Goal: Task Accomplishment & Management: Complete application form

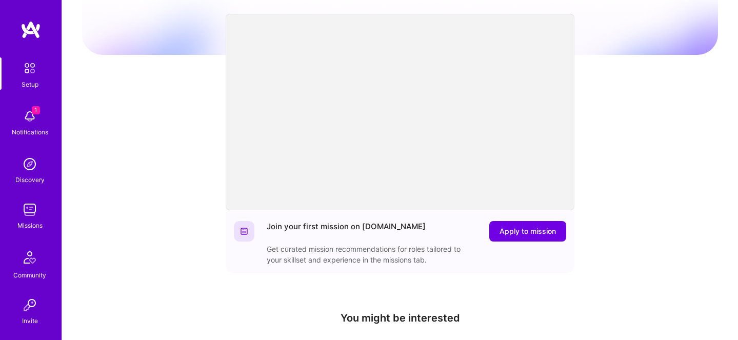
scroll to position [75, 0]
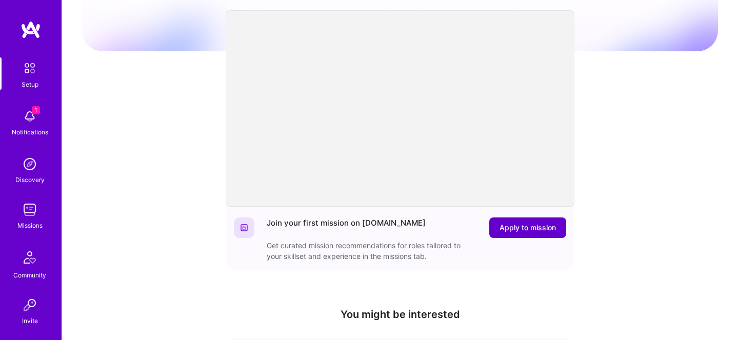
click at [509, 230] on span "Apply to mission" at bounding box center [527, 227] width 56 height 10
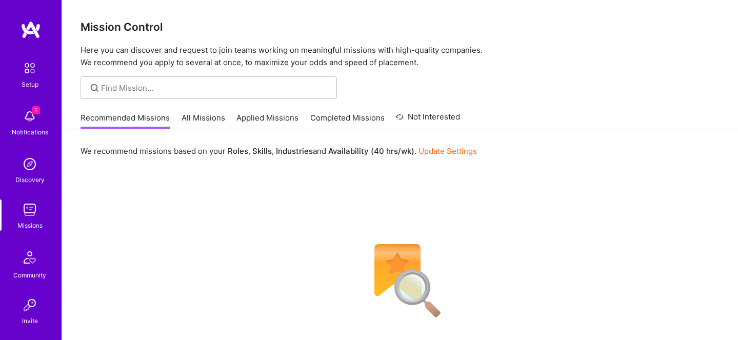
click at [26, 114] on img at bounding box center [29, 116] width 21 height 21
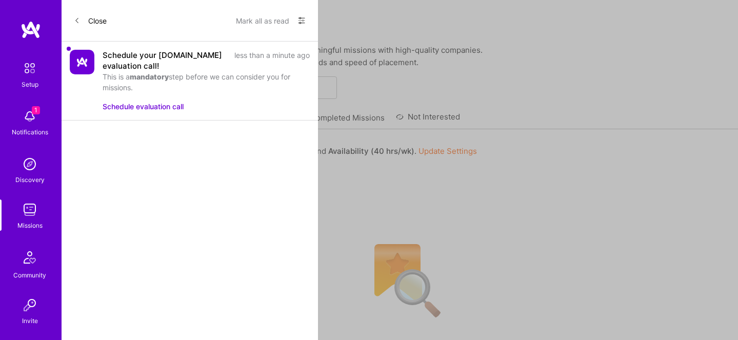
click at [181, 83] on div "This is a mandatory step before we can consider you for missions." at bounding box center [206, 82] width 207 height 22
click at [180, 71] on div "This is a mandatory step before we can consider you for missions." at bounding box center [206, 82] width 207 height 22
click at [158, 52] on div "Schedule your [DOMAIN_NAME] evaluation call!" at bounding box center [166, 61] width 126 height 22
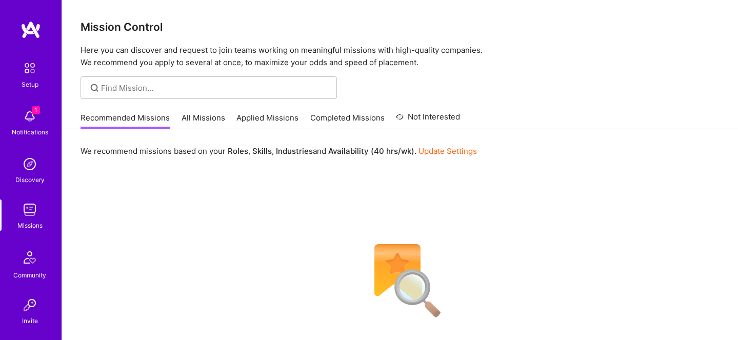
click at [362, 171] on div "1 Setup 1 Notifications Discovery Missions Community Invite A.Guide Profile Clo…" at bounding box center [369, 258] width 738 height 517
click at [30, 27] on img at bounding box center [31, 30] width 21 height 18
click at [204, 119] on link "All Missions" at bounding box center [203, 120] width 44 height 17
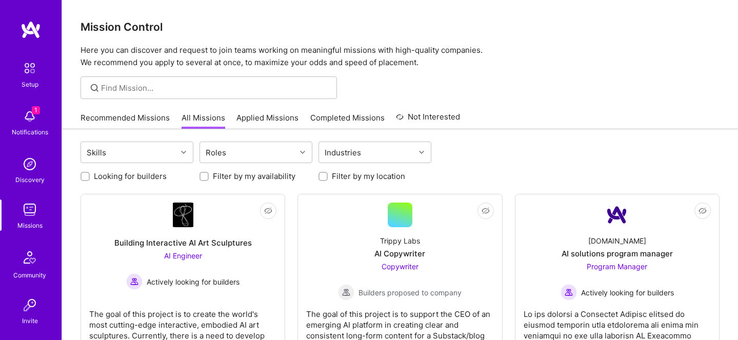
click at [32, 172] on img at bounding box center [29, 164] width 21 height 21
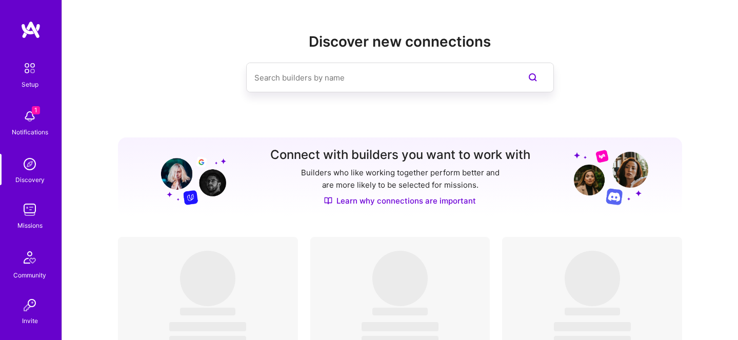
click at [27, 73] on img at bounding box center [30, 68] width 22 height 22
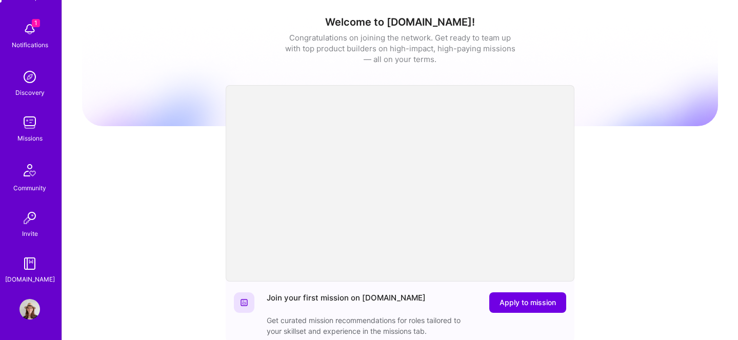
scroll to position [87, 0]
click at [29, 311] on img at bounding box center [29, 309] width 21 height 21
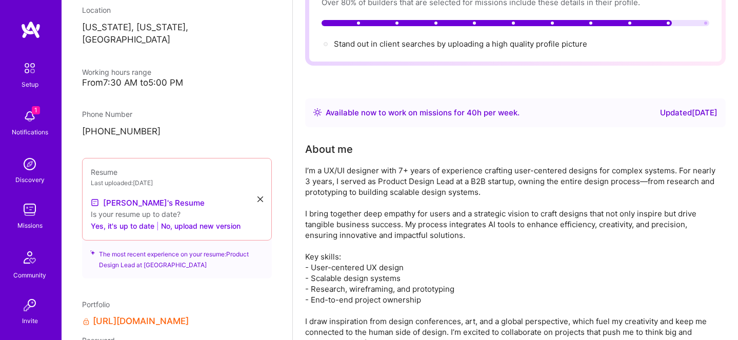
scroll to position [196, 0]
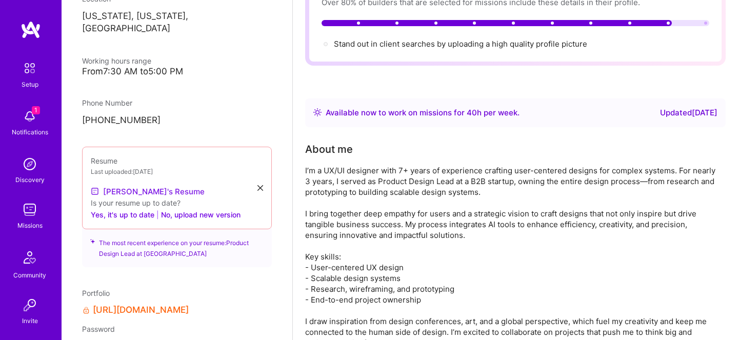
click at [139, 185] on link "[PERSON_NAME]'s Resume" at bounding box center [148, 191] width 114 height 12
click at [201, 208] on button "No, upload new version" at bounding box center [200, 214] width 79 height 12
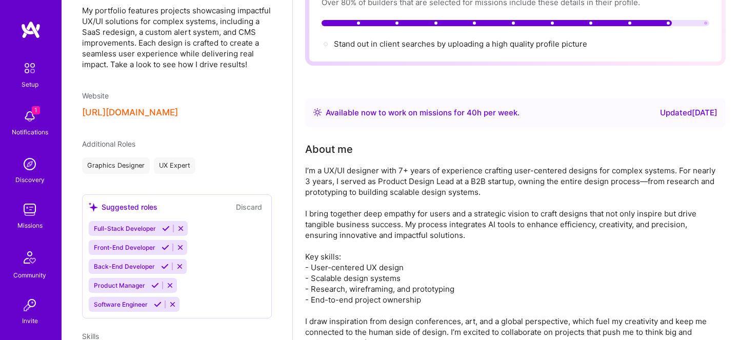
scroll to position [492, 0]
click at [125, 201] on div "Suggested roles" at bounding box center [123, 206] width 69 height 11
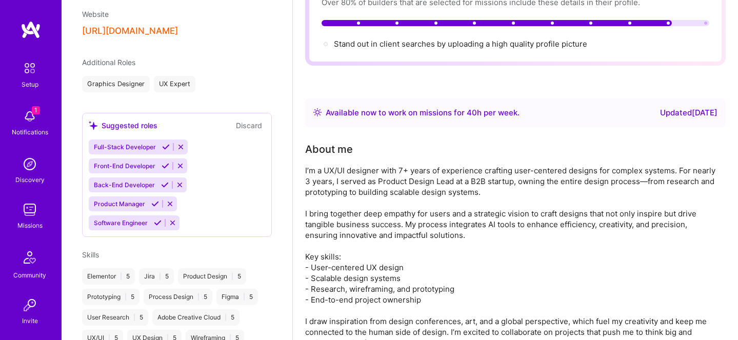
scroll to position [579, 0]
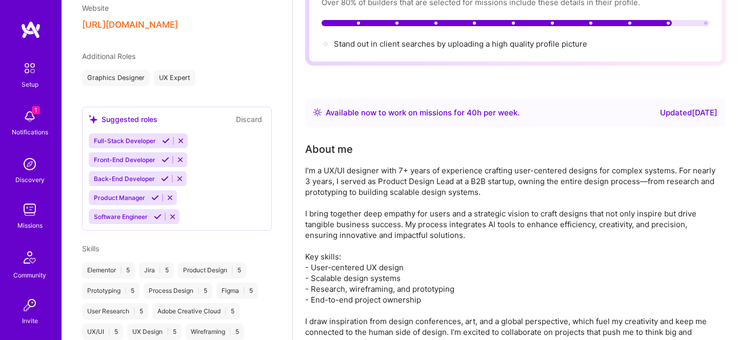
click at [118, 70] on div "Graphics Designer" at bounding box center [116, 78] width 68 height 16
click at [175, 70] on div "UX Expert" at bounding box center [175, 78] width 42 height 16
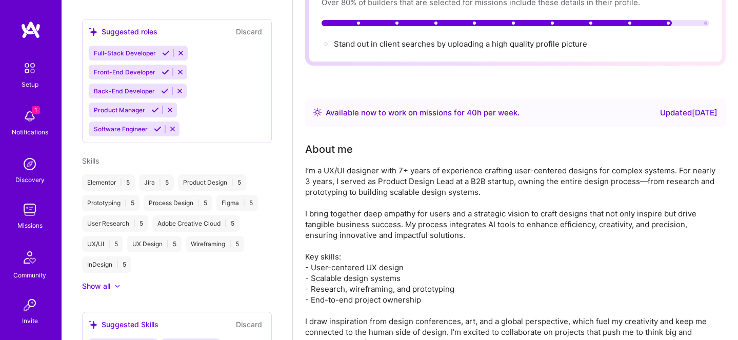
scroll to position [479, 0]
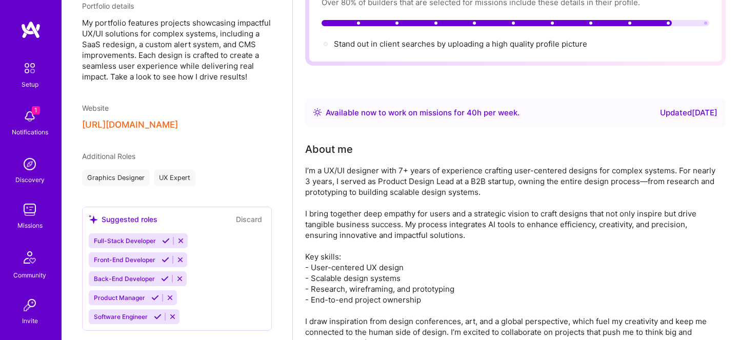
click at [181, 237] on icon at bounding box center [181, 241] width 8 height 8
click at [181, 237] on icon at bounding box center [180, 241] width 8 height 8
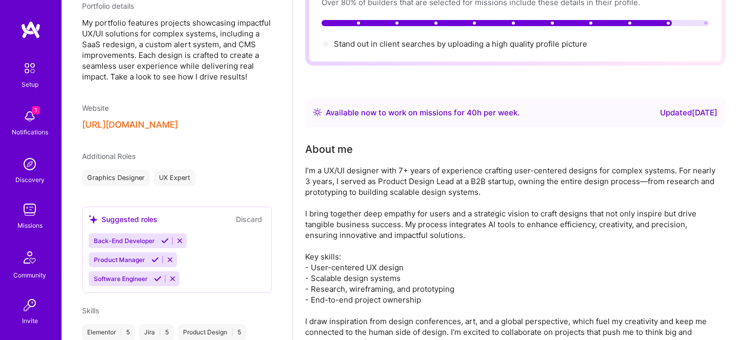
click at [181, 237] on icon at bounding box center [180, 241] width 8 height 8
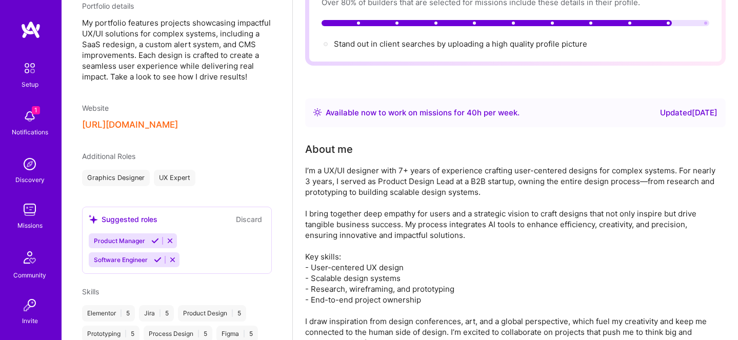
click at [181, 233] on div "Product Manager Software Engineer" at bounding box center [177, 250] width 176 height 34
click at [166, 237] on icon at bounding box center [170, 241] width 8 height 8
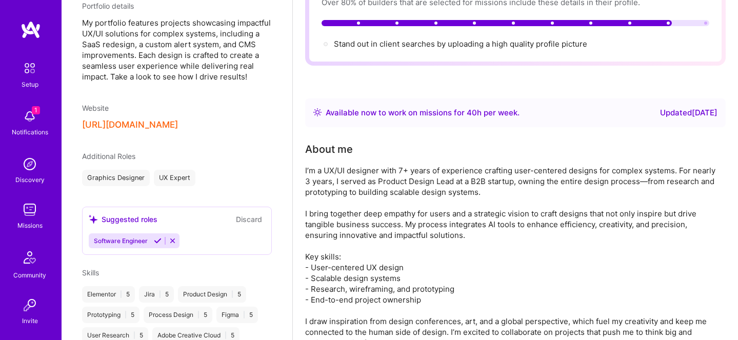
click at [166, 236] on button at bounding box center [173, 240] width 14 height 9
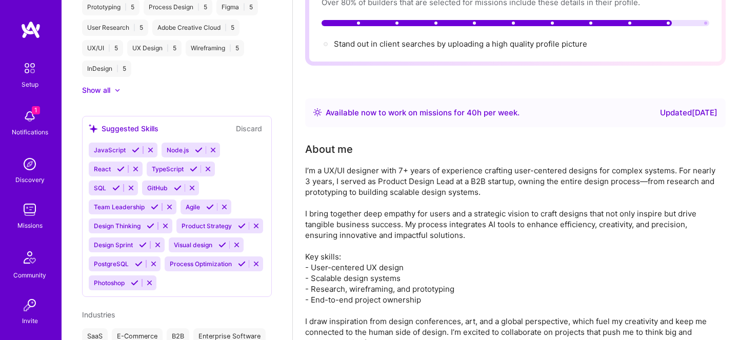
scroll to position [752, 0]
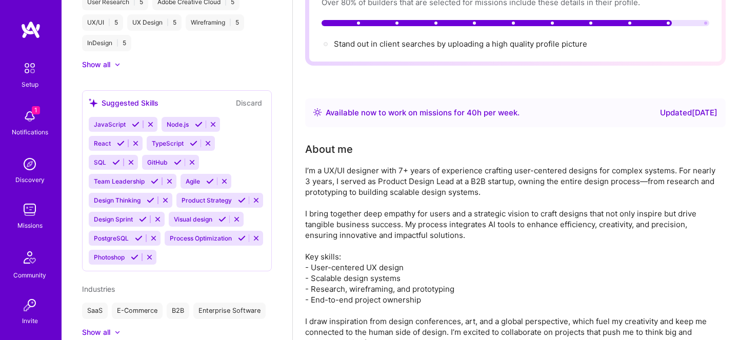
click at [150, 120] on icon at bounding box center [151, 124] width 8 height 8
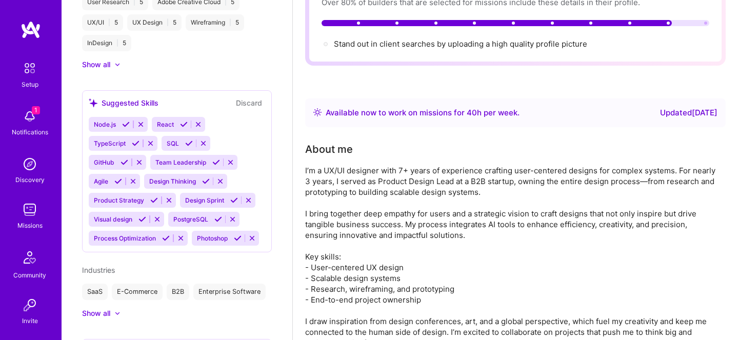
click at [150, 117] on div "Node.js React TypeScript SQL GitHub Team Leadership Agile Design Thinking Produ…" at bounding box center [177, 181] width 176 height 129
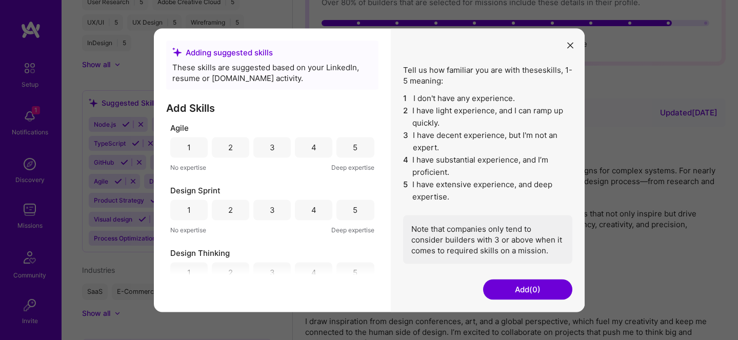
click at [570, 43] on icon "modal" at bounding box center [570, 46] width 6 height 6
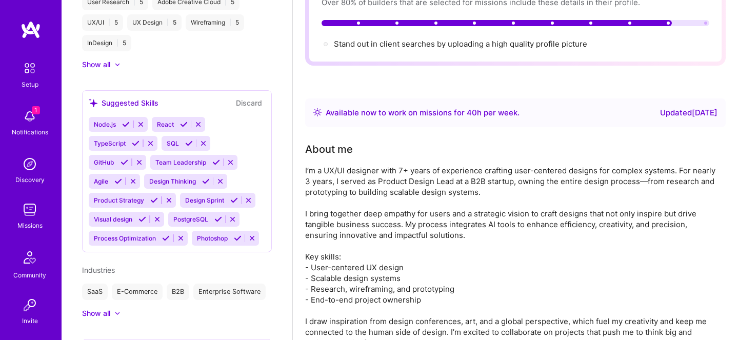
click at [140, 120] on icon at bounding box center [141, 124] width 8 height 8
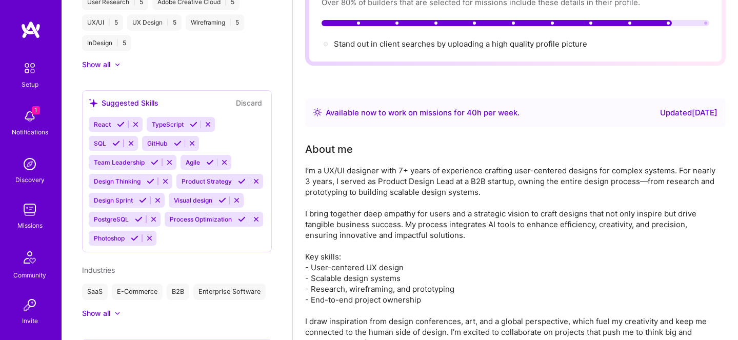
scroll to position [812, 0]
click at [135, 120] on icon at bounding box center [136, 124] width 8 height 8
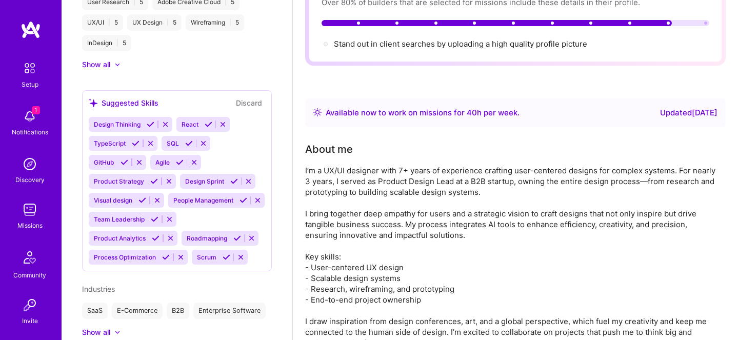
click at [148, 120] on icon at bounding box center [151, 124] width 8 height 8
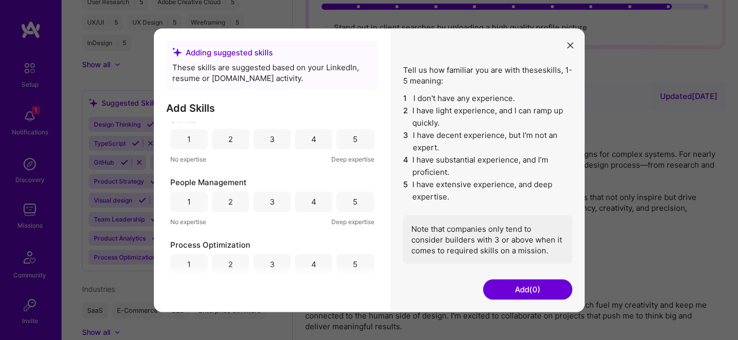
scroll to position [0, 0]
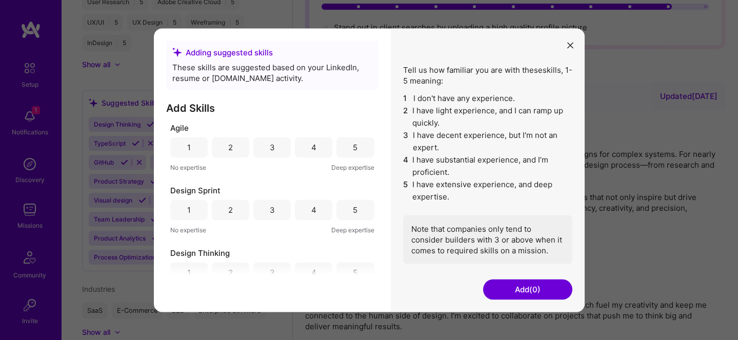
click at [350, 140] on div "5" at bounding box center [354, 147] width 37 height 21
click at [345, 209] on div "5" at bounding box center [354, 209] width 37 height 21
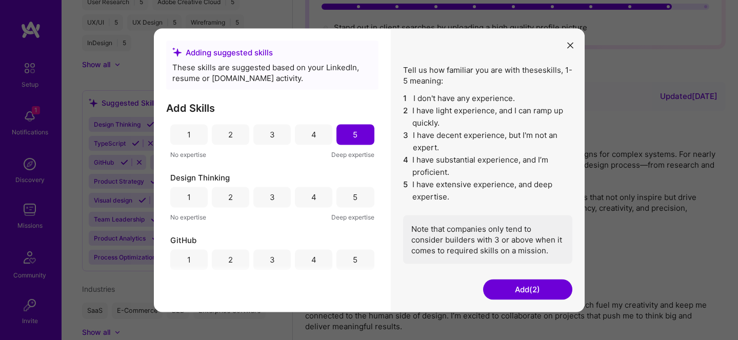
click at [356, 201] on div "5" at bounding box center [354, 197] width 37 height 21
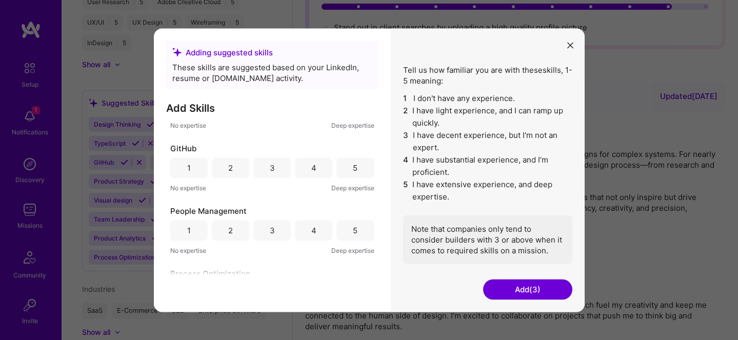
scroll to position [170, 0]
click at [228, 161] on div "2" at bounding box center [230, 164] width 5 height 11
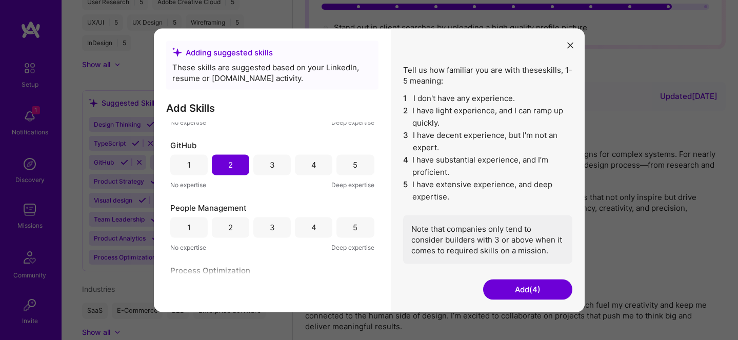
click at [311, 226] on div "4" at bounding box center [313, 227] width 5 height 11
click at [259, 224] on div "3" at bounding box center [271, 227] width 37 height 21
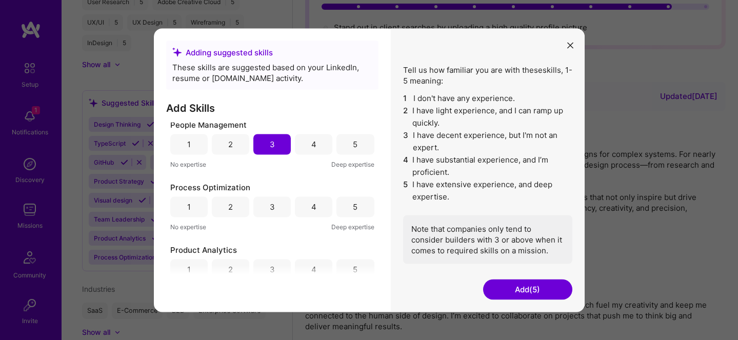
scroll to position [254, 0]
click at [311, 208] on div "4" at bounding box center [313, 205] width 5 height 11
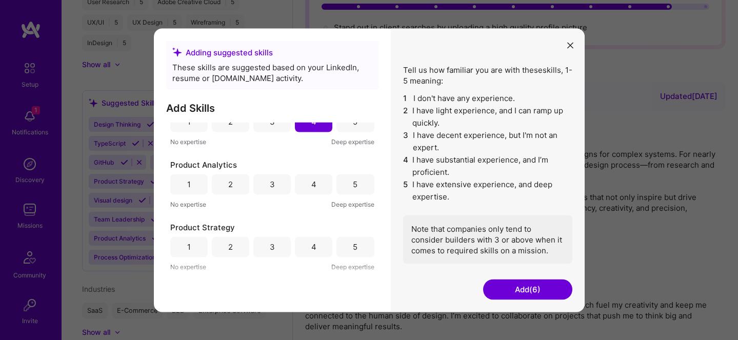
scroll to position [343, 0]
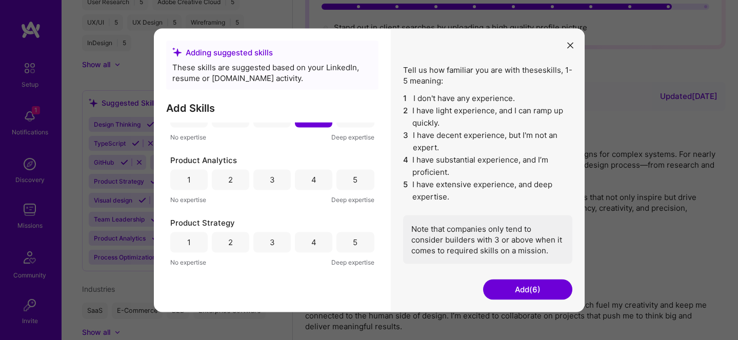
click at [305, 179] on div "4" at bounding box center [313, 179] width 37 height 21
click at [304, 239] on div "4" at bounding box center [313, 242] width 37 height 21
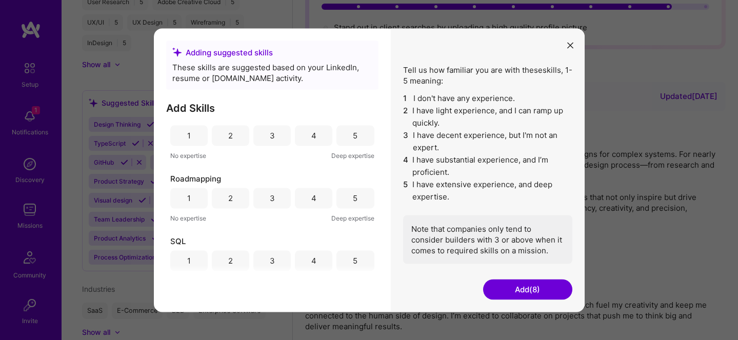
click at [529, 287] on button "Add (8)" at bounding box center [527, 289] width 89 height 21
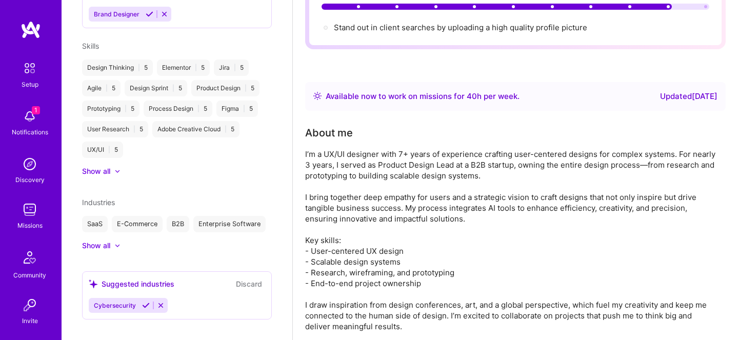
scroll to position [823, 0]
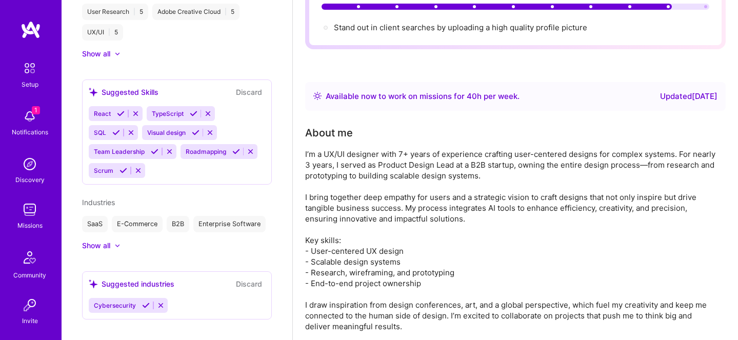
click at [136, 110] on icon at bounding box center [136, 114] width 8 height 8
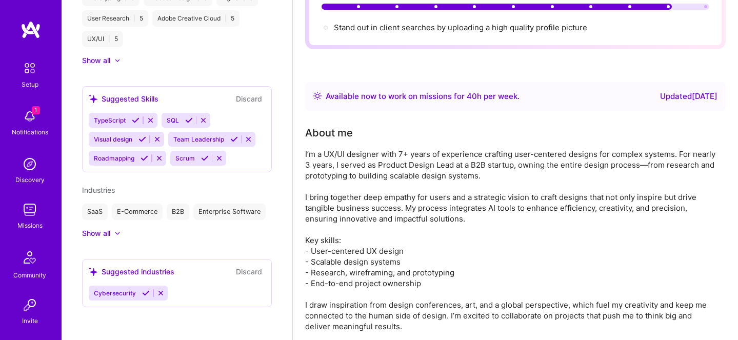
scroll to position [804, 0]
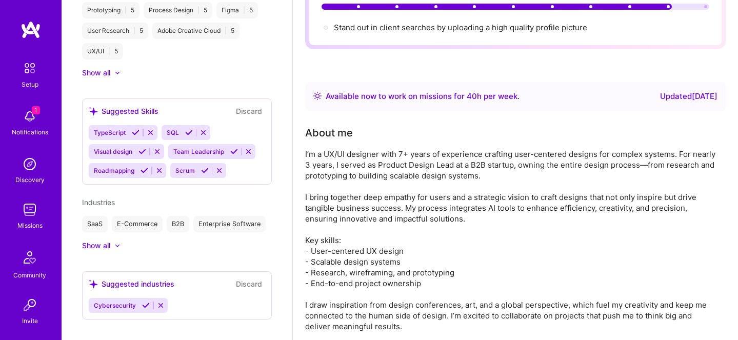
click at [154, 129] on icon at bounding box center [151, 133] width 8 height 8
click at [127, 129] on icon at bounding box center [131, 133] width 8 height 8
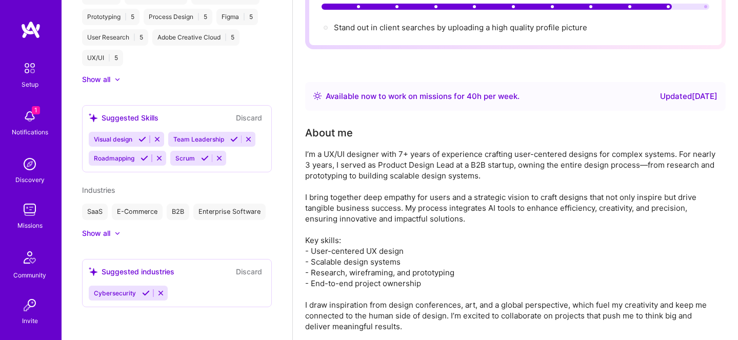
scroll to position [785, 0]
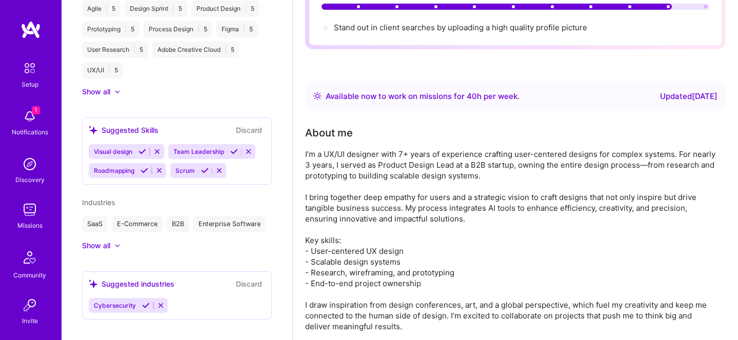
click at [140, 148] on icon at bounding box center [142, 152] width 8 height 8
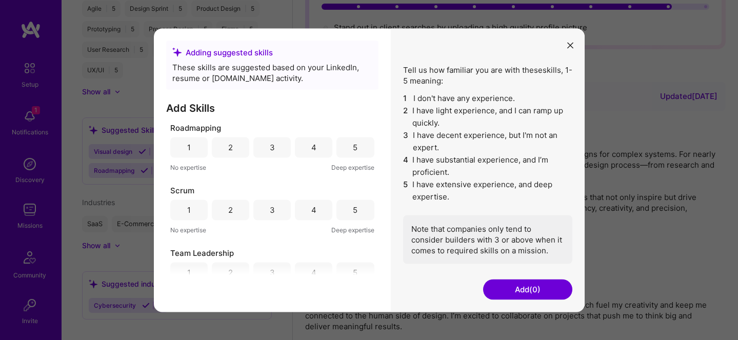
click at [354, 142] on div "5" at bounding box center [354, 147] width 37 height 21
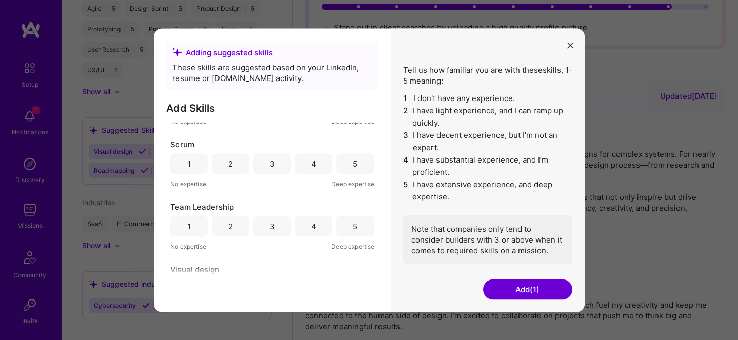
scroll to position [47, 0]
click at [306, 161] on div "4" at bounding box center [313, 162] width 37 height 21
click at [262, 220] on div "3" at bounding box center [271, 225] width 37 height 21
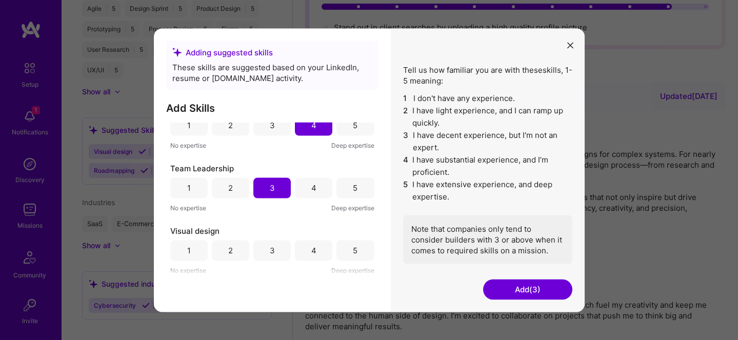
scroll to position [84, 0]
click at [347, 251] on div "5" at bounding box center [354, 250] width 37 height 21
click at [501, 288] on button "Add (4)" at bounding box center [527, 289] width 89 height 21
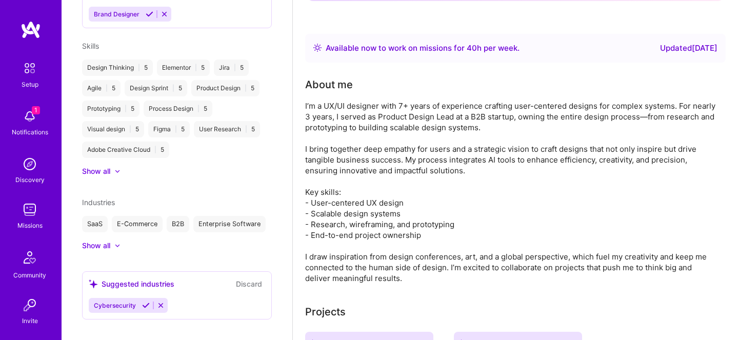
scroll to position [194, 0]
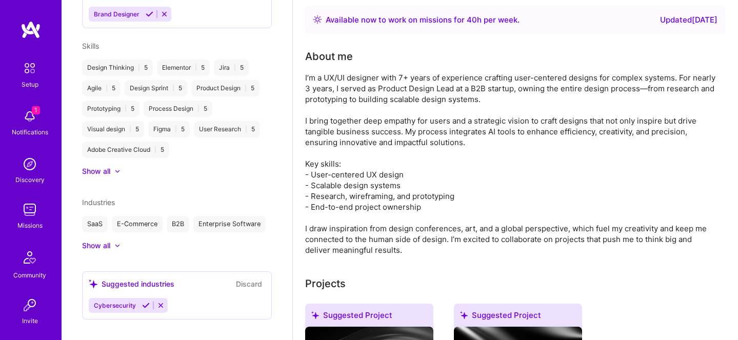
click at [130, 301] on span "Cybersecurity" at bounding box center [115, 305] width 42 height 8
click at [145, 301] on icon at bounding box center [146, 305] width 8 height 8
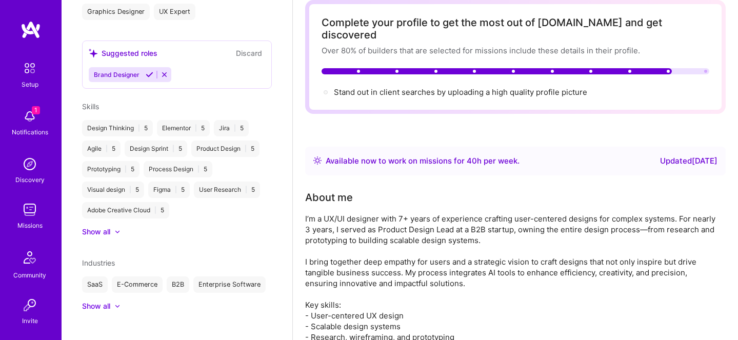
scroll to position [54, 0]
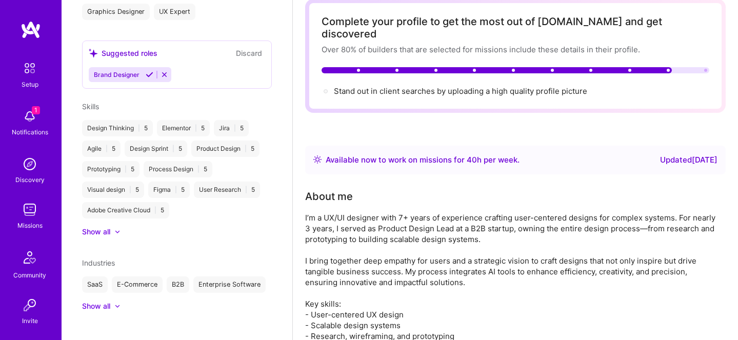
click at [339, 214] on div "I’m a UX/UI designer with 7+ years of experience crafting user-centered designs…" at bounding box center [510, 303] width 410 height 183
click at [407, 212] on div "I’m a UX/UI designer with 7+ years of experience crafting user-centered designs…" at bounding box center [510, 303] width 410 height 183
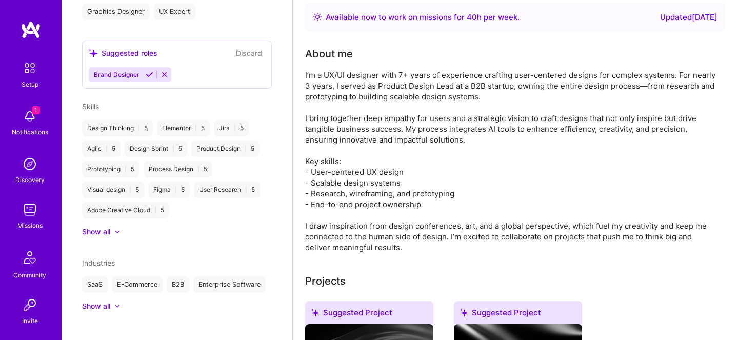
scroll to position [0, 0]
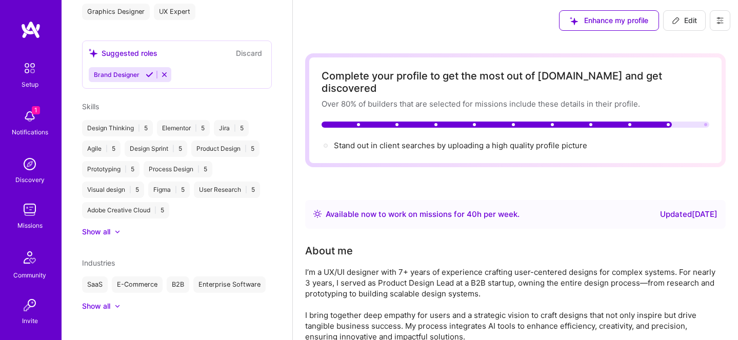
click at [677, 18] on icon at bounding box center [675, 20] width 8 height 8
select select "US"
select select "Right Now"
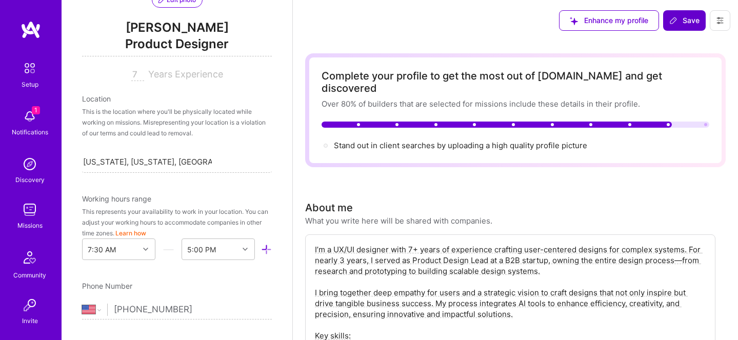
scroll to position [204, 0]
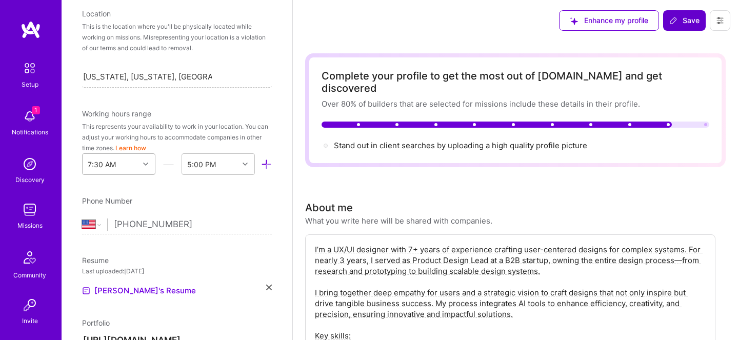
click at [144, 163] on icon at bounding box center [145, 163] width 5 height 5
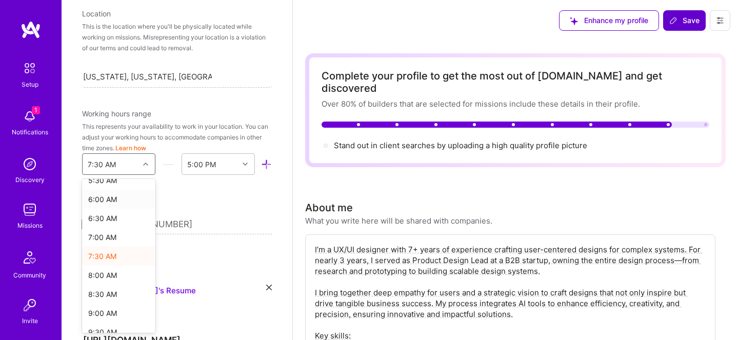
scroll to position [220, 0]
click at [114, 292] on div "8:30 AM" at bounding box center [118, 292] width 73 height 19
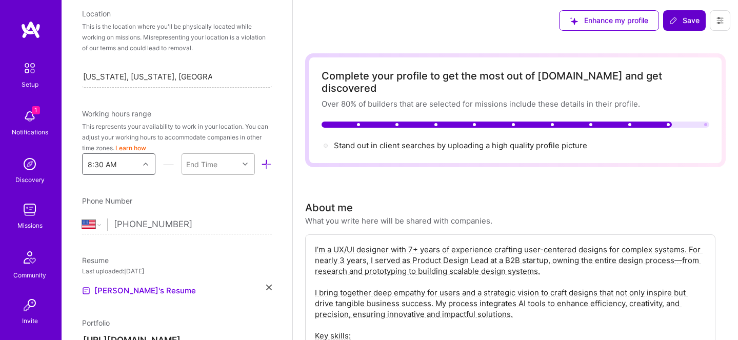
click at [232, 168] on div "End Time" at bounding box center [210, 164] width 56 height 21
click at [218, 184] on div "3:30 PM" at bounding box center [217, 187] width 73 height 19
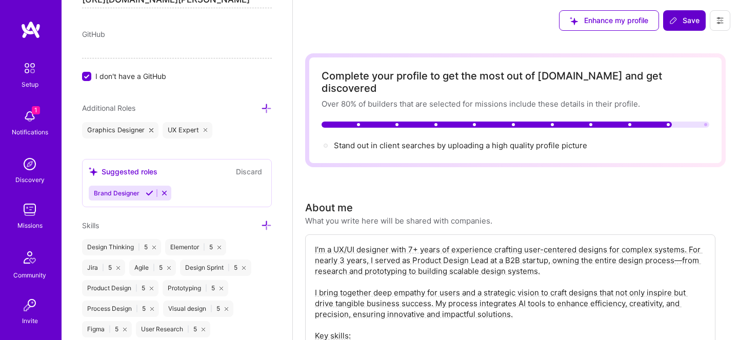
scroll to position [804, 0]
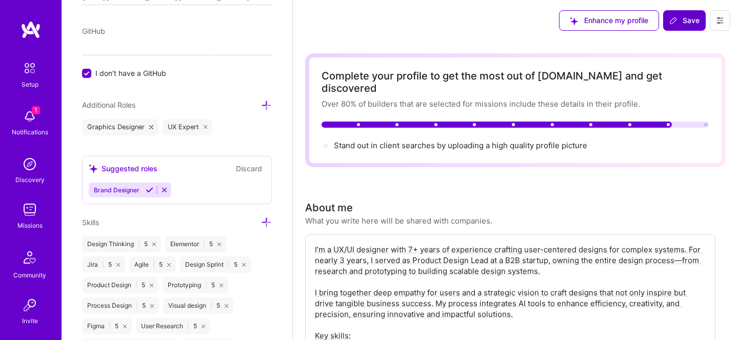
click at [146, 185] on div "Brand Designer" at bounding box center [130, 189] width 83 height 15
click at [148, 187] on icon at bounding box center [150, 190] width 8 height 8
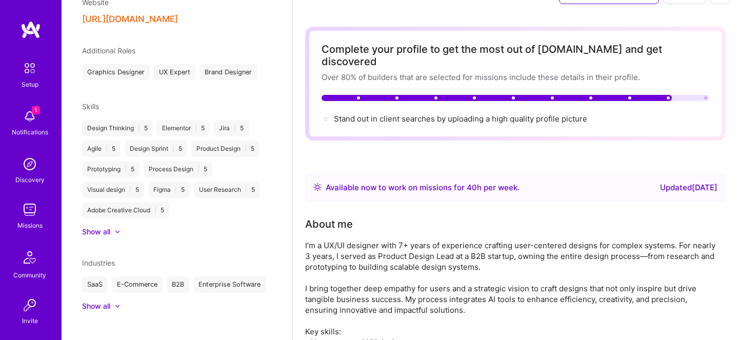
scroll to position [0, 0]
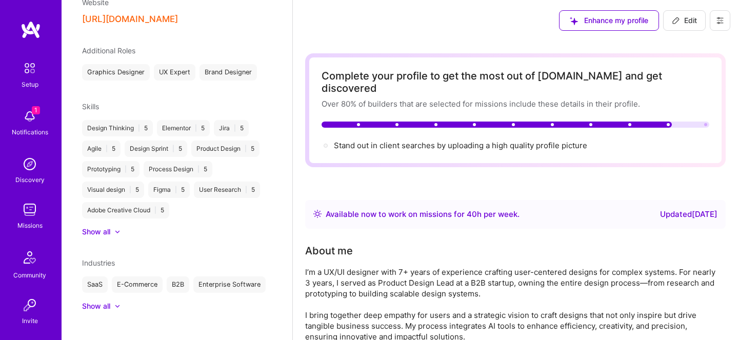
click at [677, 17] on icon at bounding box center [675, 20] width 8 height 8
select select "US"
select select "Right Now"
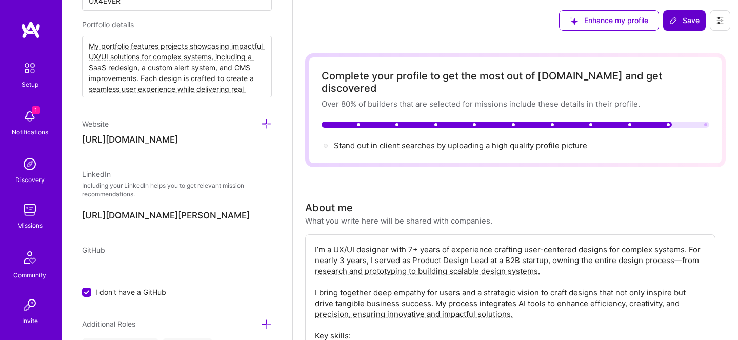
scroll to position [718, 0]
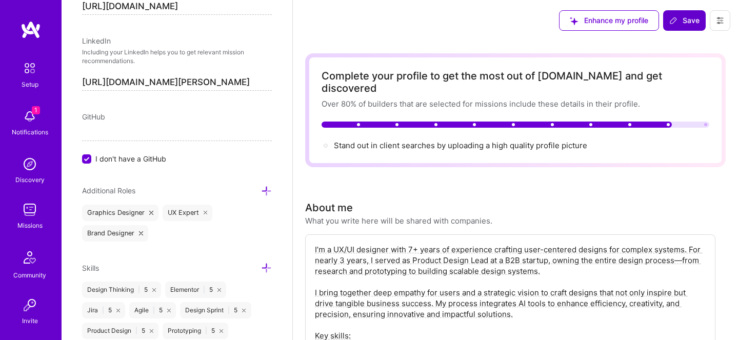
click at [412, 243] on textarea "I’m a UX/UI designer with 7+ years of experience crafting user-centered designs…" at bounding box center [510, 346] width 393 height 207
click at [655, 247] on textarea "I’m a UX/UI designer with 8+ years of experience crafting user-centered designs…" at bounding box center [510, 346] width 393 height 207
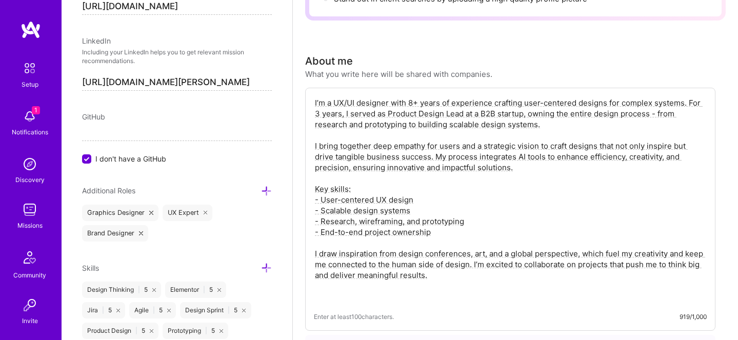
scroll to position [148, 0]
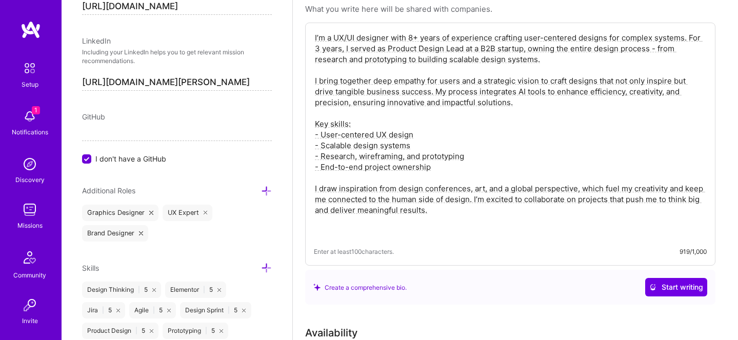
scroll to position [213, 0]
drag, startPoint x: 433, startPoint y: 155, endPoint x: 338, endPoint y: 117, distance: 101.9
click at [338, 117] on textarea "I’m a UX/UI designer with 8+ years of experience crafting user-centered designs…" at bounding box center [510, 133] width 393 height 207
drag, startPoint x: 432, startPoint y: 154, endPoint x: 311, endPoint y: 109, distance: 128.9
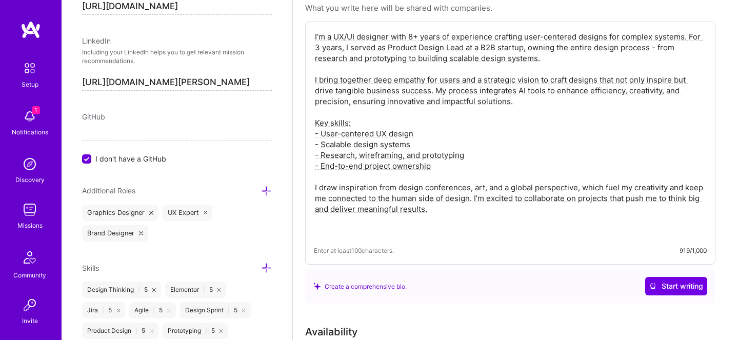
click at [311, 108] on div "I’m a UX/UI designer with 8+ years of experience crafting user-centered designs…" at bounding box center [510, 143] width 410 height 243
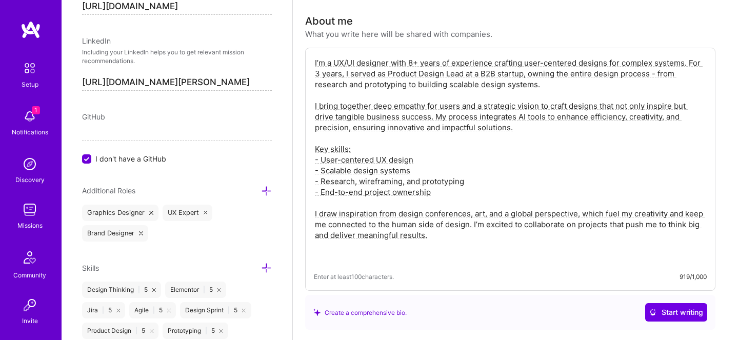
scroll to position [182, 0]
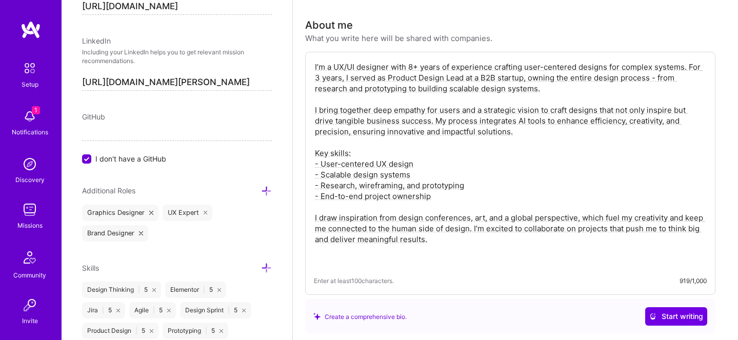
drag, startPoint x: 427, startPoint y: 229, endPoint x: 303, endPoint y: 49, distance: 218.2
click at [334, 159] on textarea "I’m a UX/UI designer with 8+ years of experience crafting user-centered designs…" at bounding box center [510, 163] width 393 height 207
click at [321, 150] on textarea "I’m a UX/UI designer with 8+ years of experience crafting user-centered designs…" at bounding box center [510, 163] width 393 height 207
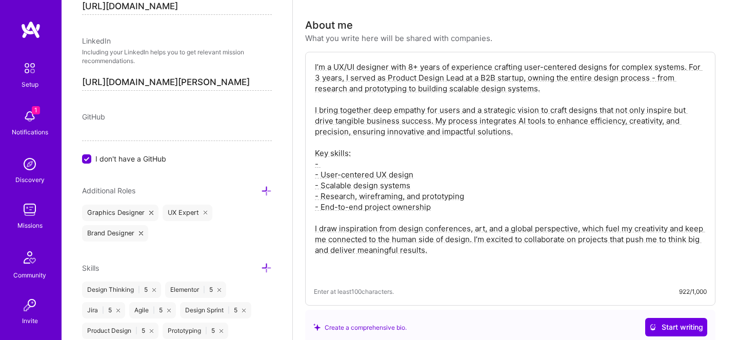
paste textarea "Driving business impact through UX design"
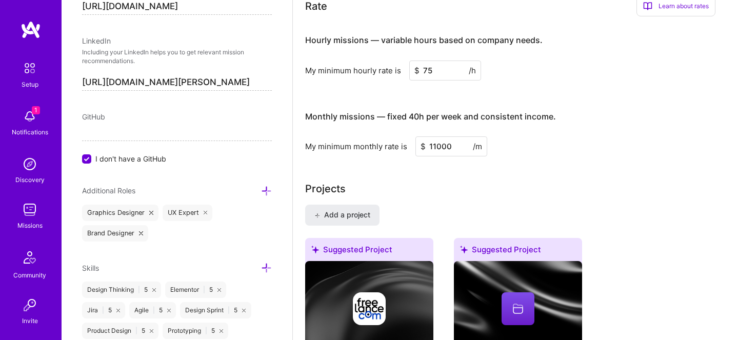
scroll to position [743, 0]
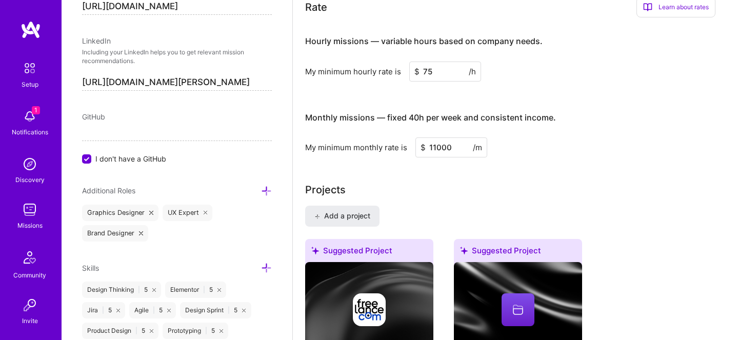
type textarea "I’m a UX/UI designer with 8+ years of experience crafting user-centered designs…"
drag, startPoint x: 435, startPoint y: 135, endPoint x: 455, endPoint y: 135, distance: 20.0
click at [455, 137] on input "11000" at bounding box center [451, 147] width 72 height 20
click at [441, 137] on input "11000" at bounding box center [451, 147] width 72 height 20
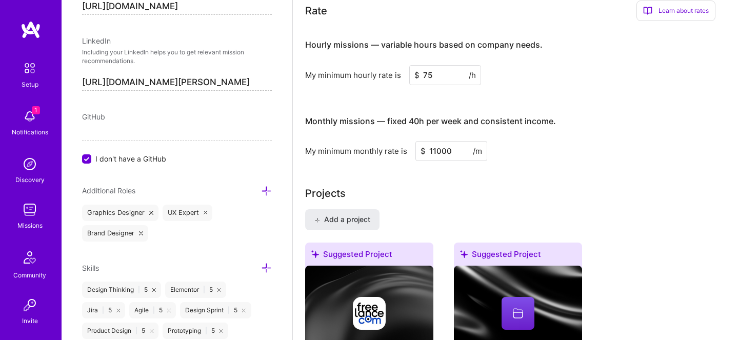
click at [434, 65] on input "75" at bounding box center [445, 75] width 72 height 20
type input "75"
click at [428, 141] on input "11000" at bounding box center [451, 151] width 72 height 20
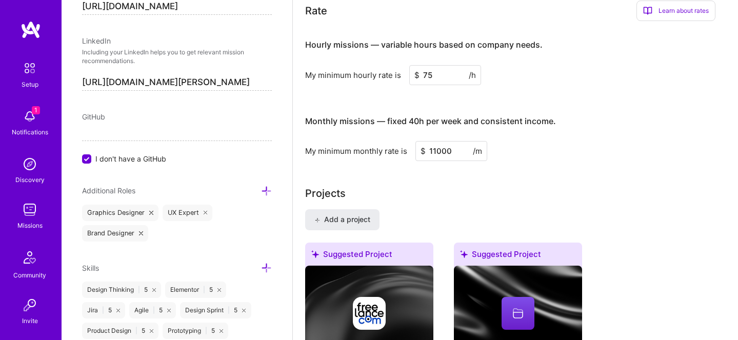
click at [428, 141] on input "11000" at bounding box center [451, 151] width 72 height 20
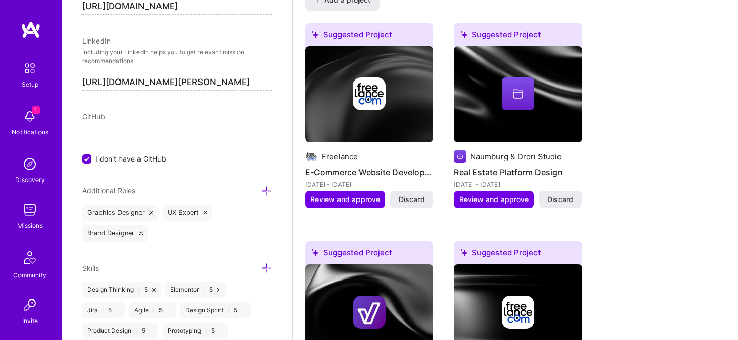
scroll to position [958, 0]
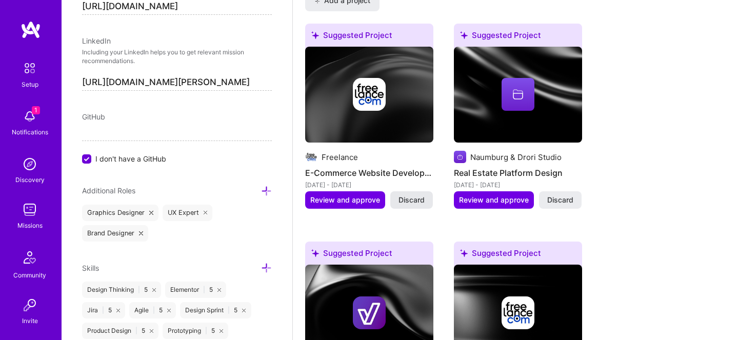
click at [406, 195] on span "Discard" at bounding box center [411, 200] width 26 height 10
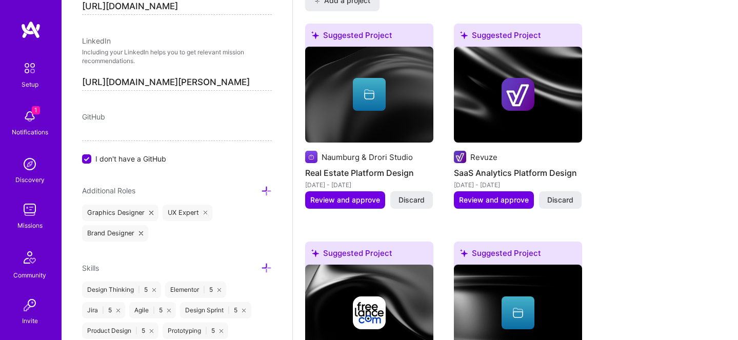
click at [406, 195] on span "Discard" at bounding box center [411, 200] width 26 height 10
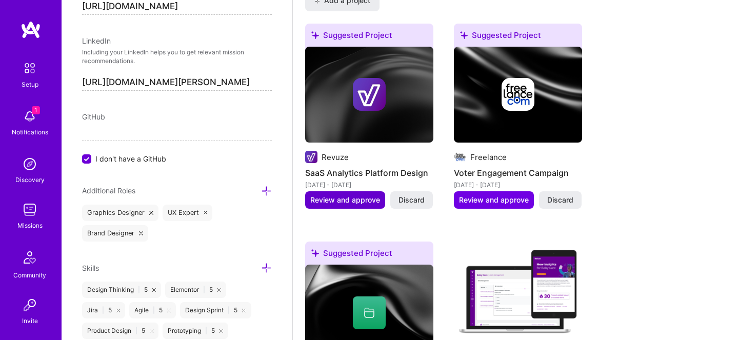
click at [351, 195] on span "Review and approve" at bounding box center [345, 200] width 70 height 10
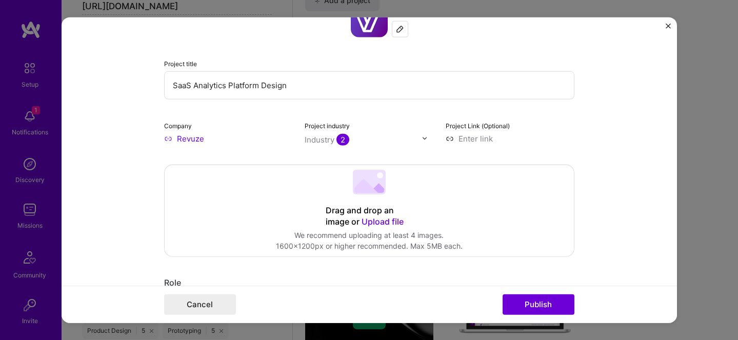
scroll to position [0, 0]
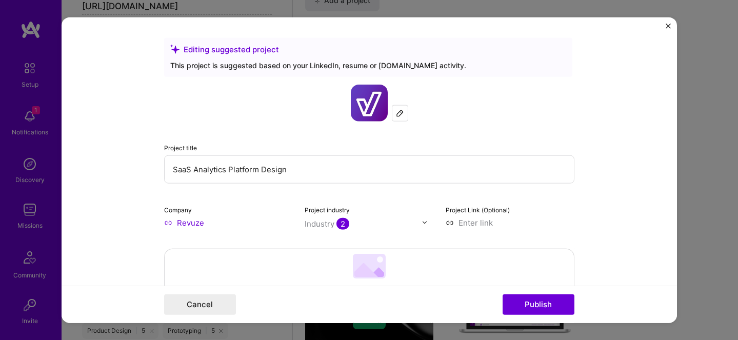
click at [665, 26] on img "Close" at bounding box center [667, 25] width 5 height 5
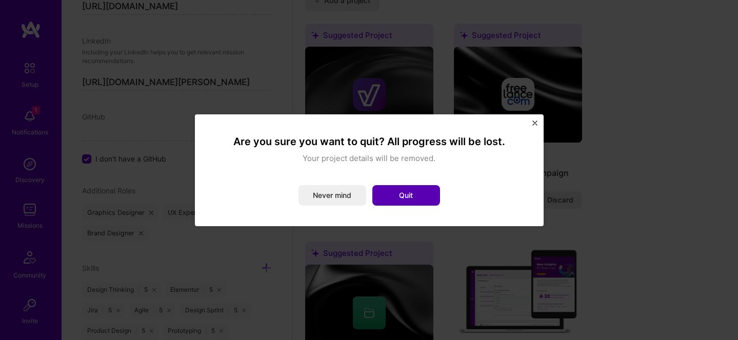
click at [407, 190] on button "Quit" at bounding box center [406, 195] width 68 height 21
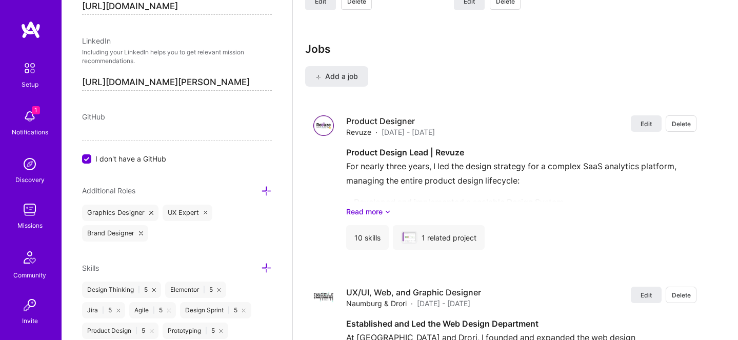
scroll to position [1562, 0]
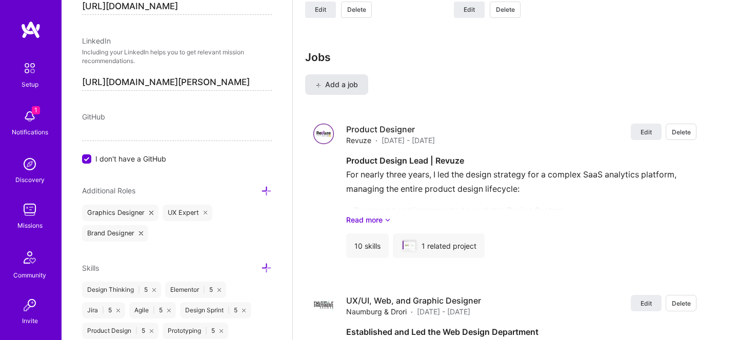
click at [338, 74] on button "Add a job" at bounding box center [336, 84] width 63 height 21
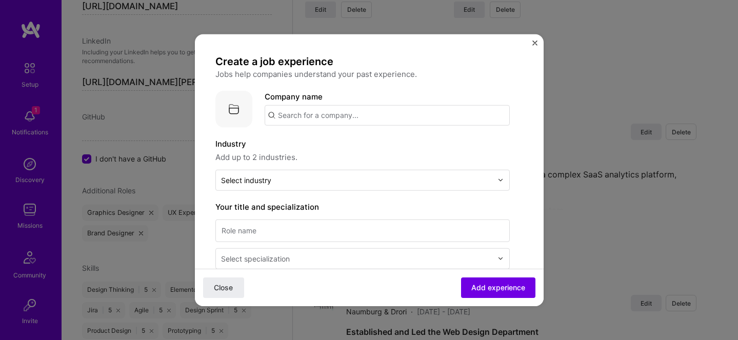
click at [536, 43] on img "Close" at bounding box center [534, 42] width 5 height 5
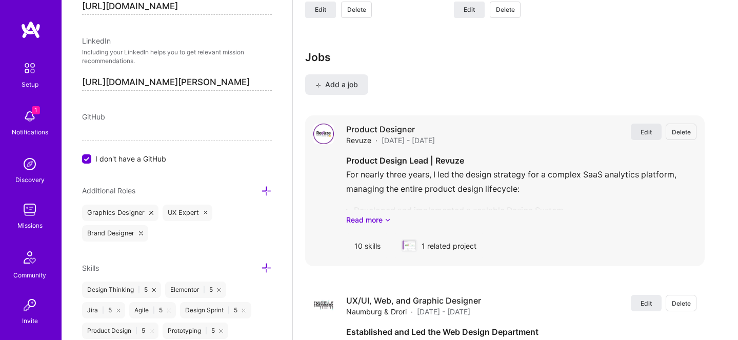
click at [647, 128] on span "Edit" at bounding box center [645, 132] width 11 height 9
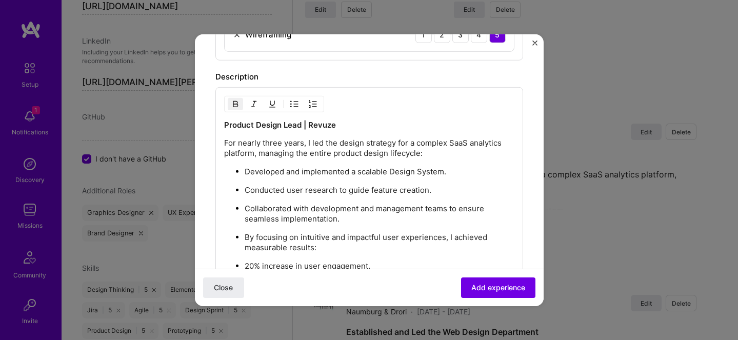
scroll to position [690, 0]
click at [261, 141] on p "For nearly three years, I led the design strategy for a complex SaaS analytics …" at bounding box center [369, 148] width 290 height 21
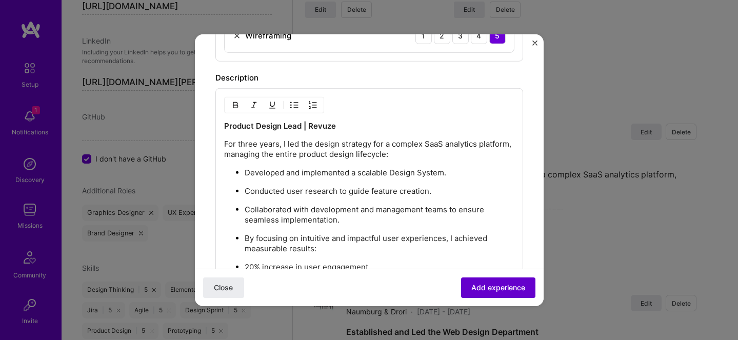
click at [485, 290] on span "Add experience" at bounding box center [498, 287] width 54 height 10
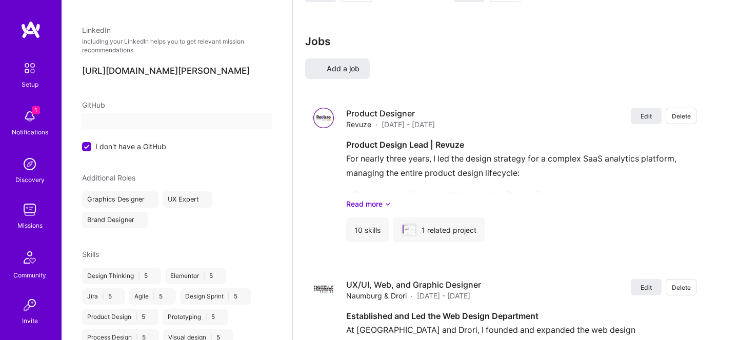
select select "US"
select select "Right Now"
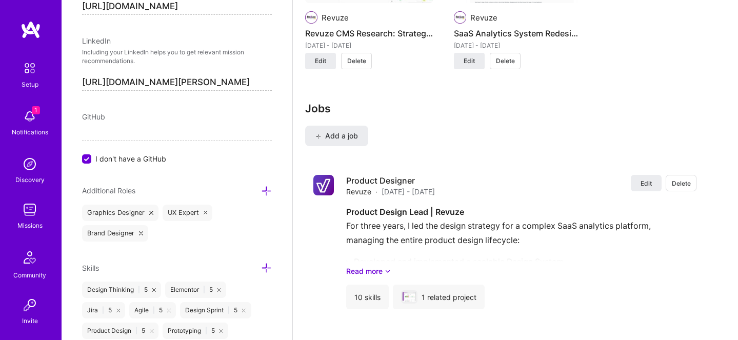
scroll to position [1429, 0]
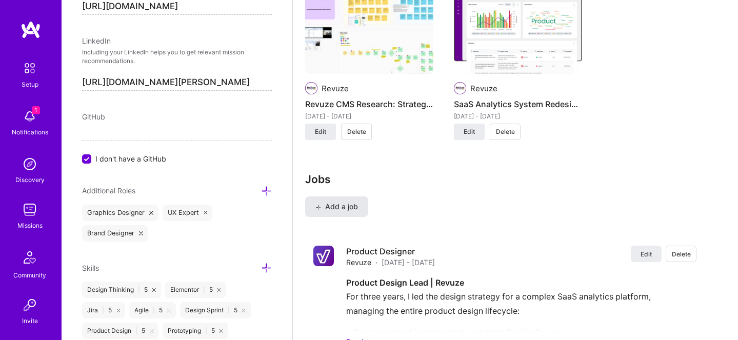
click at [350, 201] on span "Add a job" at bounding box center [336, 206] width 43 height 10
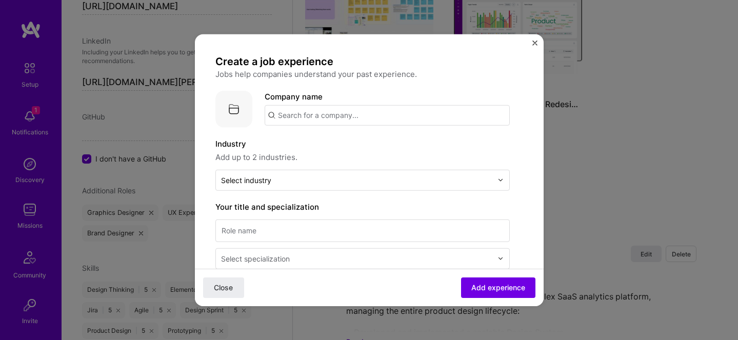
click at [317, 121] on input "text" at bounding box center [386, 115] width 245 height 21
paste input "Dovrat Ostroff – Design & Product"
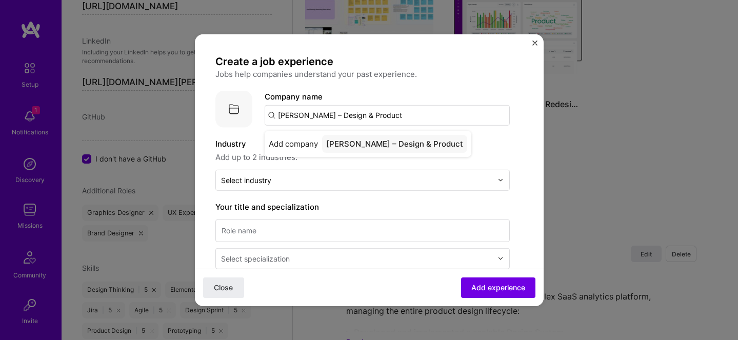
type input "Dovrat Ostroff – Design & Product"
click at [241, 112] on img at bounding box center [233, 108] width 37 height 37
click at [228, 110] on img at bounding box center [233, 108] width 37 height 37
click at [316, 118] on input "Dovrat Ostroff – Design & Product" at bounding box center [386, 115] width 245 height 21
click at [326, 148] on label "Industry" at bounding box center [362, 143] width 294 height 12
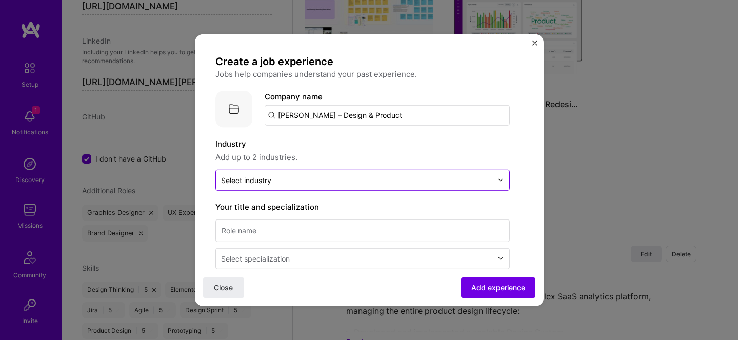
click at [251, 183] on div "Select industry 0" at bounding box center [246, 179] width 50 height 11
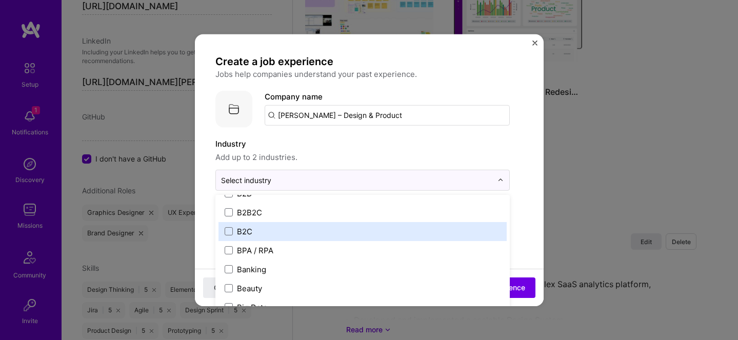
scroll to position [295, 0]
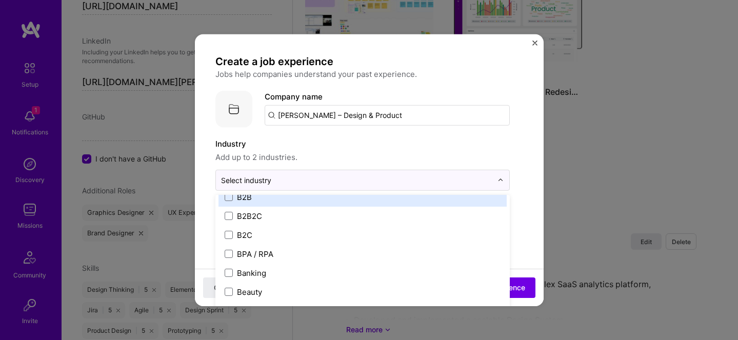
click at [253, 198] on label "B2B" at bounding box center [362, 196] width 276 height 11
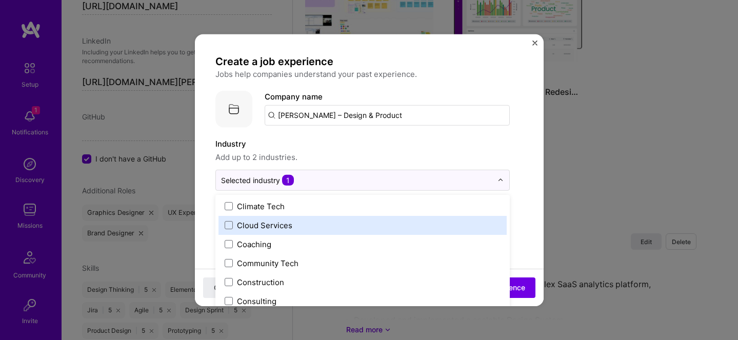
scroll to position [590, 0]
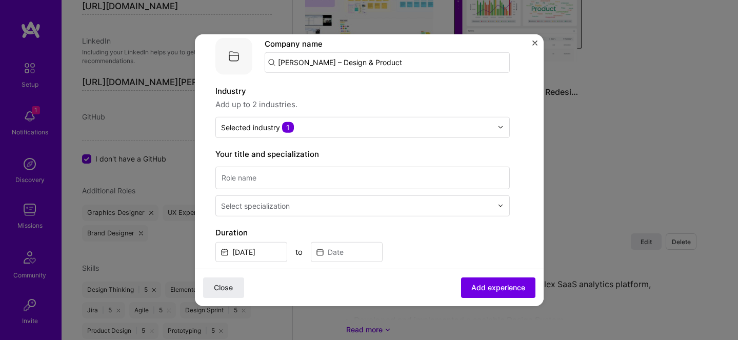
scroll to position [58, 0]
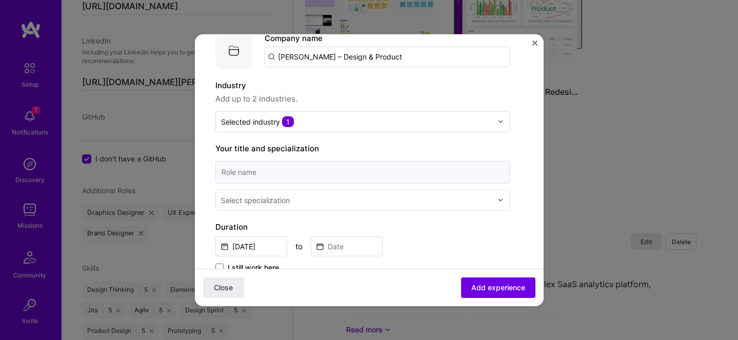
click at [258, 171] on input at bounding box center [362, 171] width 294 height 23
paste input "Freelance Product Designer | UX/UI"
type input "Freelance Product Designer | UX/UI"
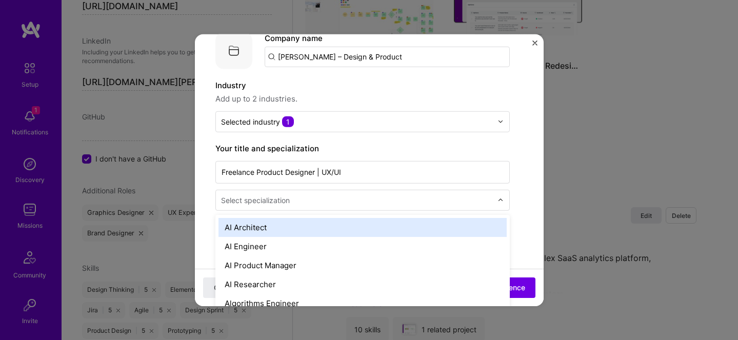
click at [271, 199] on div "Select specialization" at bounding box center [255, 199] width 69 height 11
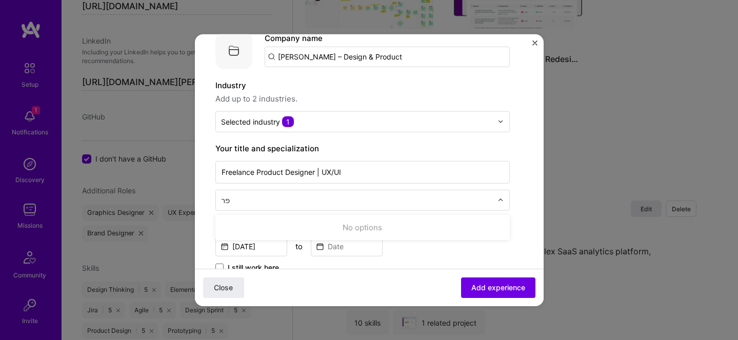
type input "פ"
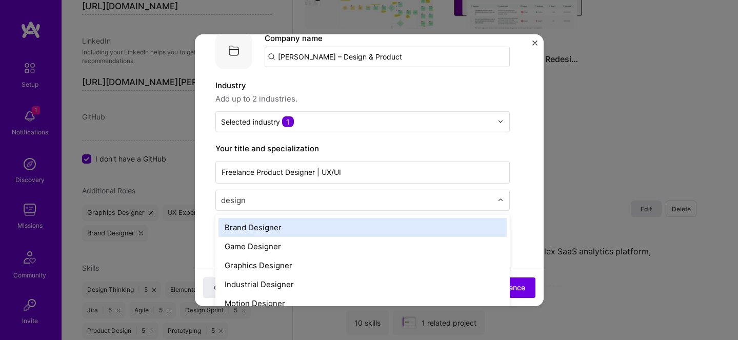
click at [257, 194] on input "design" at bounding box center [357, 199] width 273 height 11
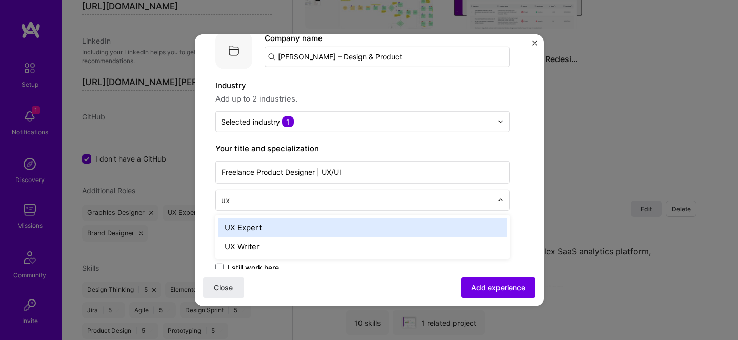
type input "u"
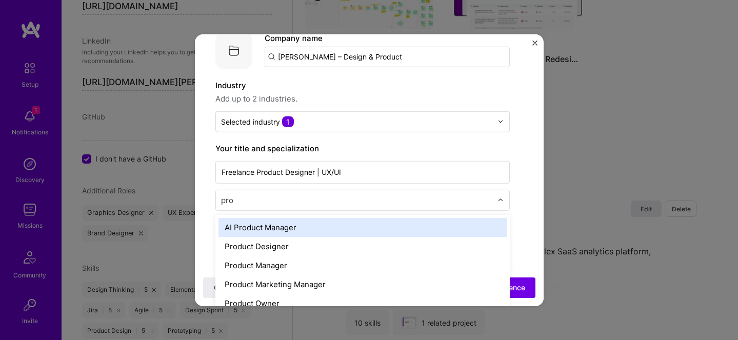
type input "prod"
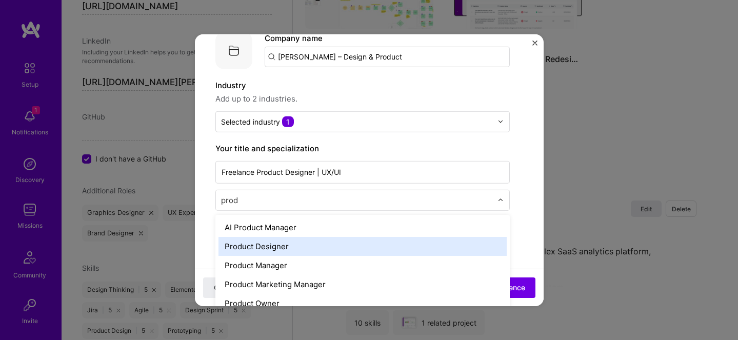
click at [278, 250] on div "Product Designer" at bounding box center [362, 245] width 288 height 19
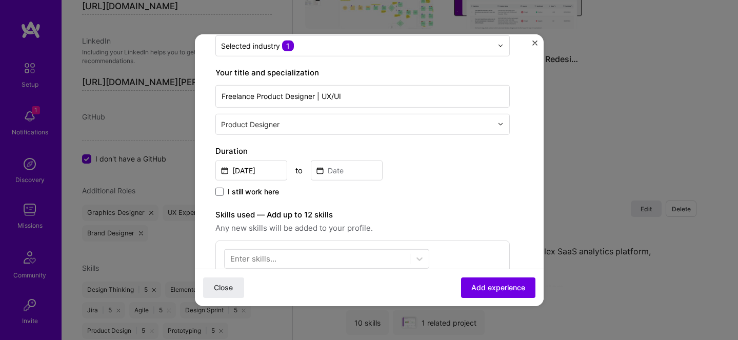
scroll to position [136, 0]
click at [257, 166] on input "Sep, 2025" at bounding box center [251, 168] width 72 height 20
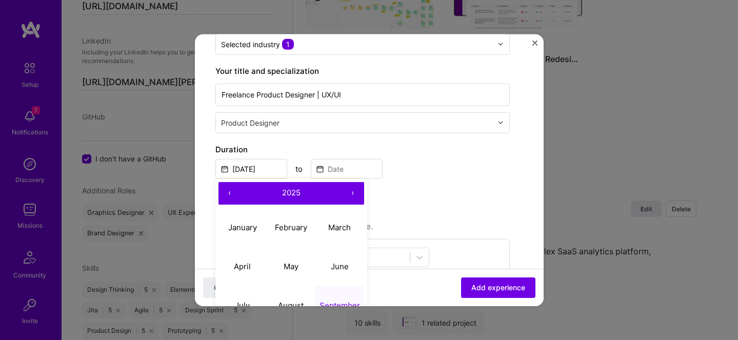
click at [351, 196] on button "›" at bounding box center [352, 192] width 23 height 23
click at [230, 194] on button "‹" at bounding box center [229, 192] width 23 height 23
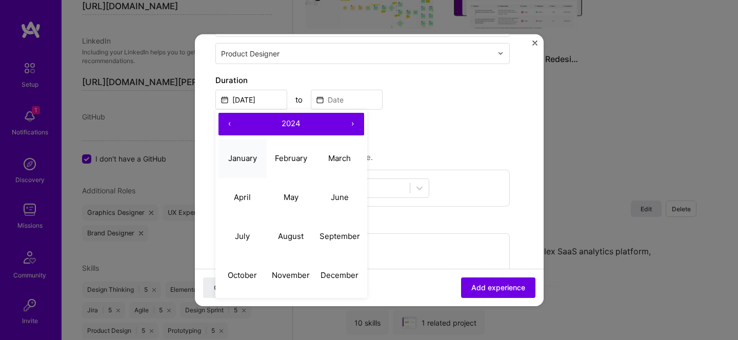
scroll to position [208, 0]
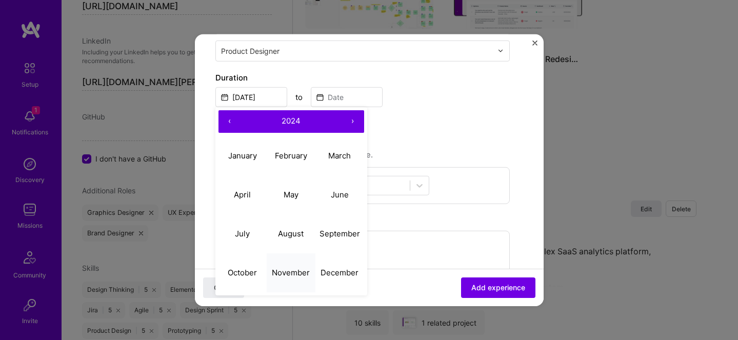
click at [282, 272] on abbr "November" at bounding box center [291, 273] width 38 height 10
type input "Nov, 2024"
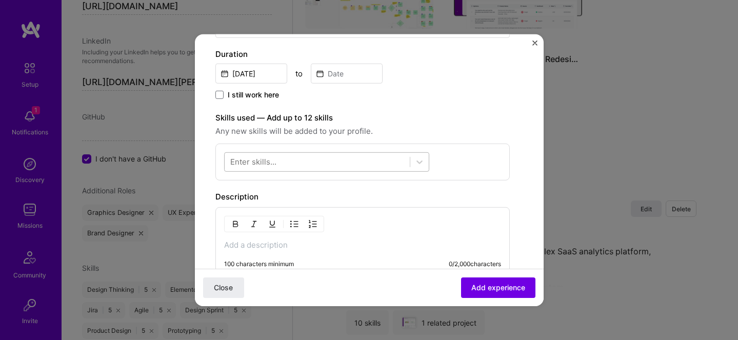
scroll to position [233, 0]
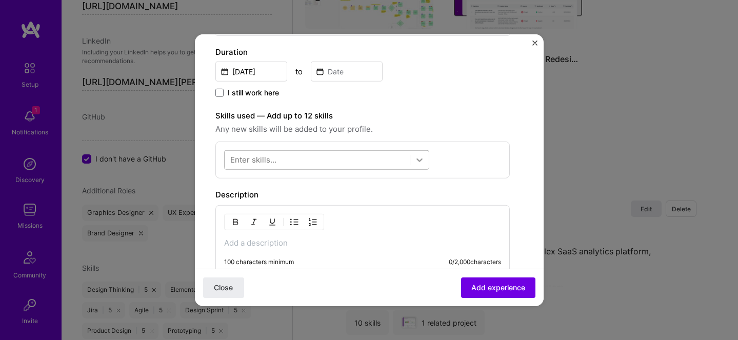
click at [418, 150] on div at bounding box center [419, 159] width 18 height 18
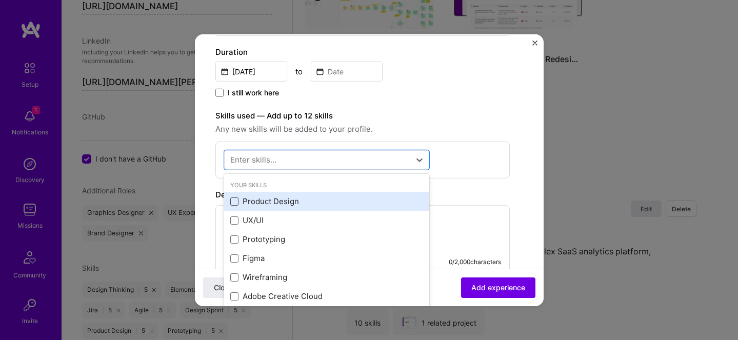
click at [233, 199] on span at bounding box center [234, 201] width 8 height 8
click at [0, 0] on input "checkbox" at bounding box center [0, 0] width 0 height 0
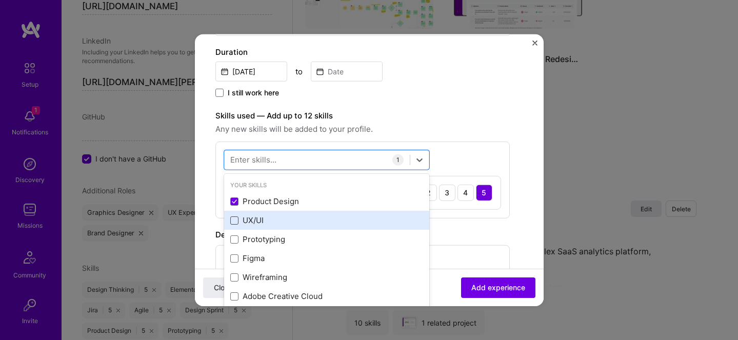
click at [232, 217] on span at bounding box center [234, 220] width 8 height 8
click at [0, 0] on input "checkbox" at bounding box center [0, 0] width 0 height 0
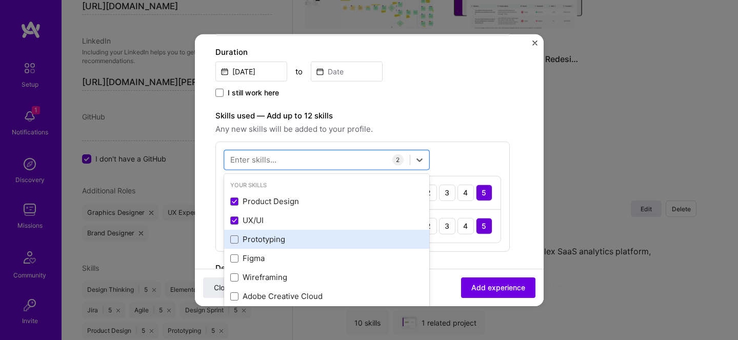
click at [232, 235] on div "Prototyping" at bounding box center [326, 239] width 193 height 11
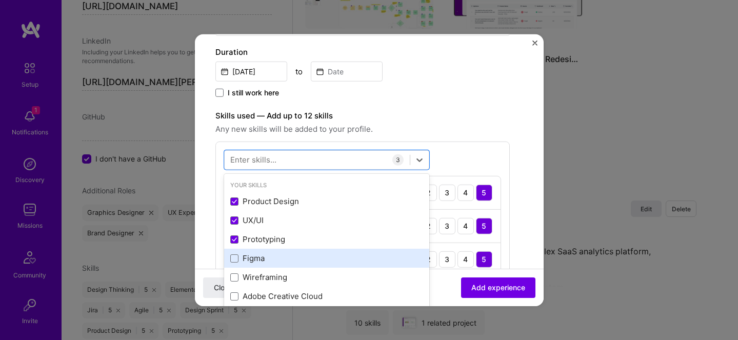
click at [232, 253] on div "Figma" at bounding box center [326, 258] width 193 height 11
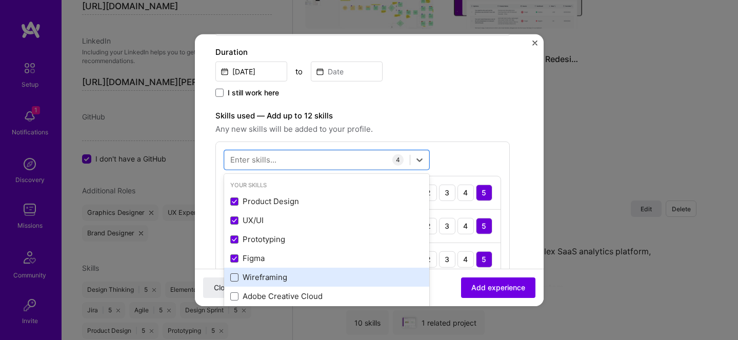
click at [235, 277] on span at bounding box center [234, 277] width 8 height 8
click at [0, 0] on input "checkbox" at bounding box center [0, 0] width 0 height 0
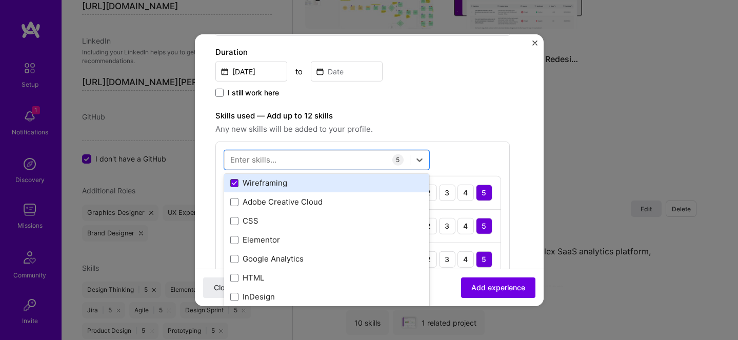
scroll to position [95, 0]
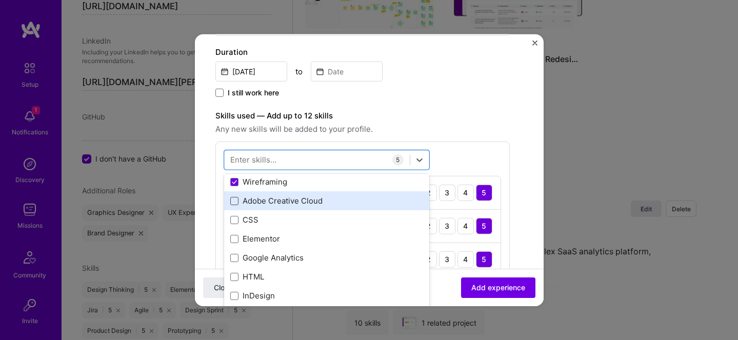
click at [236, 198] on span at bounding box center [234, 201] width 8 height 8
click at [0, 0] on input "checkbox" at bounding box center [0, 0] width 0 height 0
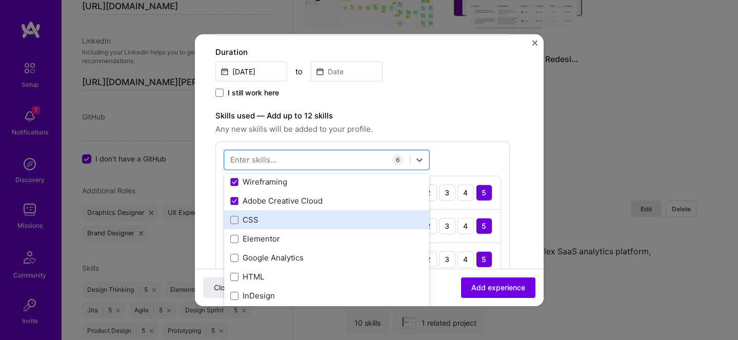
click at [236, 215] on div "CSS" at bounding box center [326, 219] width 193 height 11
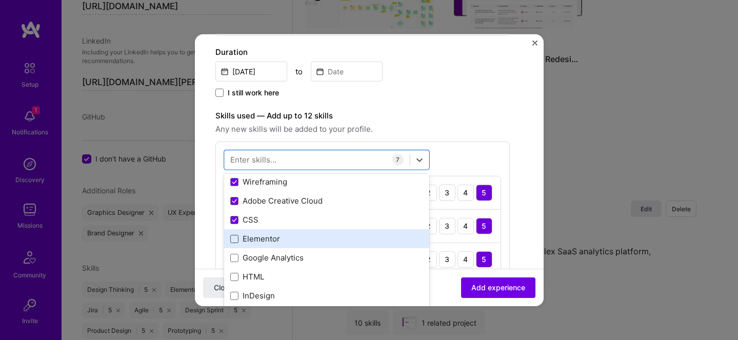
click at [233, 240] on span at bounding box center [234, 239] width 8 height 8
click at [0, 0] on input "checkbox" at bounding box center [0, 0] width 0 height 0
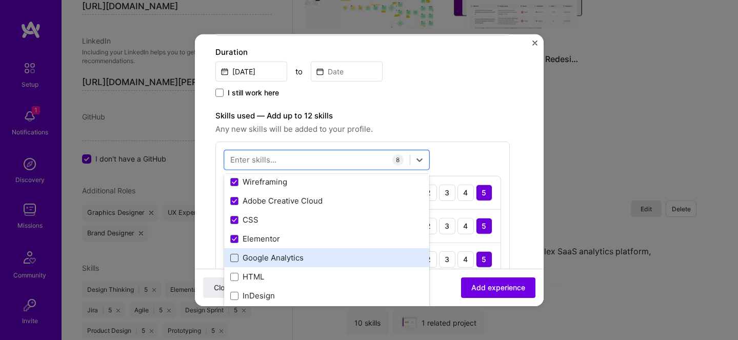
click at [233, 257] on span at bounding box center [234, 258] width 8 height 8
click at [0, 0] on input "checkbox" at bounding box center [0, 0] width 0 height 0
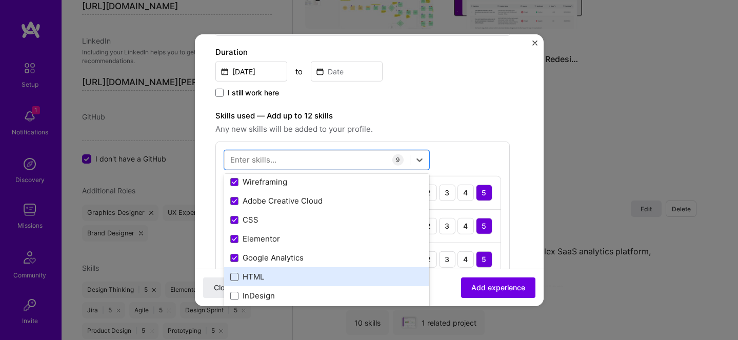
click at [233, 276] on span at bounding box center [234, 277] width 8 height 8
click at [0, 0] on input "checkbox" at bounding box center [0, 0] width 0 height 0
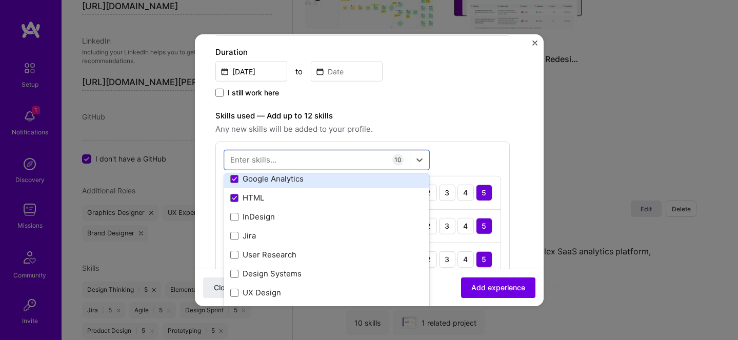
scroll to position [180, 0]
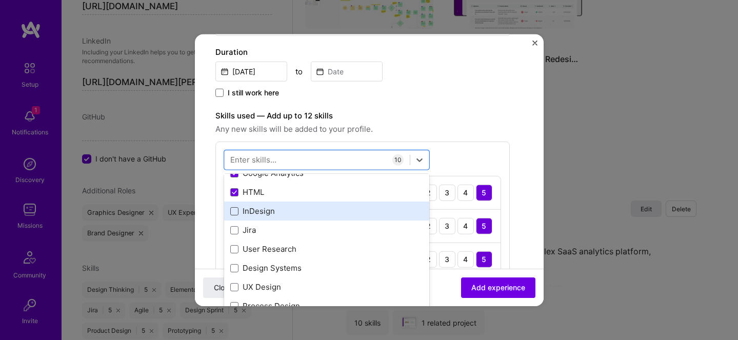
click at [234, 207] on span at bounding box center [234, 211] width 8 height 8
click at [0, 0] on input "checkbox" at bounding box center [0, 0] width 0 height 0
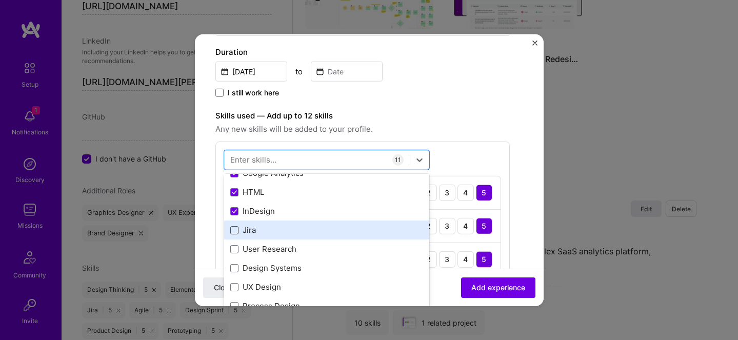
click at [233, 229] on span at bounding box center [234, 230] width 8 height 8
click at [0, 0] on input "checkbox" at bounding box center [0, 0] width 0 height 0
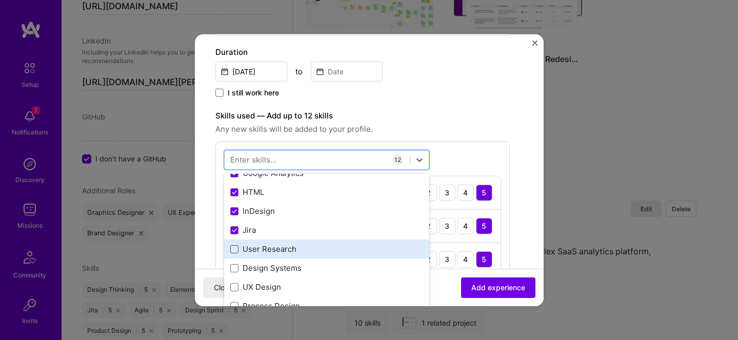
click at [233, 250] on span at bounding box center [234, 249] width 8 height 8
click at [0, 0] on input "checkbox" at bounding box center [0, 0] width 0 height 0
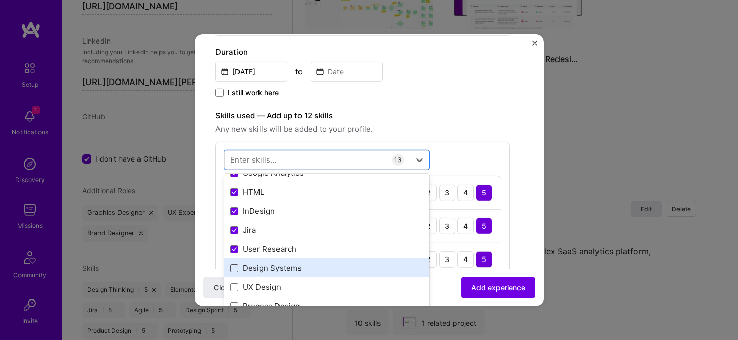
click at [233, 271] on span at bounding box center [234, 268] width 8 height 8
click at [0, 0] on input "checkbox" at bounding box center [0, 0] width 0 height 0
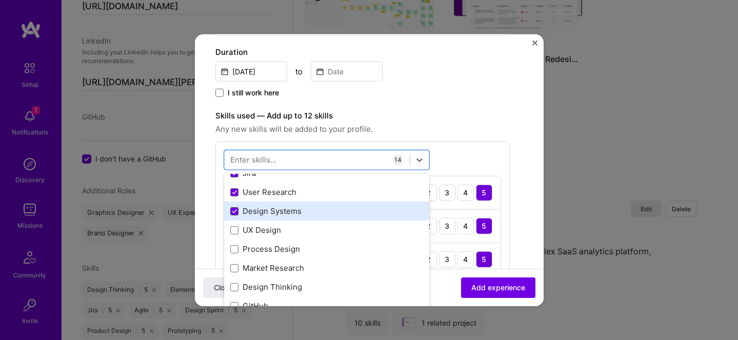
scroll to position [239, 0]
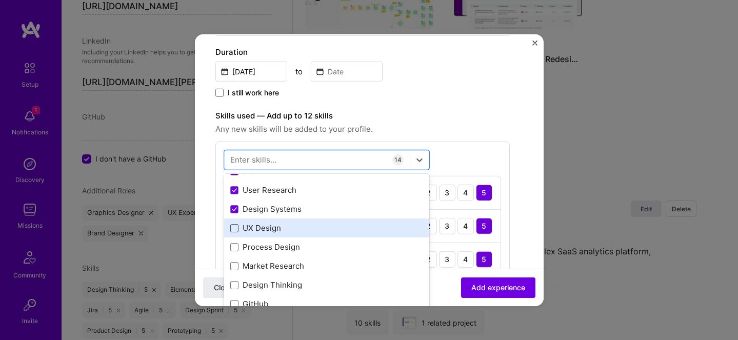
click at [233, 227] on span at bounding box center [234, 228] width 8 height 8
click at [0, 0] on input "checkbox" at bounding box center [0, 0] width 0 height 0
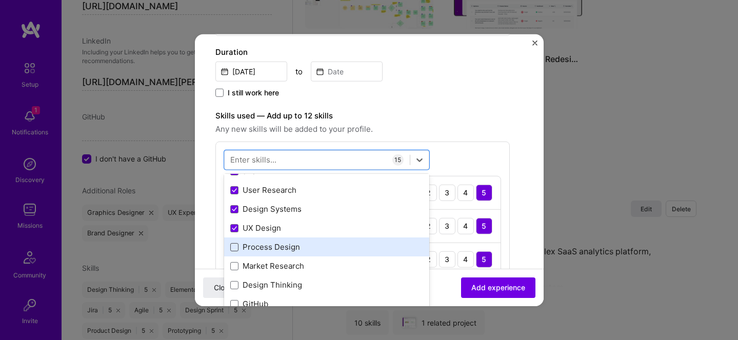
click at [233, 246] on span at bounding box center [234, 247] width 8 height 8
click at [0, 0] on input "checkbox" at bounding box center [0, 0] width 0 height 0
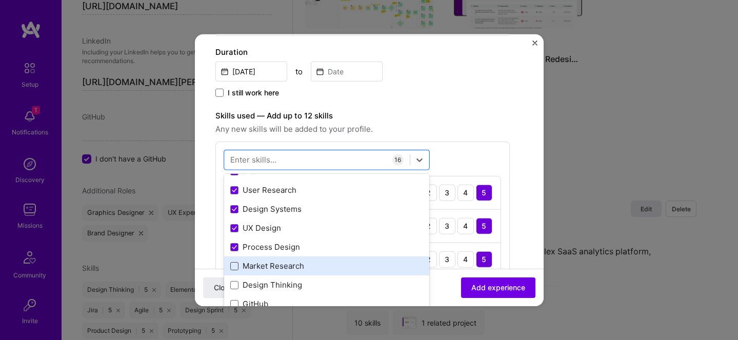
click at [233, 265] on span at bounding box center [234, 266] width 8 height 8
click at [0, 0] on input "checkbox" at bounding box center [0, 0] width 0 height 0
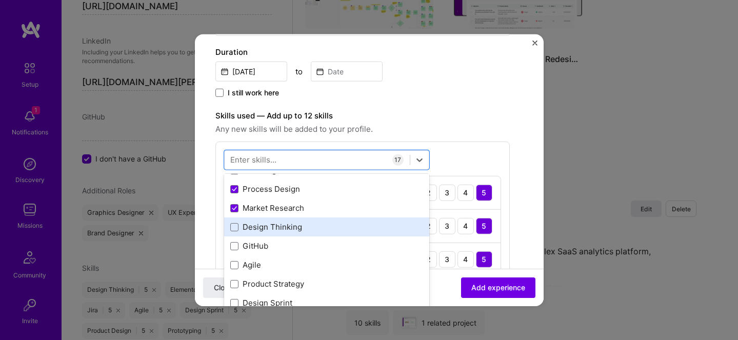
scroll to position [303, 0]
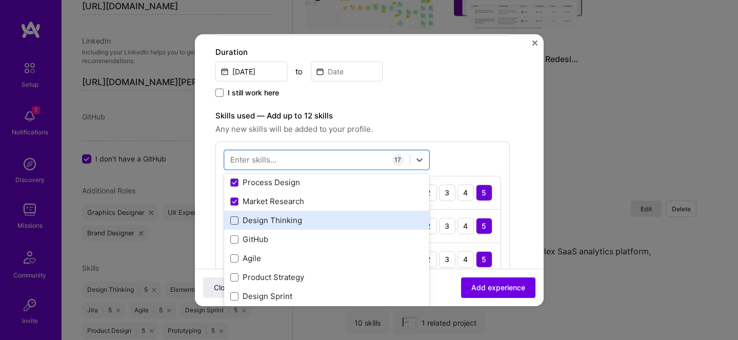
click at [234, 220] on span at bounding box center [234, 220] width 8 height 8
click at [0, 0] on input "checkbox" at bounding box center [0, 0] width 0 height 0
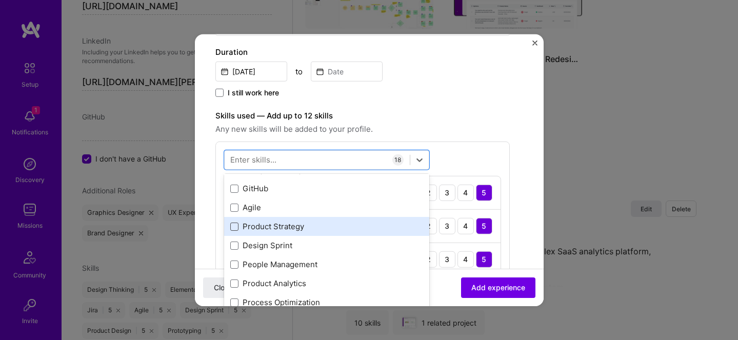
scroll to position [374, 0]
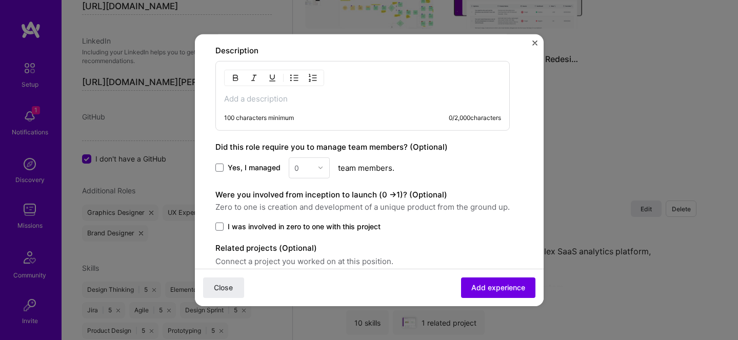
scroll to position [985, 0]
click at [298, 166] on div "0" at bounding box center [309, 166] width 41 height 21
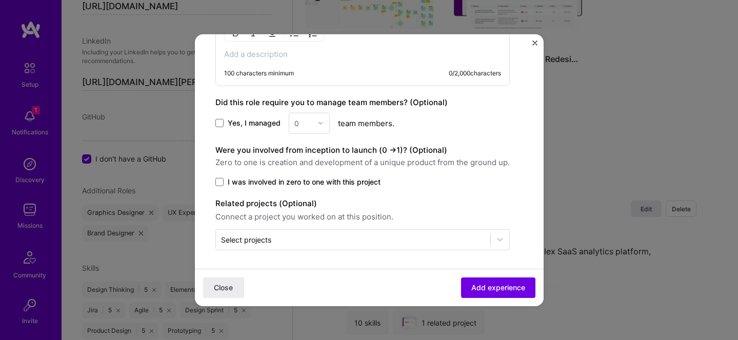
scroll to position [1030, 0]
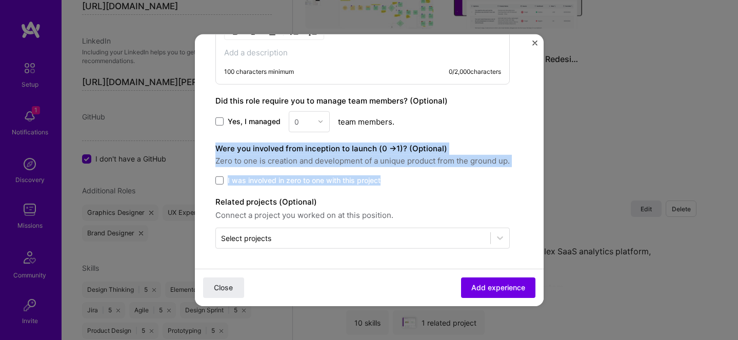
drag, startPoint x: 217, startPoint y: 148, endPoint x: 476, endPoint y: 174, distance: 260.7
click at [478, 176] on div "Were you involved from inception to launch (0 - > 1)? (Optional) Zero to one is…" at bounding box center [362, 163] width 294 height 43
copy div "Were you involved from inception to launch (0 - > 1)? (Optional) Zero to one is…"
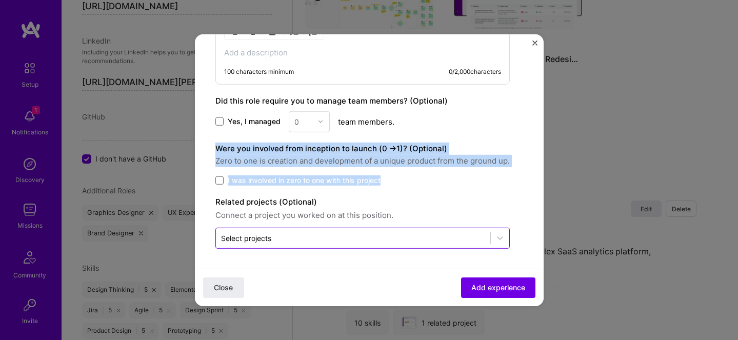
click at [261, 233] on div "Select projects" at bounding box center [246, 237] width 50 height 11
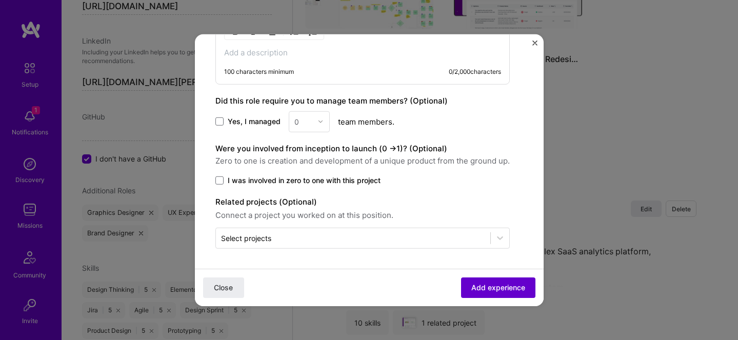
click at [504, 288] on span "Add experience" at bounding box center [498, 287] width 54 height 10
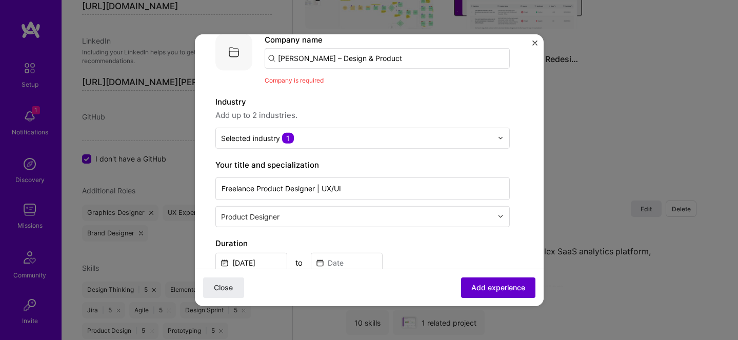
scroll to position [56, 0]
click at [337, 66] on input "Dovrat Ostroff – Design & Product" at bounding box center [386, 58] width 245 height 21
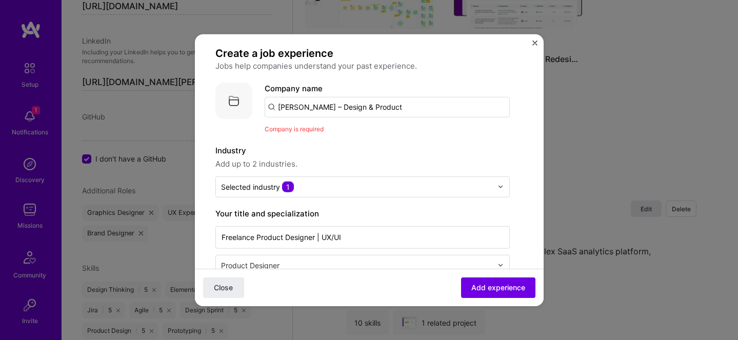
scroll to position [0, 0]
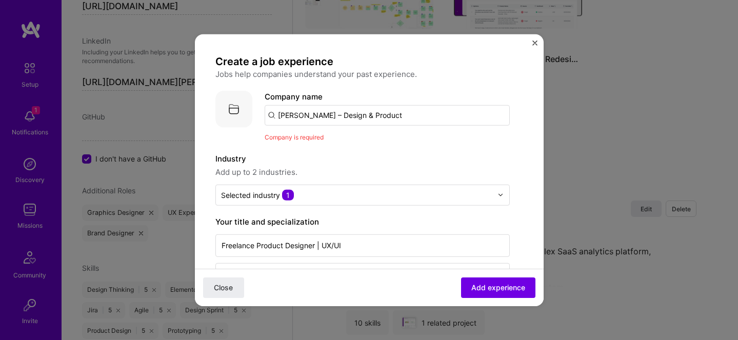
click at [416, 115] on input "Dovrat Ostroff – Design & Product" at bounding box center [386, 115] width 245 height 21
type input "s"
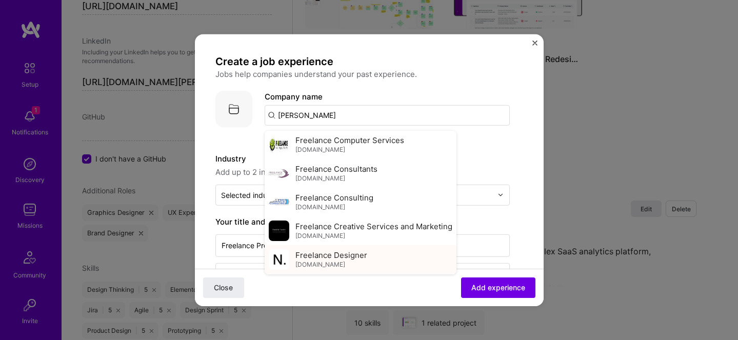
scroll to position [38, 0]
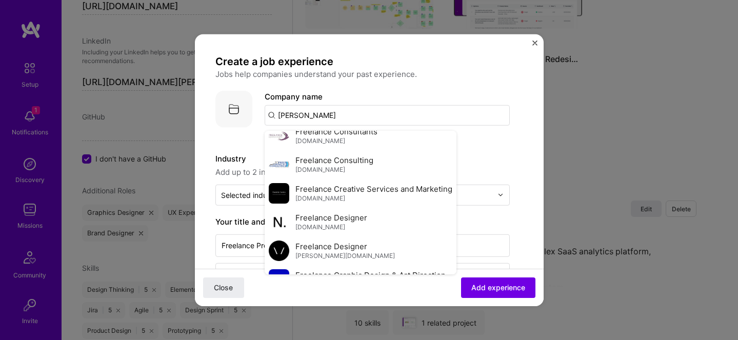
type input "d"
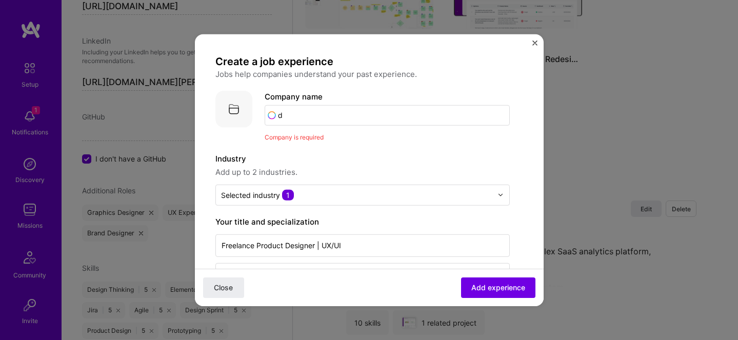
scroll to position [0, 0]
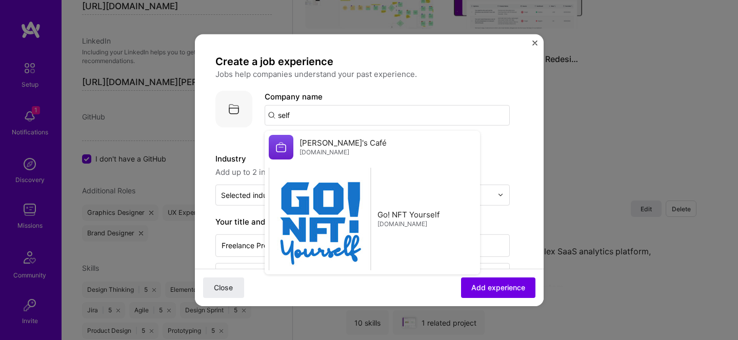
click at [303, 116] on input "self" at bounding box center [386, 115] width 245 height 21
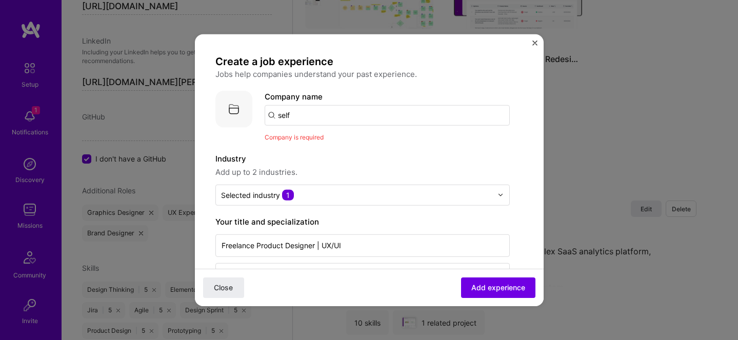
click at [303, 116] on input "self" at bounding box center [386, 115] width 245 height 21
type input "Dovrat"
click at [300, 142] on span "Add company" at bounding box center [293, 143] width 49 height 11
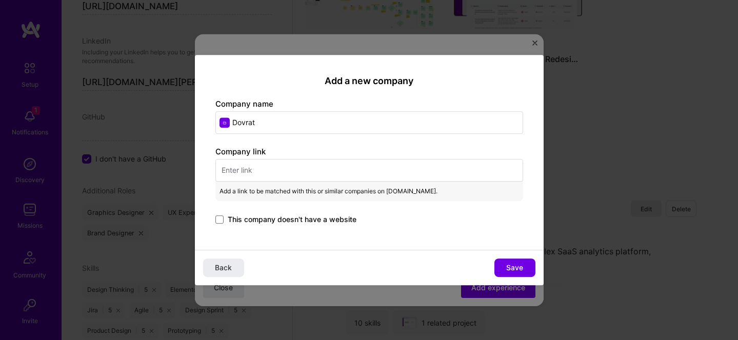
paste input "Dovrat Ostroff – Design & Product"
drag, startPoint x: 257, startPoint y: 122, endPoint x: 216, endPoint y: 120, distance: 40.5
click at [214, 121] on div "Add a new company Company name Dovrat Dovrat Ostroff – Design & Product Company…" at bounding box center [369, 152] width 349 height 195
type input "Dovrat Ostroff – Design & Product"
click at [264, 168] on input "text" at bounding box center [369, 170] width 308 height 23
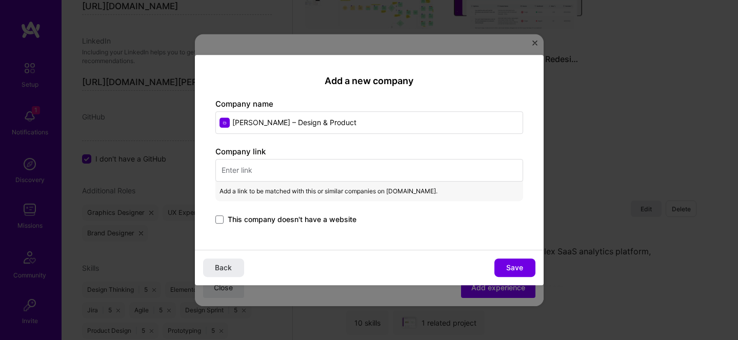
paste input "[URL][DOMAIN_NAME]"
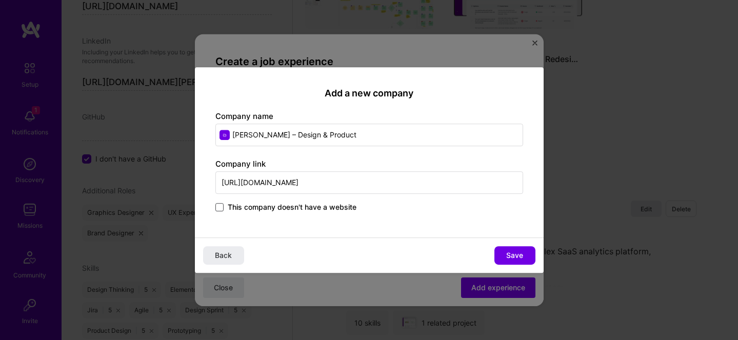
click at [220, 207] on span at bounding box center [219, 207] width 8 height 8
click at [0, 0] on input "This company doesn't have a website" at bounding box center [0, 0] width 0 height 0
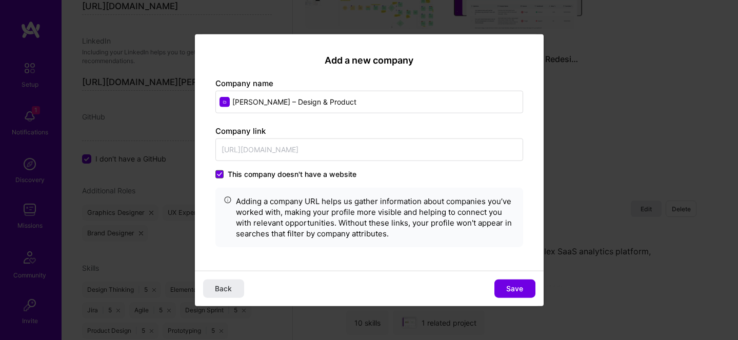
click at [218, 176] on icon at bounding box center [219, 174] width 5 height 4
click at [0, 0] on input "This company doesn't have a website" at bounding box center [0, 0] width 0 height 0
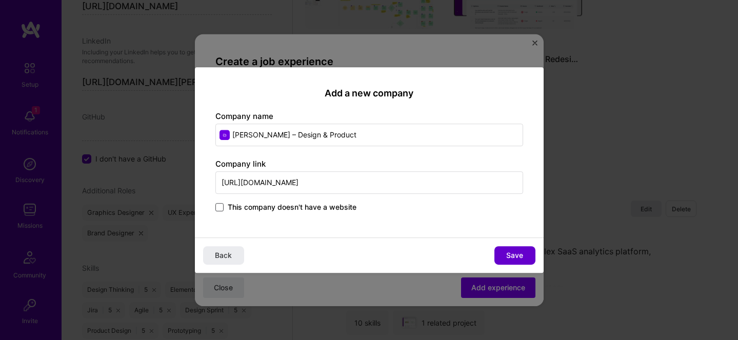
click at [524, 256] on button "Save" at bounding box center [514, 255] width 41 height 18
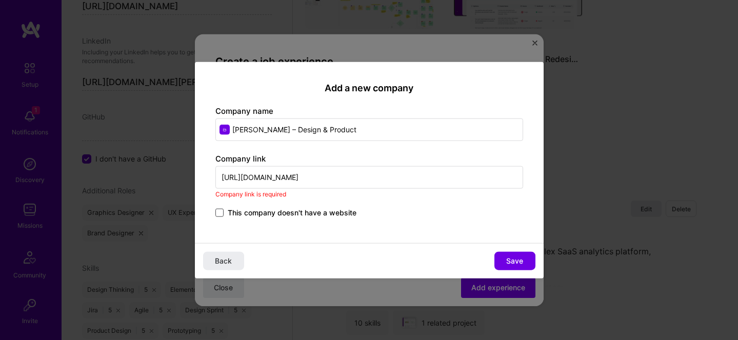
click at [299, 178] on input "[URL][DOMAIN_NAME]" at bounding box center [369, 177] width 308 height 23
paste input "www.linkedin.com/in/dovrat-ostroff-design"
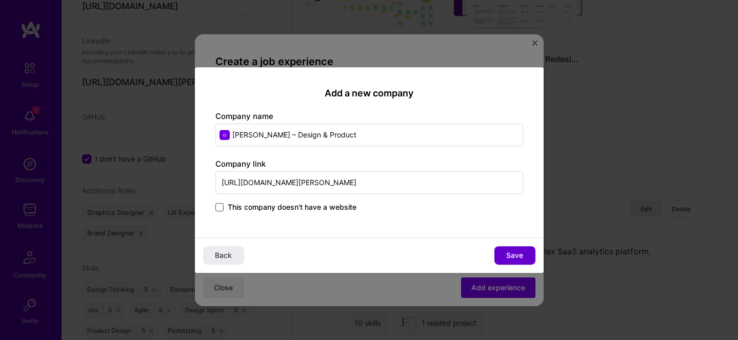
type input "https://www.linkedin.com/in/dovrat-ostroff-design/"
click at [503, 252] on button "Save" at bounding box center [514, 255] width 41 height 18
type input "Dovrat Ostroff – Design & Product"
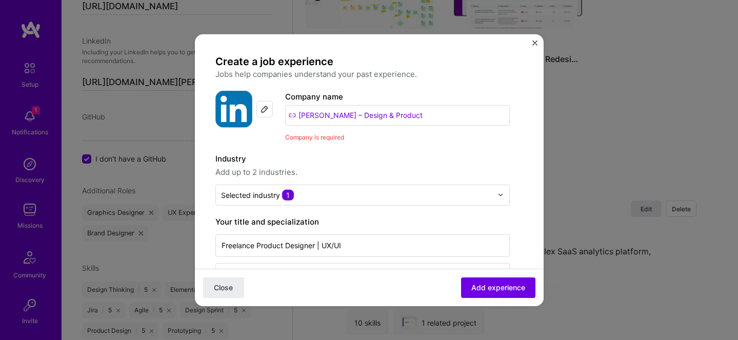
click at [385, 157] on label "Industry" at bounding box center [362, 158] width 294 height 12
click at [512, 284] on span "Add experience" at bounding box center [498, 287] width 54 height 10
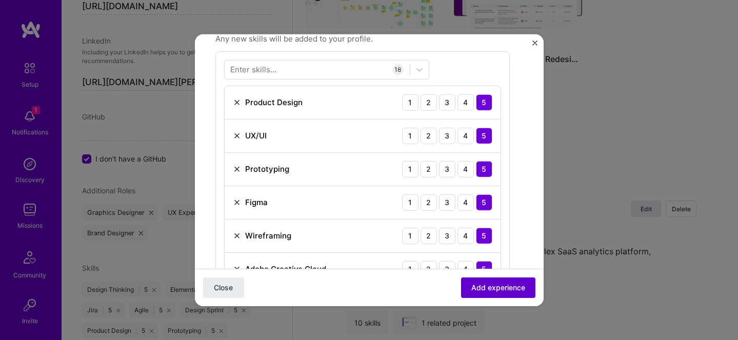
click at [512, 284] on span "Add experience" at bounding box center [498, 287] width 54 height 10
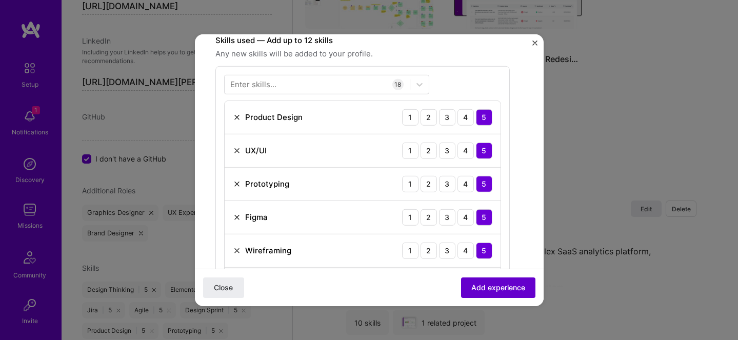
click at [512, 284] on span "Add experience" at bounding box center [498, 287] width 54 height 10
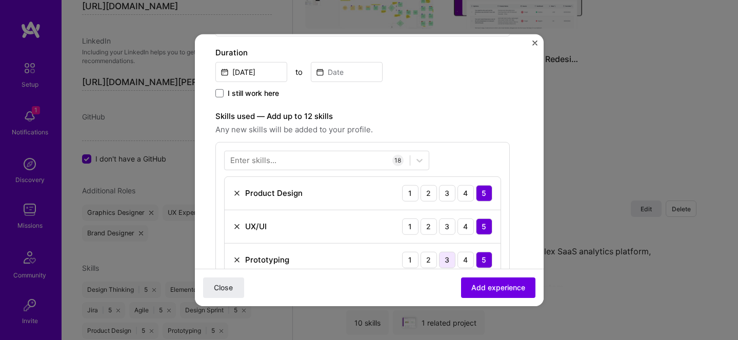
scroll to position [232, 0]
click at [339, 70] on input at bounding box center [347, 72] width 72 height 20
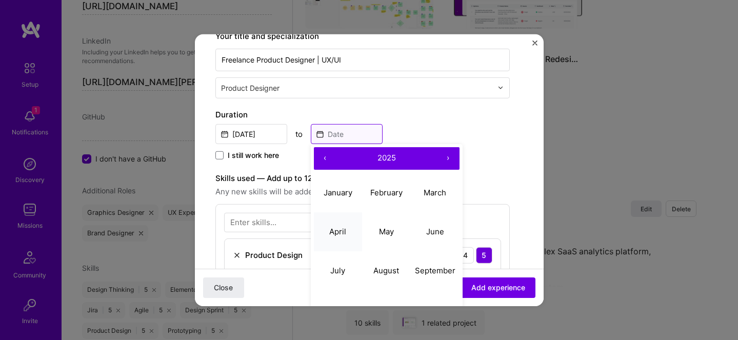
scroll to position [125, 0]
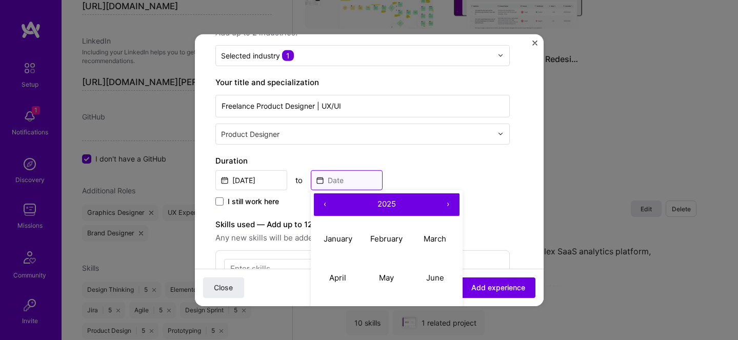
click at [334, 174] on input at bounding box center [347, 180] width 72 height 20
click at [219, 200] on span at bounding box center [219, 201] width 8 height 8
click at [0, 0] on input "I still work here" at bounding box center [0, 0] width 0 height 0
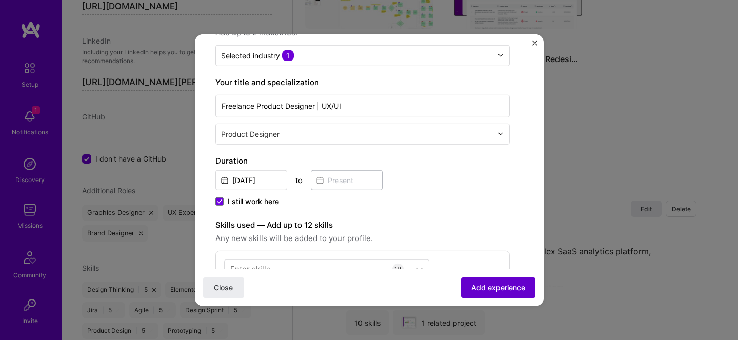
click at [502, 287] on span "Add experience" at bounding box center [498, 287] width 54 height 10
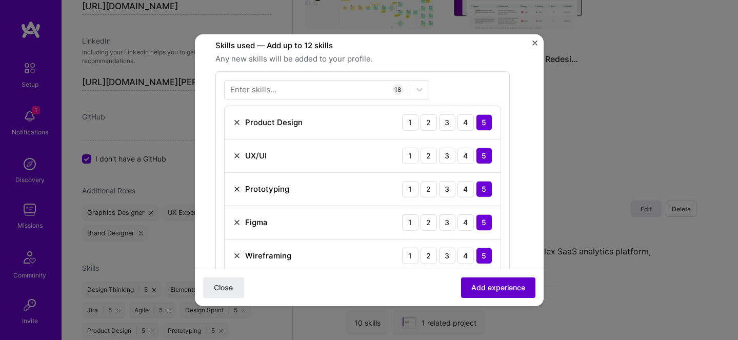
scroll to position [309, 0]
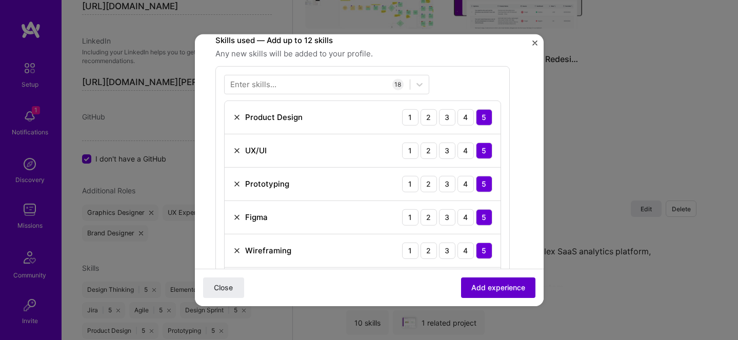
click at [502, 288] on span "Add experience" at bounding box center [498, 287] width 54 height 10
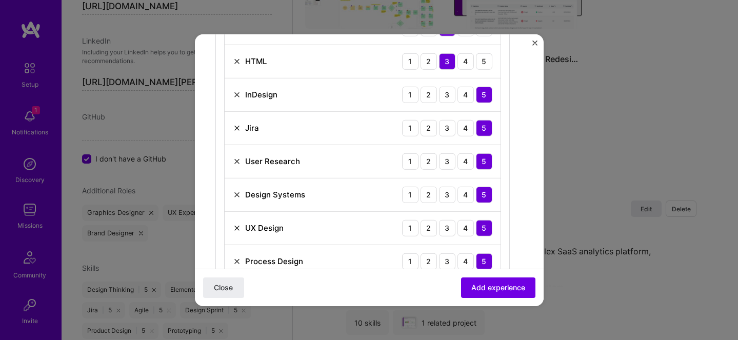
scroll to position [664, 0]
click at [236, 126] on img at bounding box center [237, 128] width 8 height 8
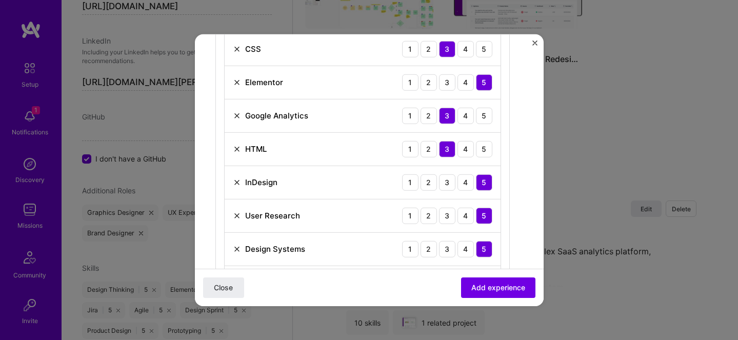
scroll to position [565, 0]
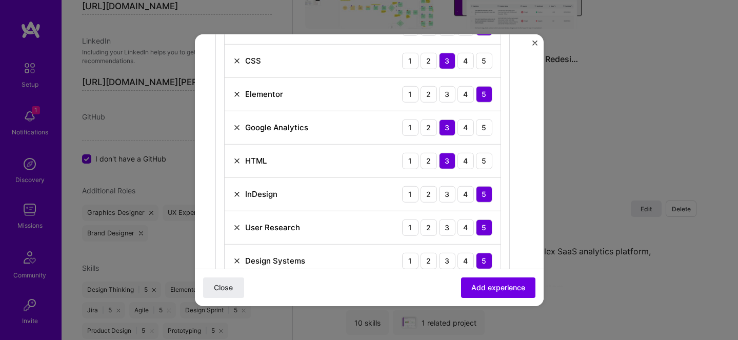
click at [235, 159] on img at bounding box center [237, 160] width 8 height 8
click at [236, 126] on img at bounding box center [237, 127] width 8 height 8
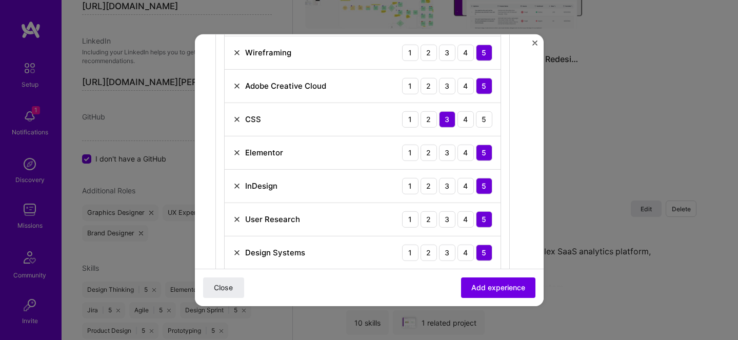
scroll to position [506, 0]
click at [234, 186] on img at bounding box center [237, 186] width 8 height 8
click at [237, 153] on img at bounding box center [237, 153] width 8 height 8
click at [237, 117] on img at bounding box center [237, 119] width 8 height 8
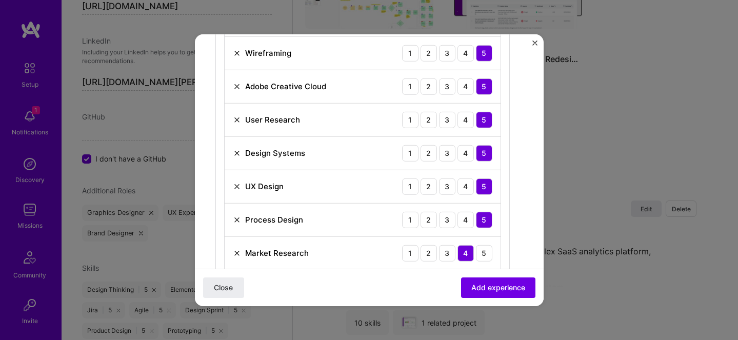
click at [236, 83] on img at bounding box center [237, 86] width 8 height 8
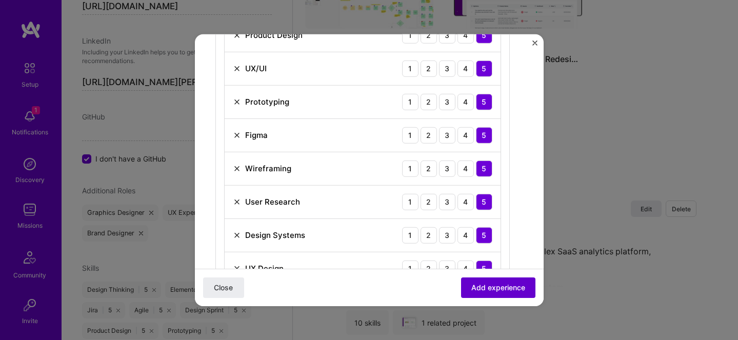
click at [495, 282] on span "Add experience" at bounding box center [498, 287] width 54 height 10
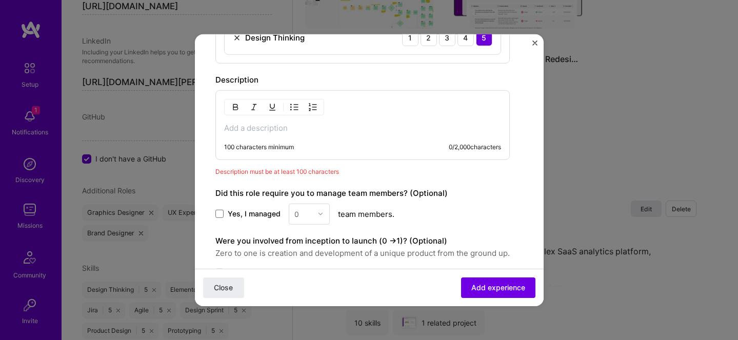
scroll to position [717, 0]
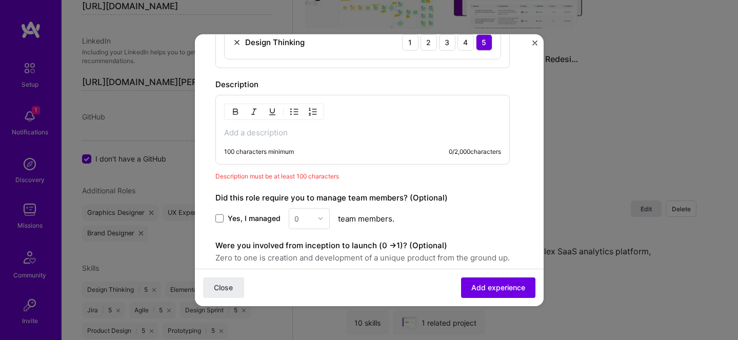
click at [293, 131] on p at bounding box center [362, 132] width 277 height 10
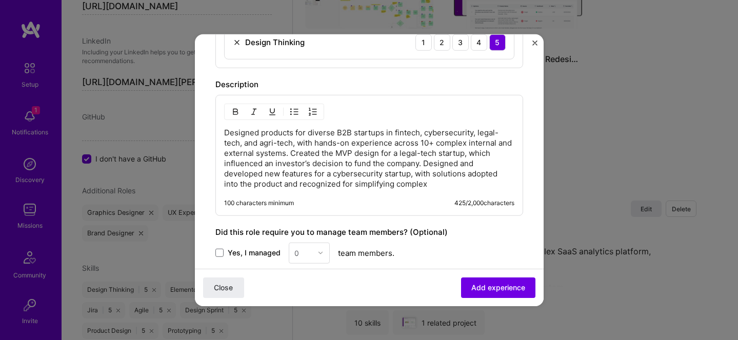
click at [224, 129] on p "Designed products for diverse B2B startups in fintech, cybersecurity, legal-tec…" at bounding box center [369, 158] width 290 height 62
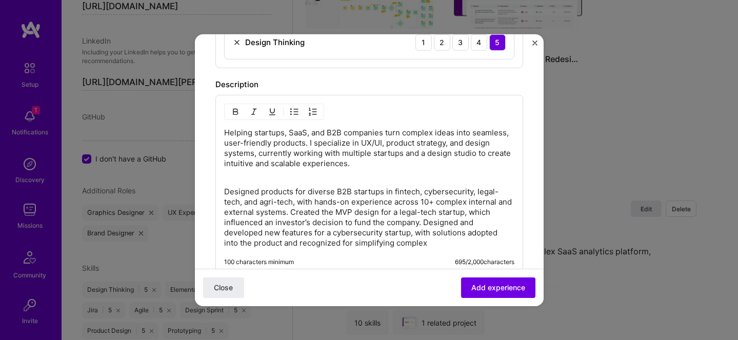
click at [224, 191] on p "Designed products for diverse B2B startups in fintech, cybersecurity, legal-tec…" at bounding box center [369, 212] width 290 height 72
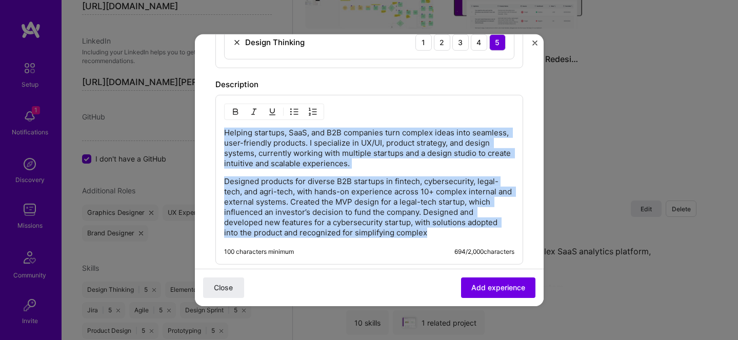
drag, startPoint x: 429, startPoint y: 237, endPoint x: 221, endPoint y: 104, distance: 247.5
click at [221, 104] on div "Helping startups, SaaS, and B2B companies turn complex ideas into seamless, use…" at bounding box center [369, 179] width 308 height 170
copy div "Helping startups, SaaS, and B2B companies turn complex ideas into seamless, use…"
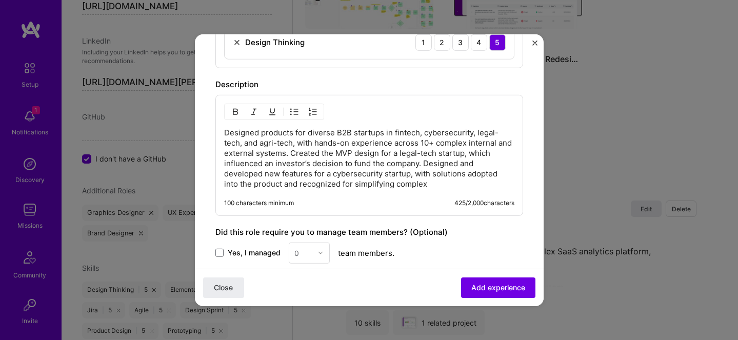
click at [225, 133] on p "Designed products for diverse B2B startups in fintech, cybersecurity, legal-tec…" at bounding box center [369, 158] width 290 height 62
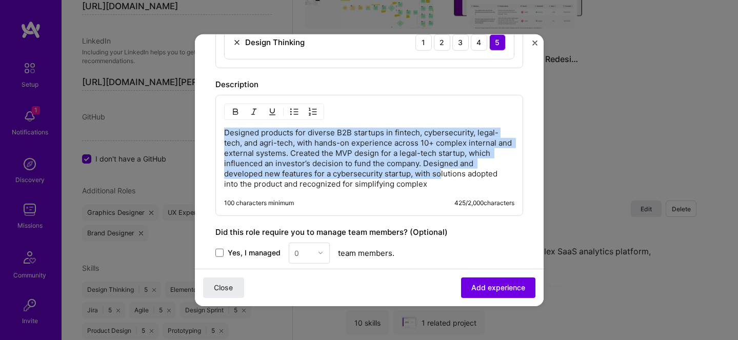
drag, startPoint x: 439, startPoint y: 178, endPoint x: 290, endPoint y: 121, distance: 159.4
click at [289, 121] on div "Designed products for diverse B2B startups in fintech, cybersecurity, legal-tec…" at bounding box center [369, 154] width 308 height 121
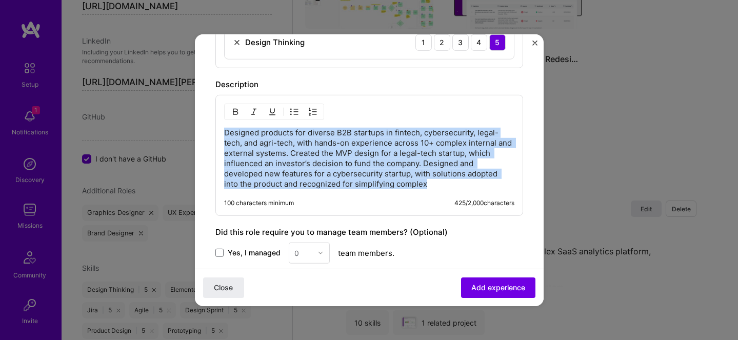
click at [290, 107] on img "button" at bounding box center [294, 111] width 8 height 8
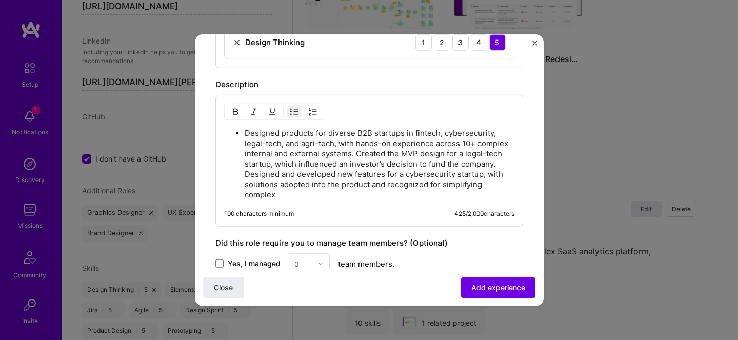
click at [302, 154] on p "Designed products for diverse B2B startups in fintech, cybersecurity, legal-tec…" at bounding box center [379, 164] width 270 height 72
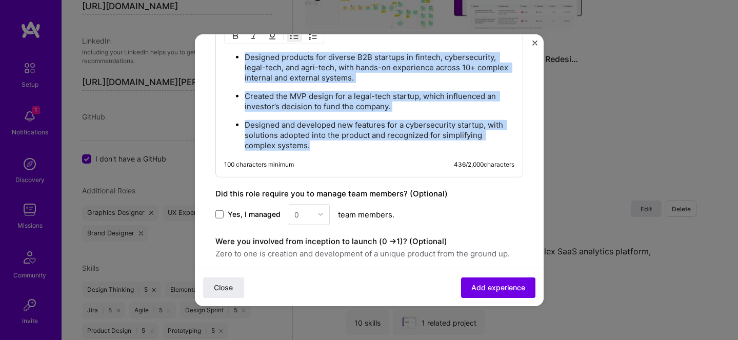
scroll to position [800, 0]
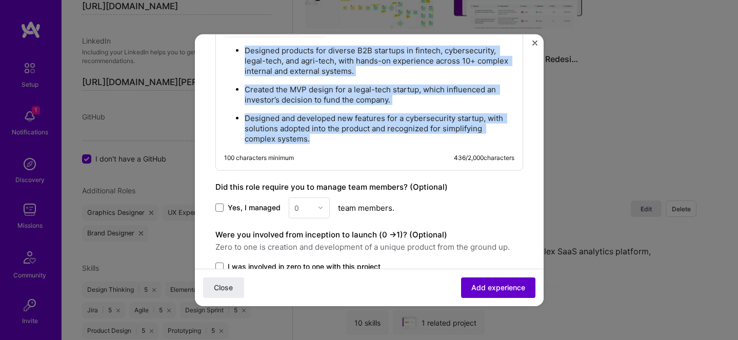
click at [518, 285] on span "Add experience" at bounding box center [498, 287] width 54 height 10
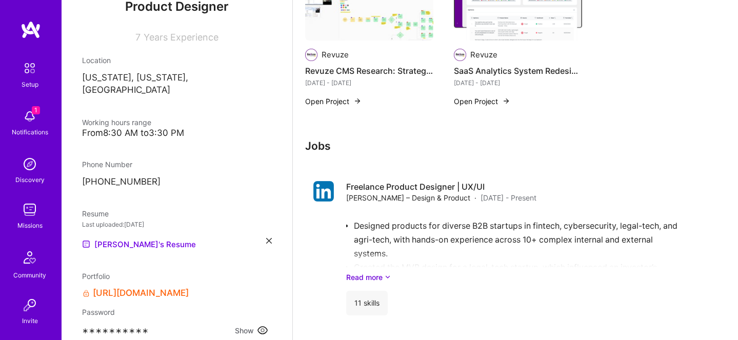
scroll to position [135, 0]
click at [269, 237] on icon at bounding box center [269, 240] width 6 height 6
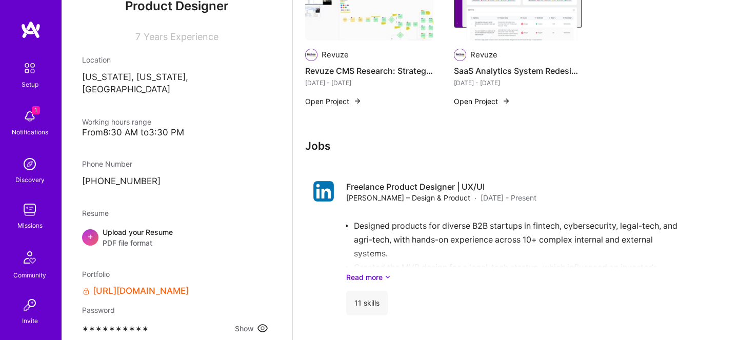
click at [129, 227] on div "Upload your Resume PDF file format" at bounding box center [138, 238] width 70 height 22
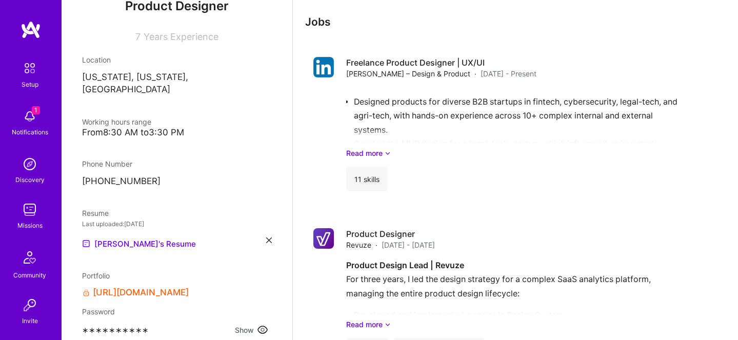
scroll to position [1322, 0]
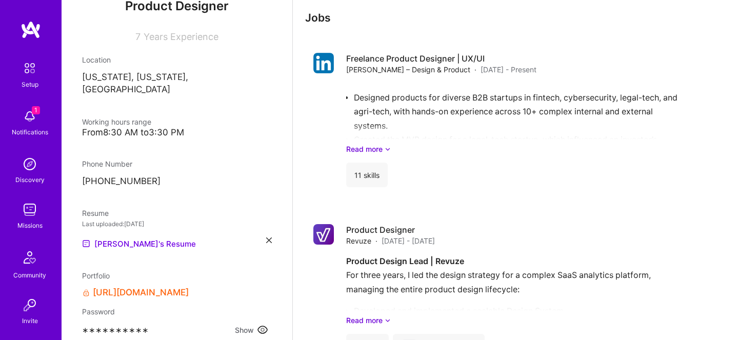
click at [267, 237] on icon at bounding box center [269, 240] width 6 height 6
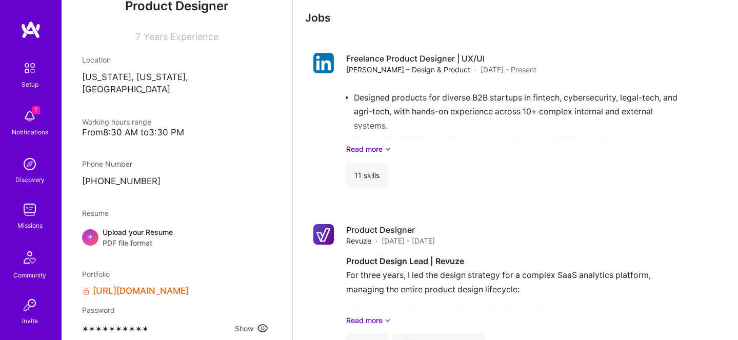
click at [107, 227] on div "Upload your Resume PDF file format" at bounding box center [138, 238] width 70 height 22
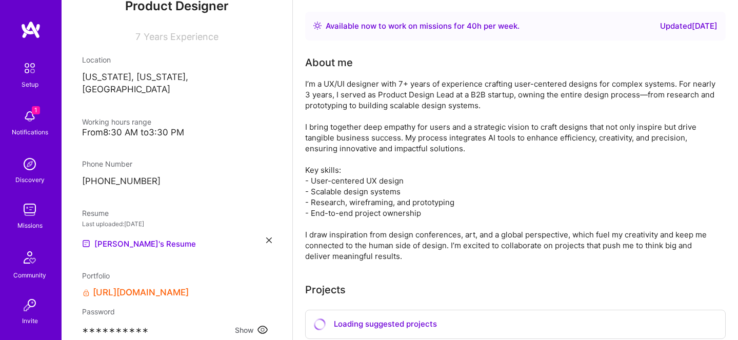
scroll to position [185, 0]
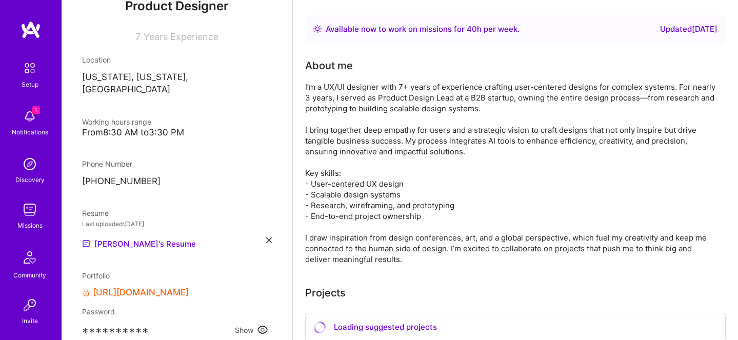
click at [475, 222] on div "I’m a UX/UI designer with 7+ years of experience crafting user-centered designs…" at bounding box center [510, 172] width 410 height 183
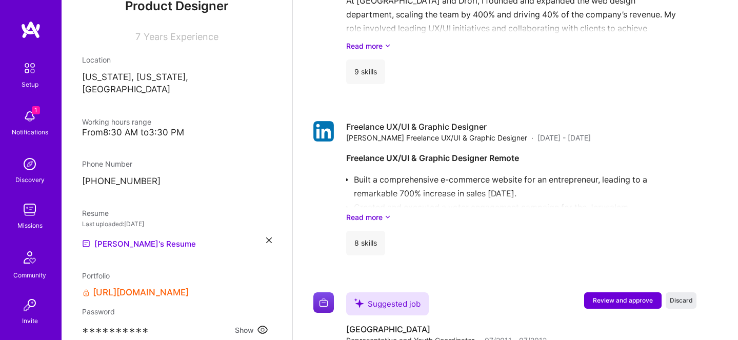
scroll to position [1876, 0]
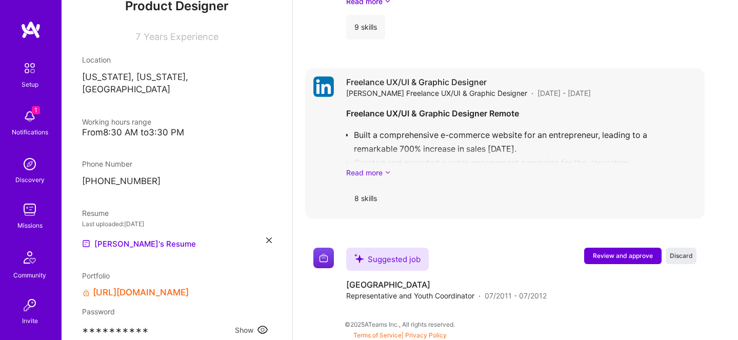
click at [379, 172] on link "Read more" at bounding box center [521, 172] width 350 height 11
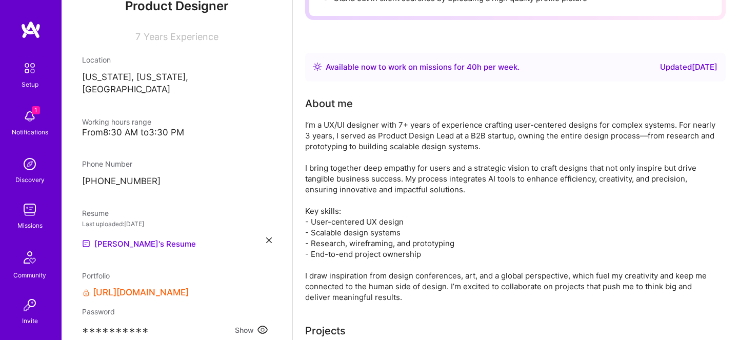
scroll to position [0, 0]
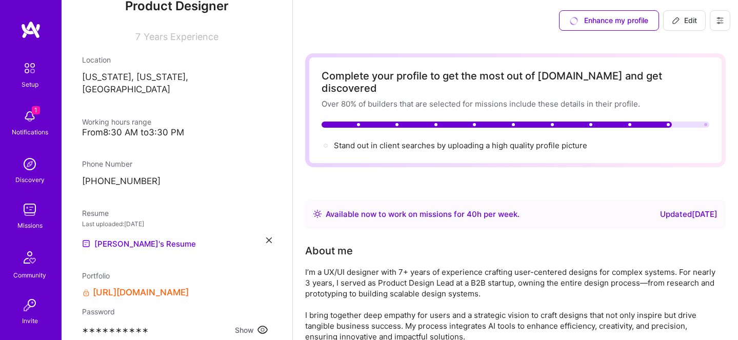
click at [681, 16] on span "Edit" at bounding box center [683, 20] width 25 height 10
select select "US"
select select "Right Now"
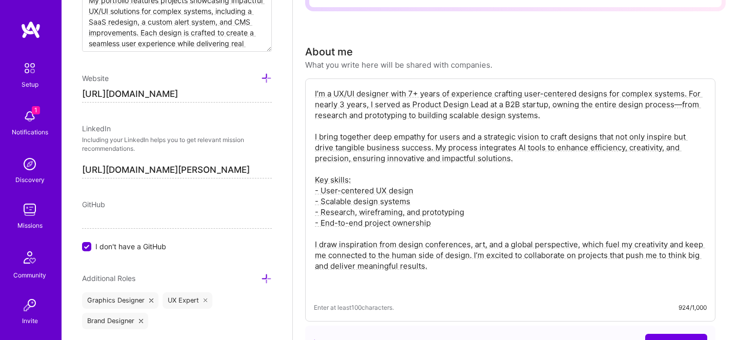
scroll to position [159, 0]
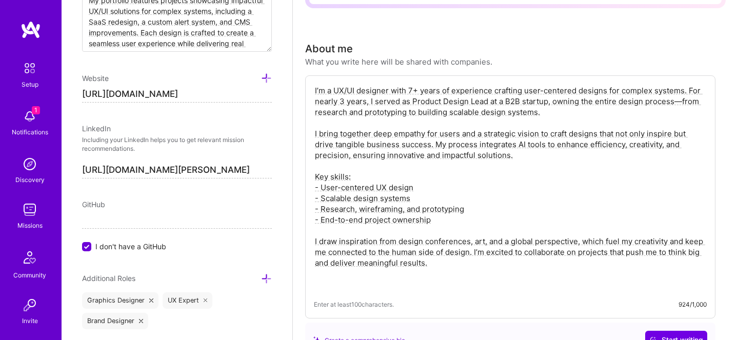
click at [321, 172] on textarea "I’m a UX/UI designer with 7+ years of experience crafting user-centered designs…" at bounding box center [510, 187] width 393 height 207
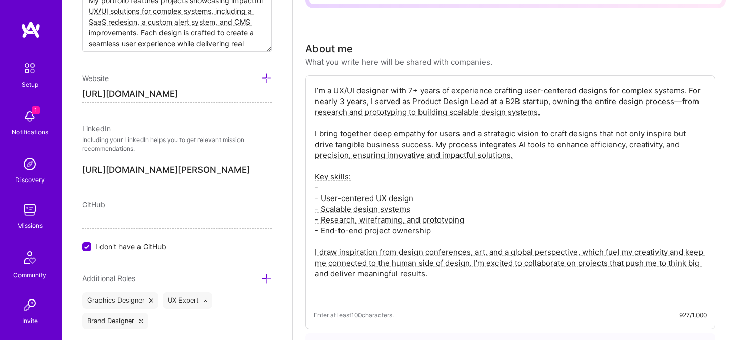
paste textarea "Driving business impact through UX design"
click at [336, 88] on textarea "I’m a UX/UI designer with 7+ years of experience crafting user-centered designs…" at bounding box center [510, 192] width 393 height 217
click at [412, 84] on textarea "I’m a UX/UI designer with 7+ years of experience crafting user-centered designs…" at bounding box center [510, 192] width 393 height 217
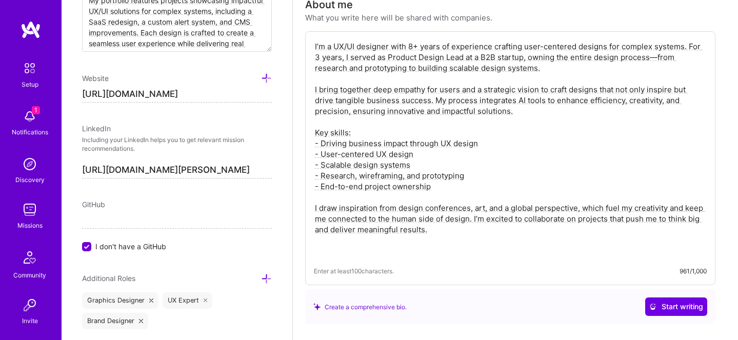
scroll to position [0, 0]
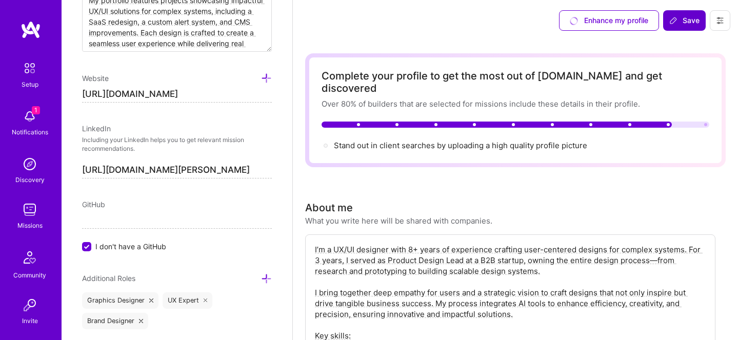
type textarea "I’m a UX/UI designer with 8+ years of experience crafting user-centered designs…"
click at [689, 17] on span "Save" at bounding box center [684, 20] width 30 height 10
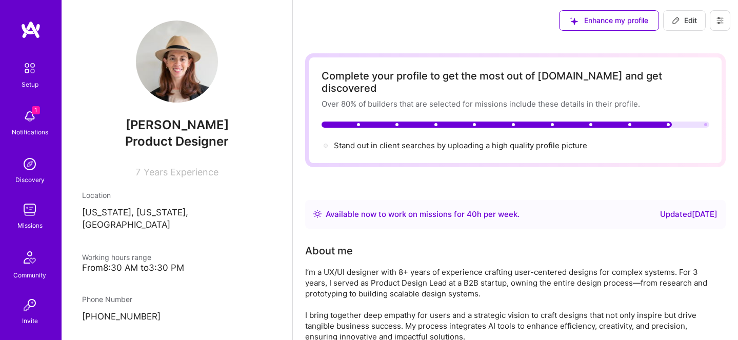
click at [29, 120] on img at bounding box center [29, 116] width 21 height 21
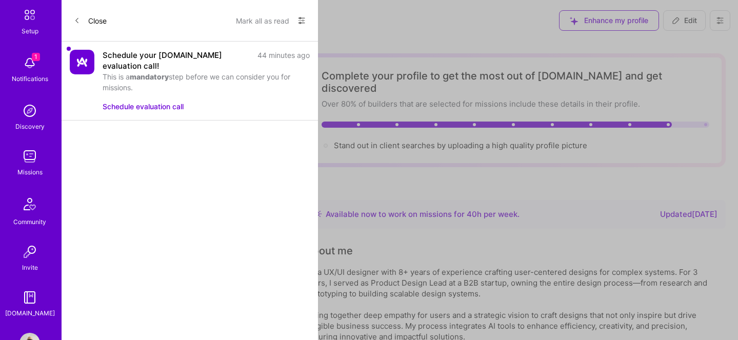
scroll to position [87, 0]
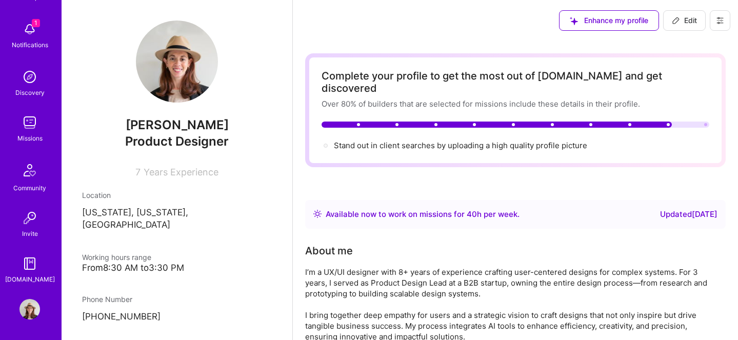
click at [28, 304] on img at bounding box center [29, 309] width 21 height 21
click at [32, 313] on img at bounding box center [29, 309] width 21 height 21
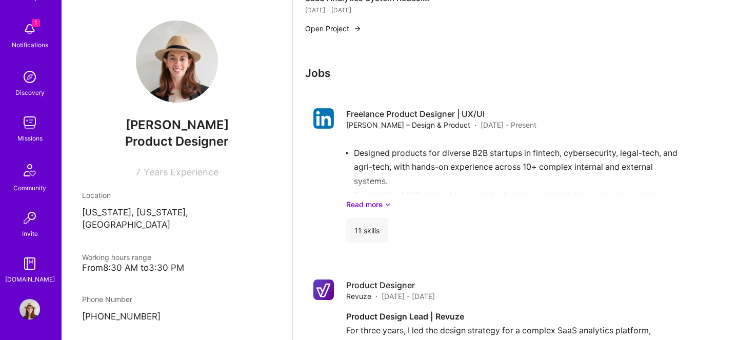
scroll to position [391, 0]
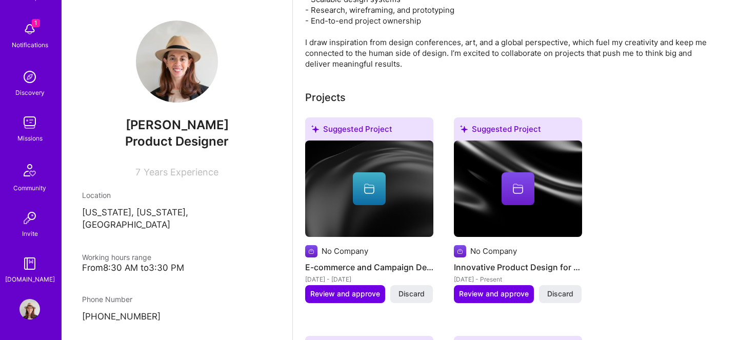
click at [29, 31] on img at bounding box center [29, 29] width 21 height 21
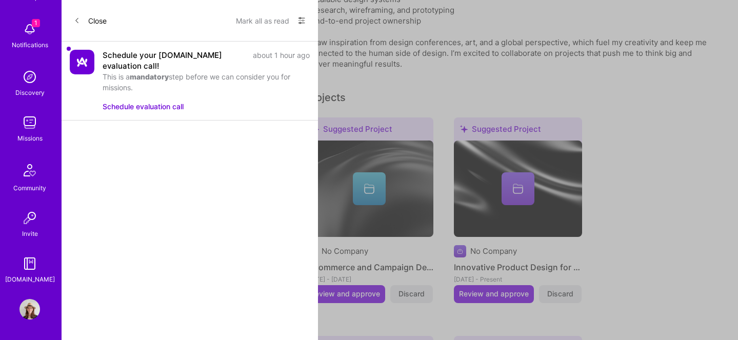
click at [27, 123] on img at bounding box center [29, 122] width 21 height 21
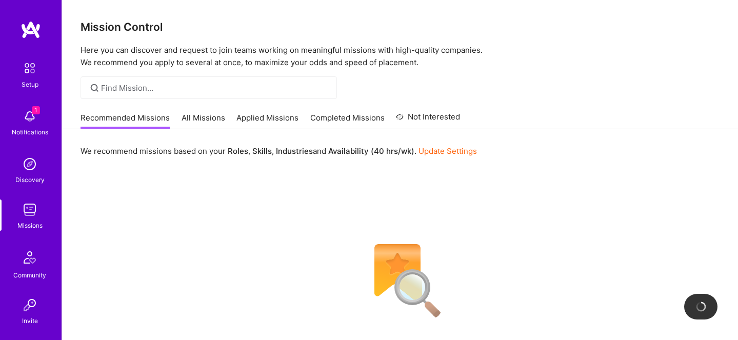
click at [463, 150] on link "Update Settings" at bounding box center [447, 151] width 58 height 10
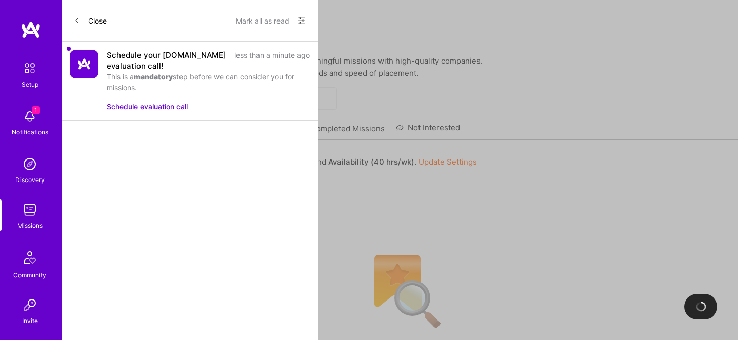
select select "US"
select select "Right Now"
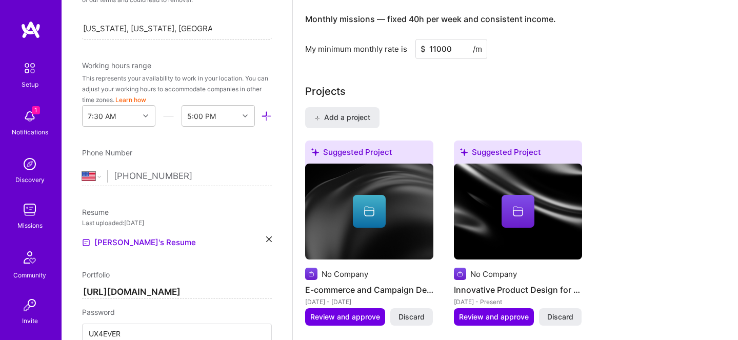
scroll to position [241, 0]
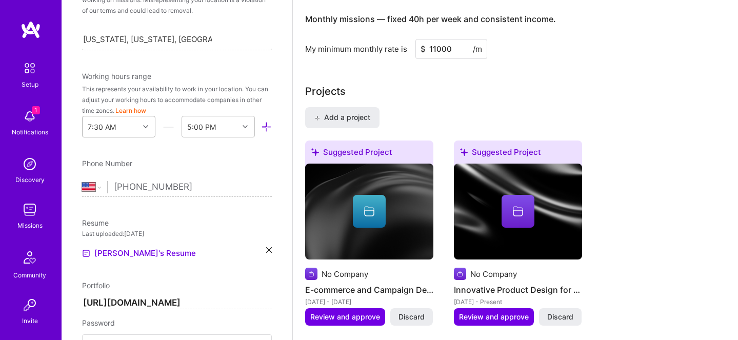
click at [144, 127] on icon at bounding box center [145, 126] width 5 height 5
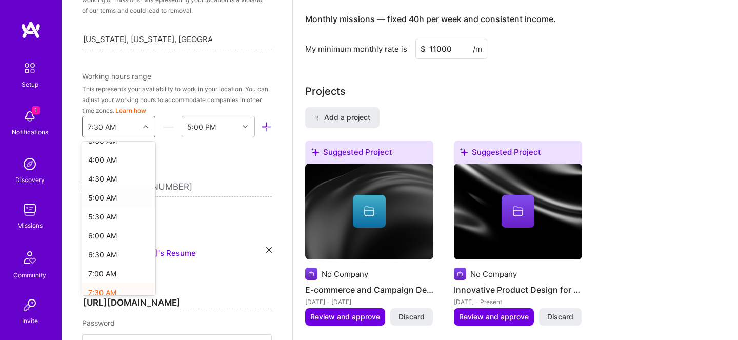
scroll to position [214, 0]
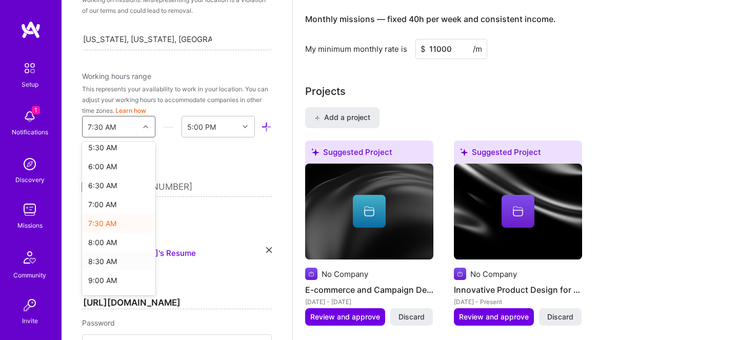
click at [107, 264] on div "8:30 AM" at bounding box center [118, 261] width 73 height 19
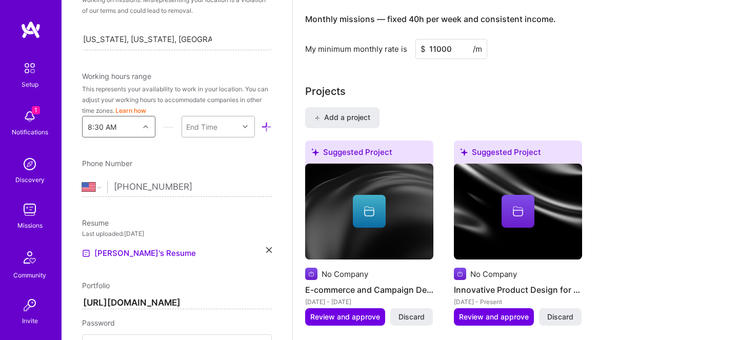
click at [216, 123] on div "End Time" at bounding box center [201, 126] width 31 height 11
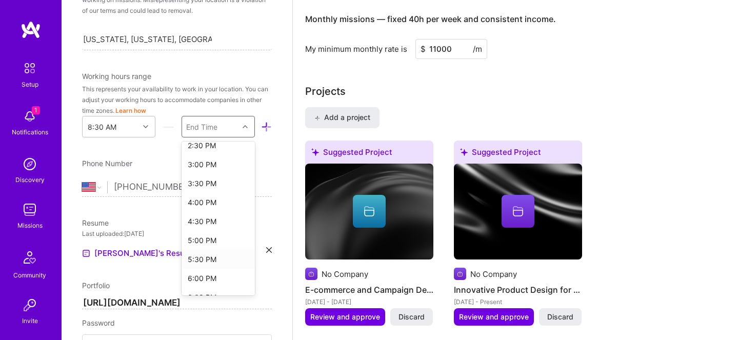
click at [211, 253] on div "5:30 PM" at bounding box center [217, 259] width 73 height 19
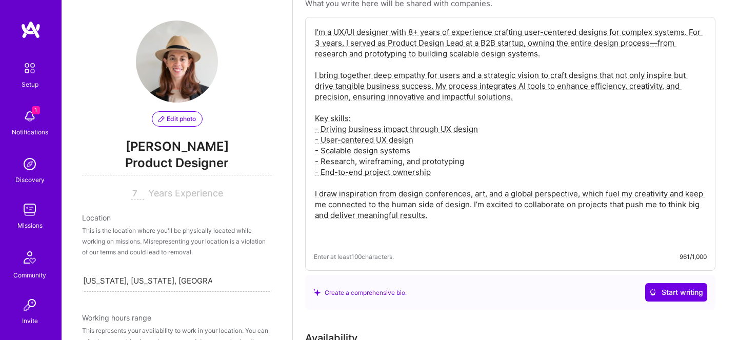
scroll to position [0, 0]
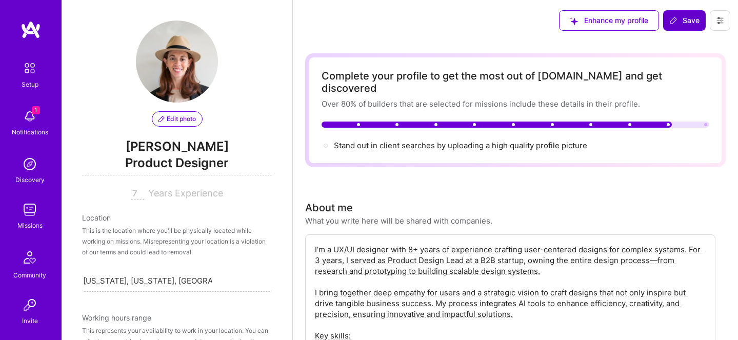
click at [683, 13] on button "Save" at bounding box center [684, 20] width 43 height 21
click at [682, 17] on span "Save" at bounding box center [684, 20] width 30 height 10
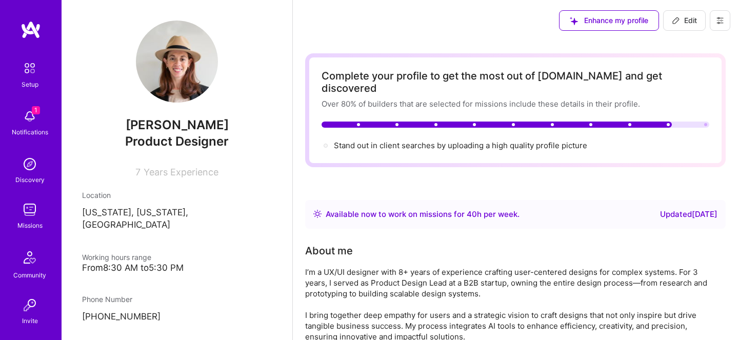
click at [28, 214] on img at bounding box center [29, 209] width 21 height 21
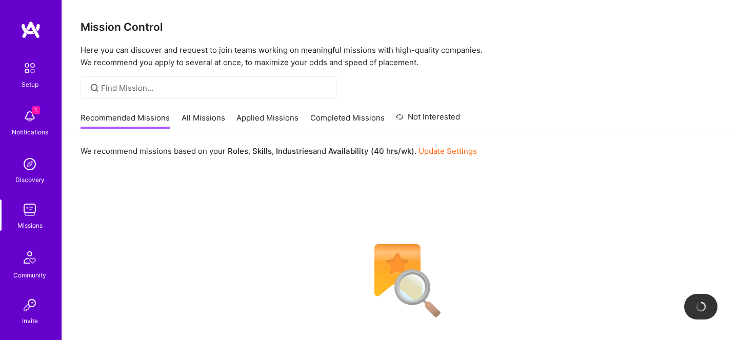
click at [199, 120] on link "All Missions" at bounding box center [203, 120] width 44 height 17
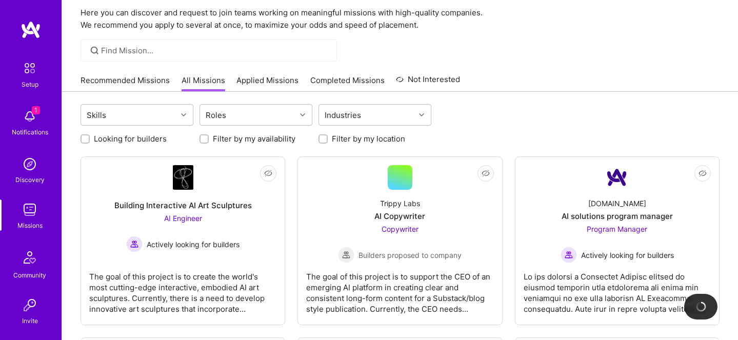
scroll to position [40, 0]
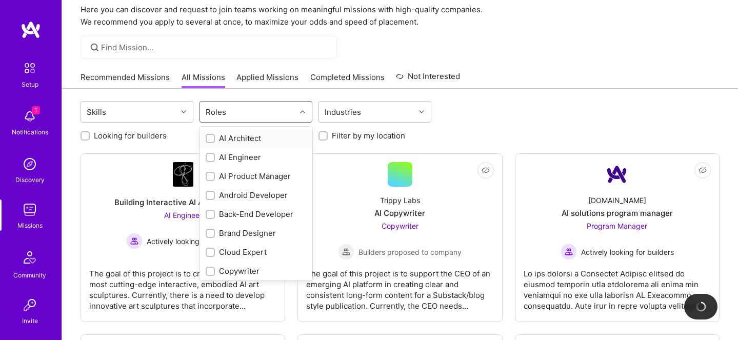
click at [238, 113] on div "Roles" at bounding box center [248, 111] width 96 height 21
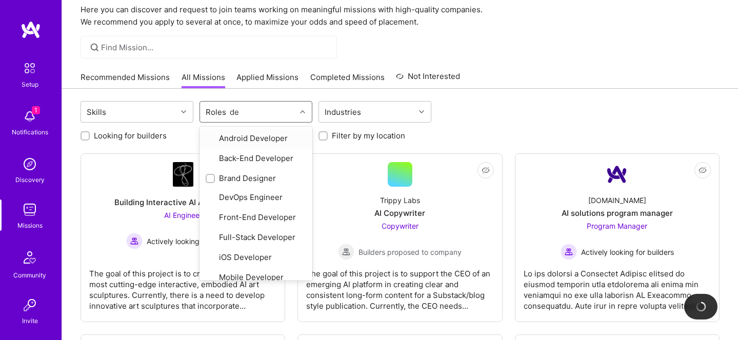
type input "des"
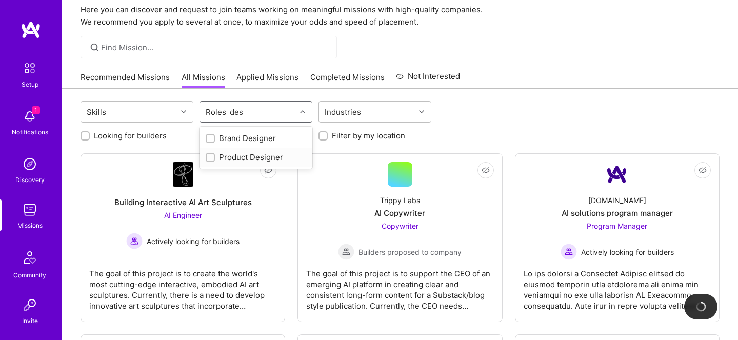
click at [211, 157] on input "checkbox" at bounding box center [211, 157] width 7 height 7
checkbox input "true"
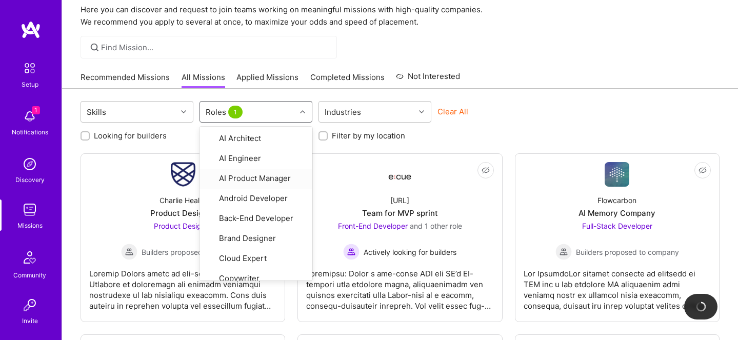
click at [520, 69] on div "Recommended Missions All Missions Applied Missions Completed Missions Not Inter…" at bounding box center [399, 77] width 639 height 22
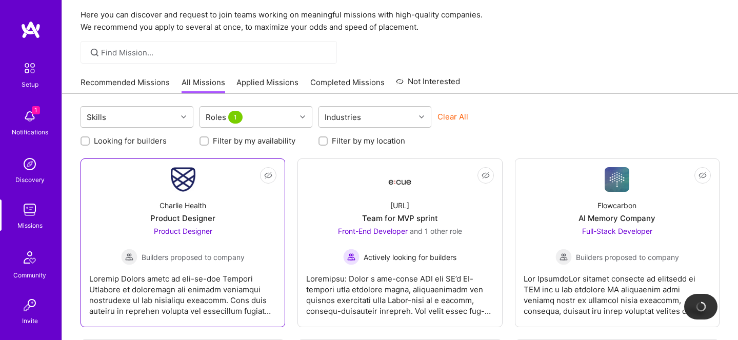
scroll to position [33, 0]
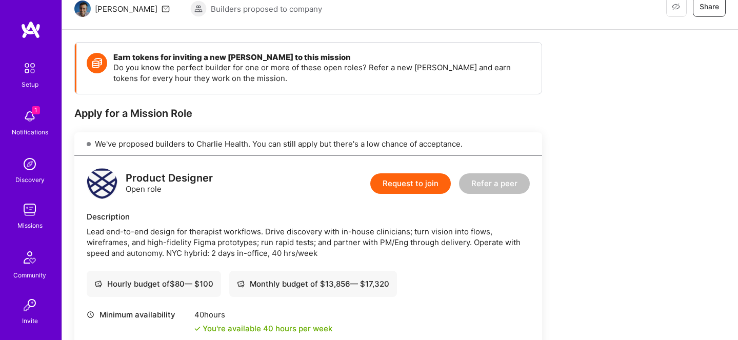
scroll to position [122, 0]
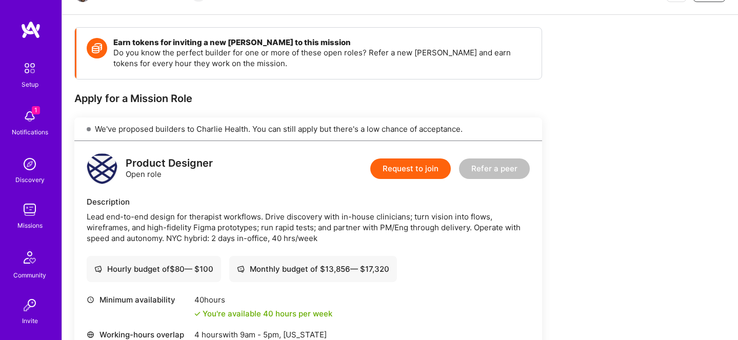
click at [426, 165] on button "Request to join" at bounding box center [410, 168] width 80 height 21
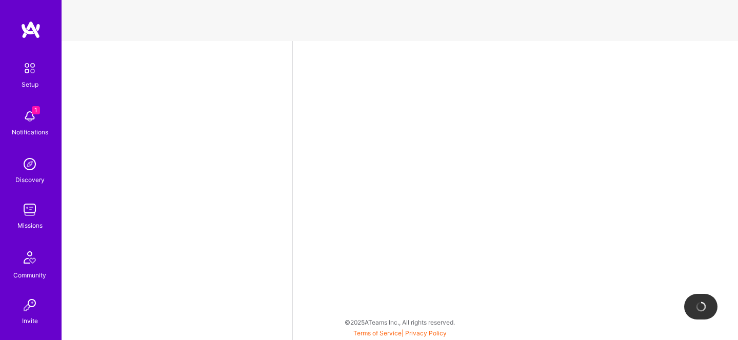
select select "US"
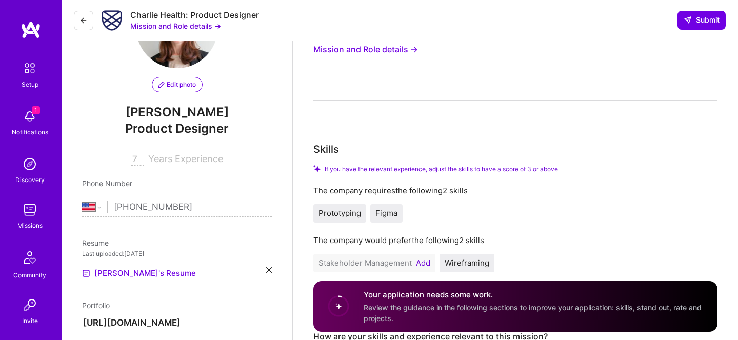
scroll to position [78, 0]
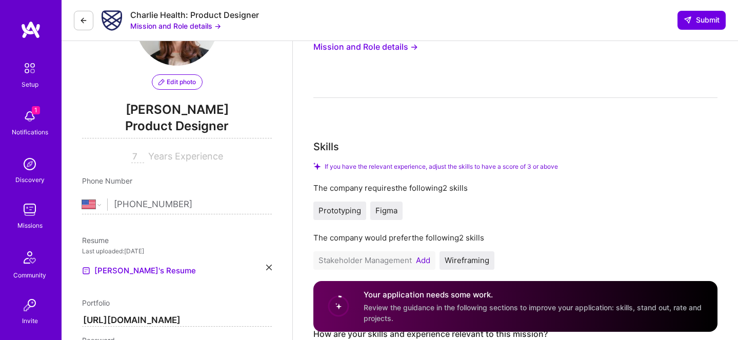
click at [135, 157] on input "7" at bounding box center [137, 157] width 13 height 12
click at [137, 153] on input "7" at bounding box center [137, 157] width 13 height 12
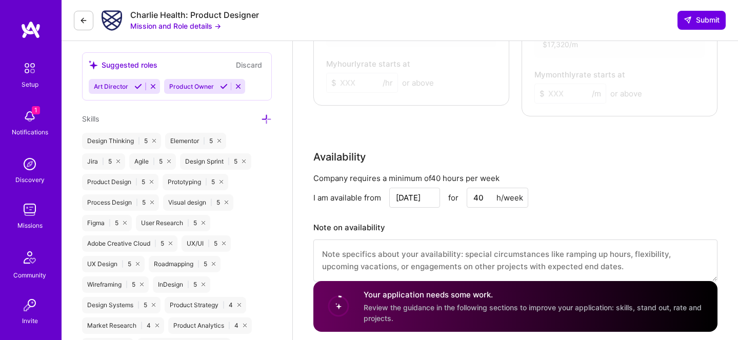
scroll to position [693, 0]
type input "8"
click at [420, 187] on input "[DATE]" at bounding box center [414, 197] width 51 height 20
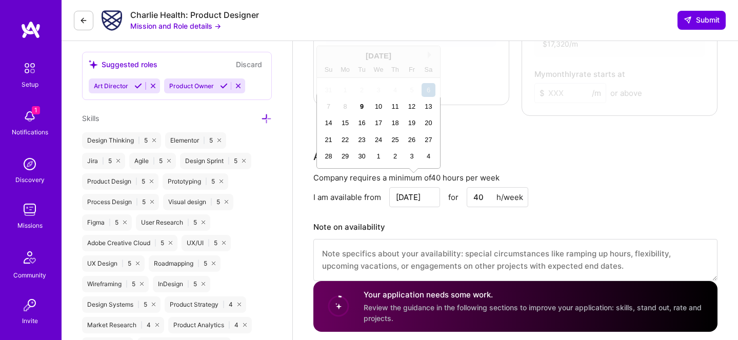
click at [524, 131] on div "Rate Your rate should reflect your skills, experience, role requirements, and m…" at bounding box center [515, 57] width 404 height 474
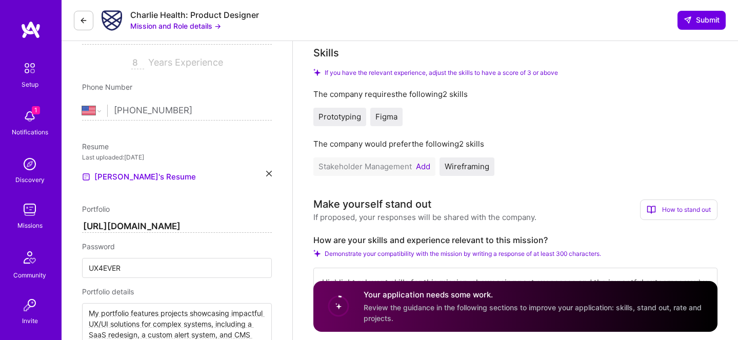
scroll to position [0, 0]
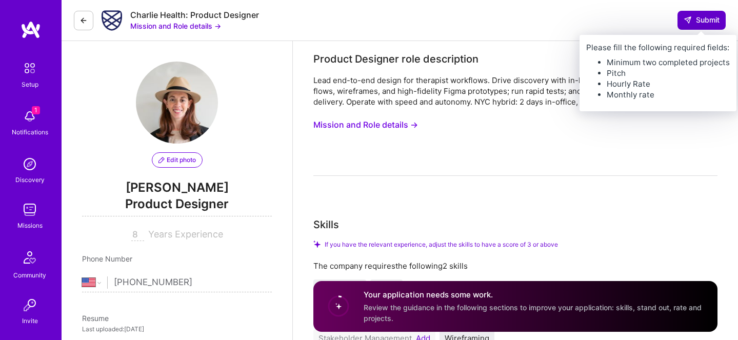
click at [687, 21] on icon at bounding box center [687, 20] width 8 height 8
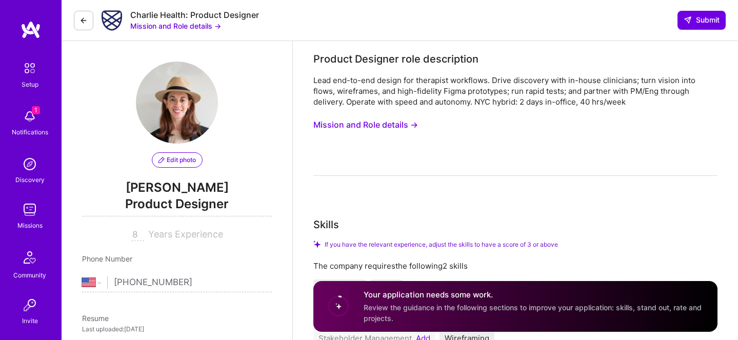
click at [334, 125] on button "Mission and Role details →" at bounding box center [365, 124] width 105 height 19
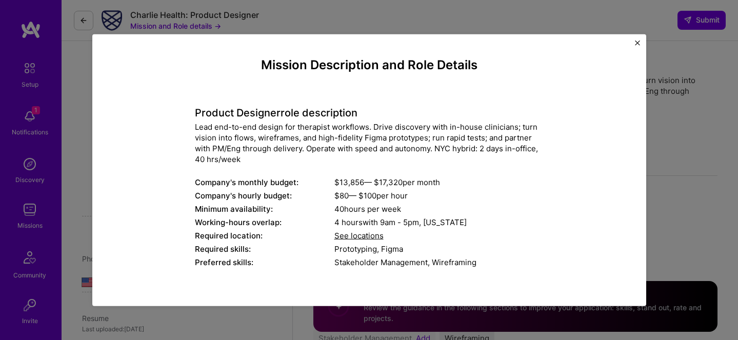
click at [637, 43] on img "Close" at bounding box center [636, 42] width 5 height 5
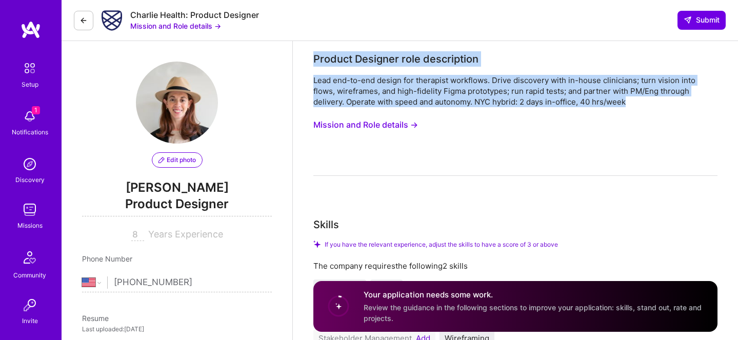
drag, startPoint x: 624, startPoint y: 100, endPoint x: 302, endPoint y: 54, distance: 325.1
copy div "Product Designer role description Lead end-to-end design for therapist workflow…"
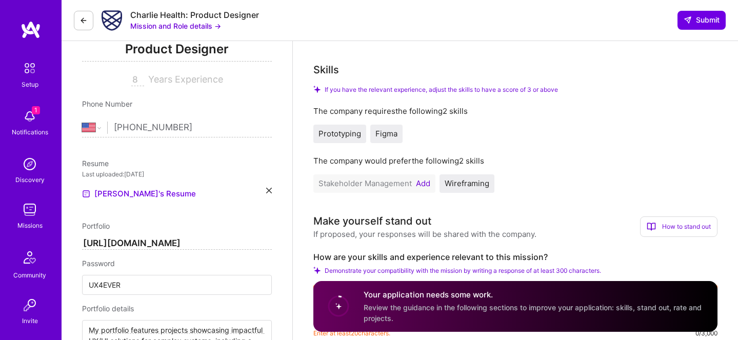
scroll to position [170, 0]
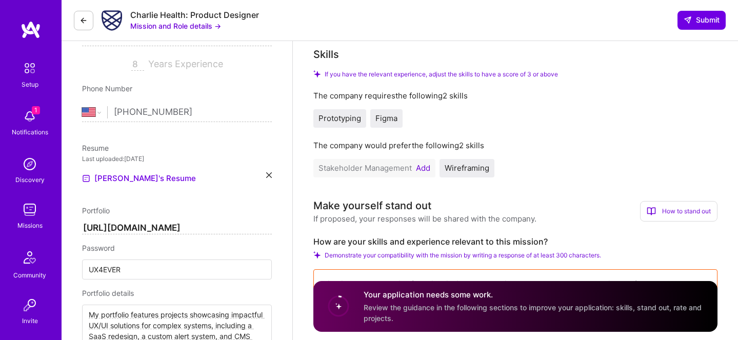
click at [472, 166] on span "Wireframing" at bounding box center [466, 168] width 45 height 10
click at [424, 168] on button "Add" at bounding box center [423, 168] width 14 height 8
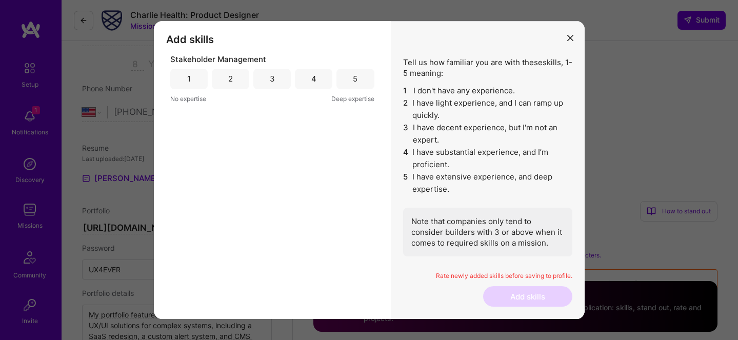
click at [568, 39] on icon "modal" at bounding box center [570, 38] width 6 height 6
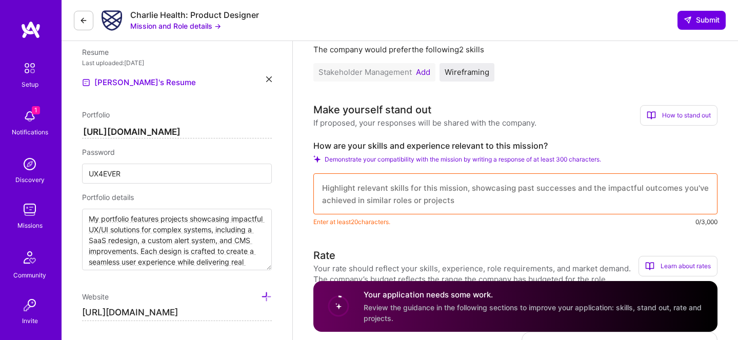
scroll to position [272, 0]
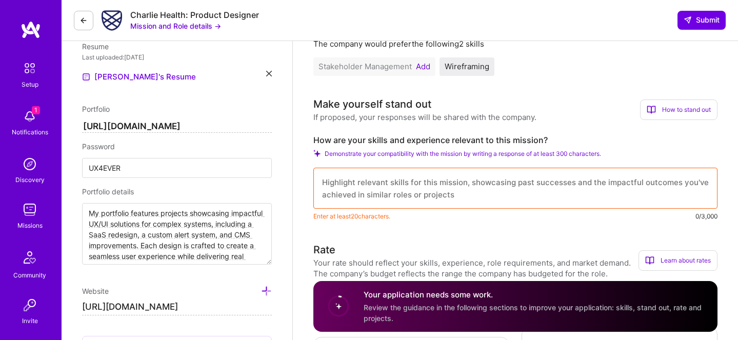
click at [333, 144] on label "How are your skills and experience relevant to this mission?" at bounding box center [515, 140] width 404 height 11
click at [344, 154] on span "Demonstrate your compatibility with the mission by writing a response of at lea…" at bounding box center [462, 154] width 276 height 8
click at [347, 140] on label "How are your skills and experience relevant to this mission?" at bounding box center [515, 140] width 404 height 11
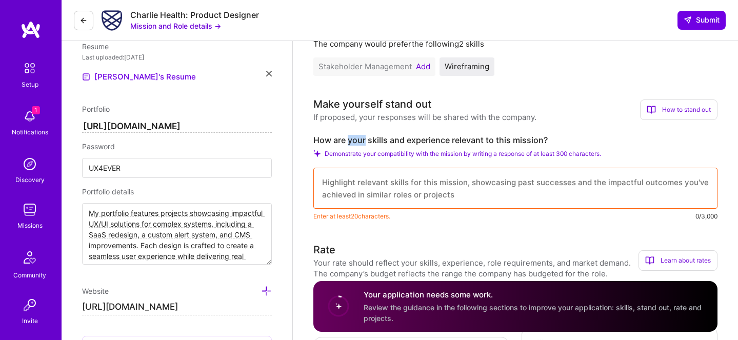
click at [347, 140] on label "How are your skills and experience relevant to this mission?" at bounding box center [515, 140] width 404 height 11
copy label "How are your skills and experience relevant to this mission?"
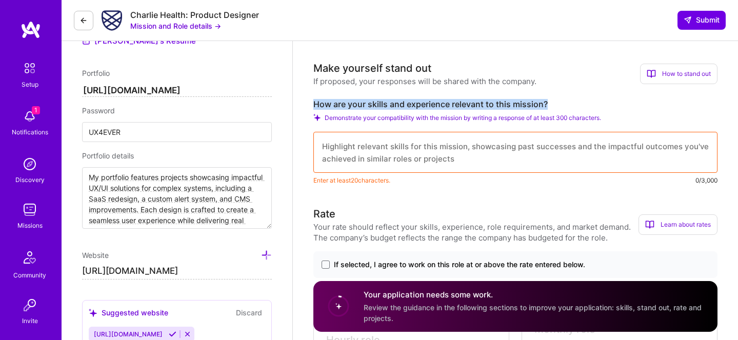
scroll to position [352, 0]
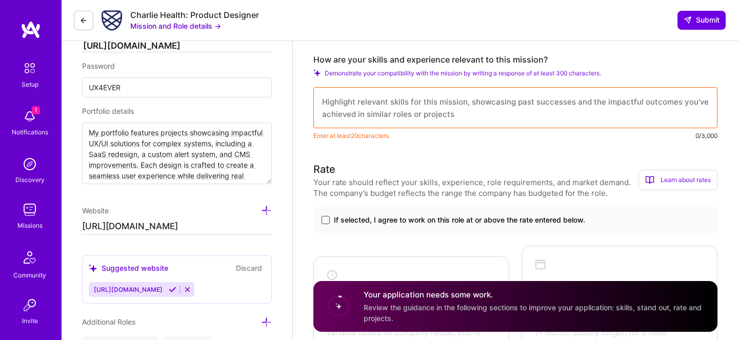
click at [323, 219] on span at bounding box center [325, 220] width 8 height 8
click at [0, 0] on input "If selected, I agree to work on this role at or above the rate entered below." at bounding box center [0, 0] width 0 height 0
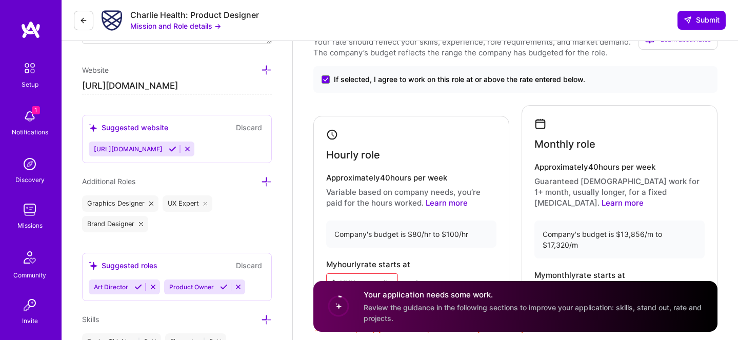
scroll to position [485, 0]
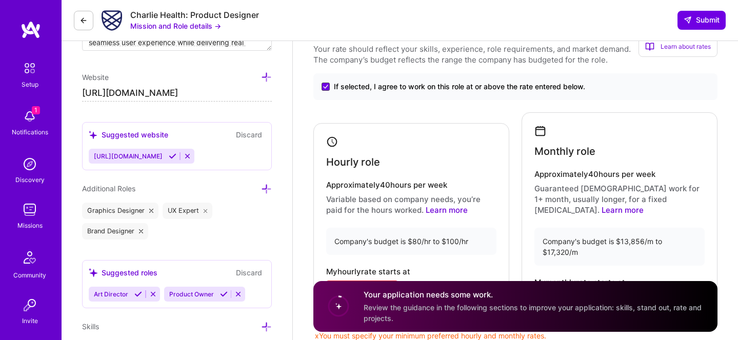
click at [324, 85] on icon at bounding box center [325, 87] width 5 height 4
click at [0, 0] on input "If selected, I agree to work on this role at or above the rate entered below." at bounding box center [0, 0] width 0 height 0
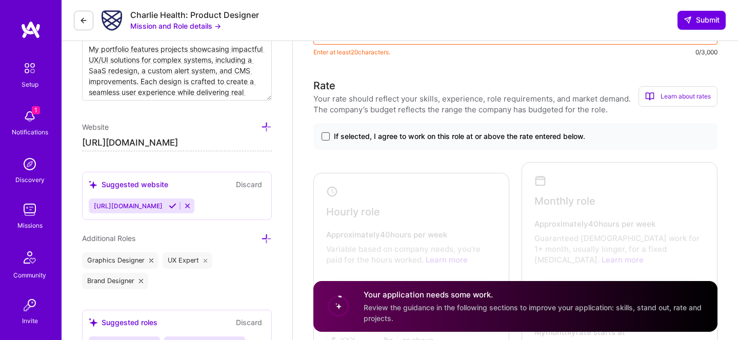
scroll to position [434, 0]
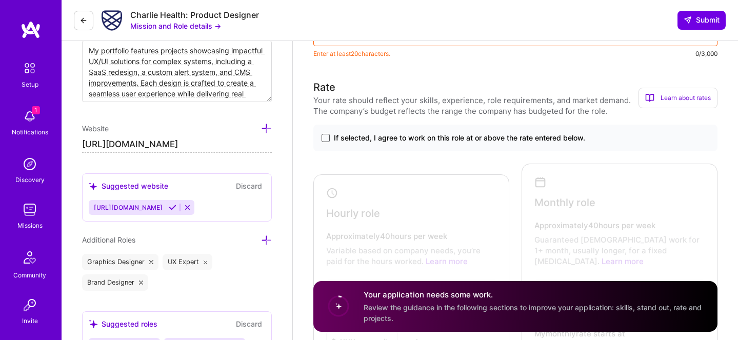
click at [325, 135] on span at bounding box center [325, 138] width 8 height 8
click at [0, 0] on input "If selected, I agree to work on this role at or above the rate entered below." at bounding box center [0, 0] width 0 height 0
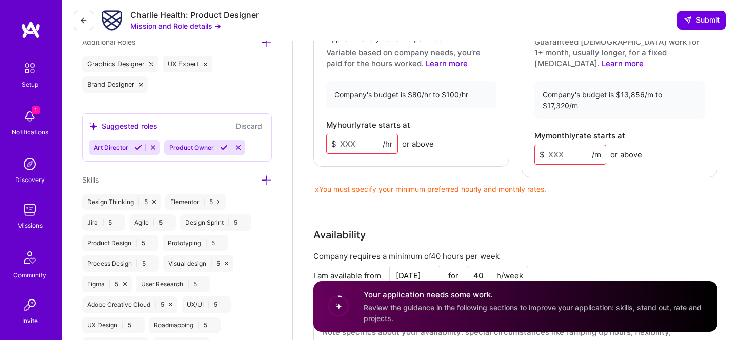
scroll to position [629, 0]
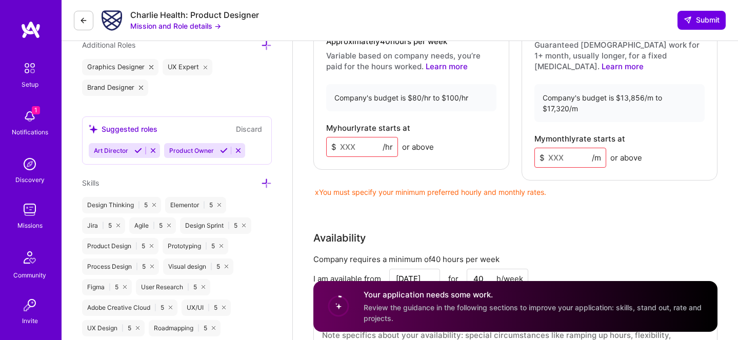
click at [354, 144] on input at bounding box center [362, 147] width 72 height 20
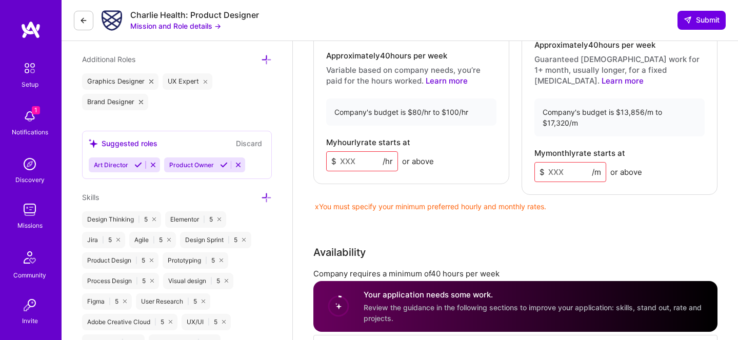
scroll to position [605, 0]
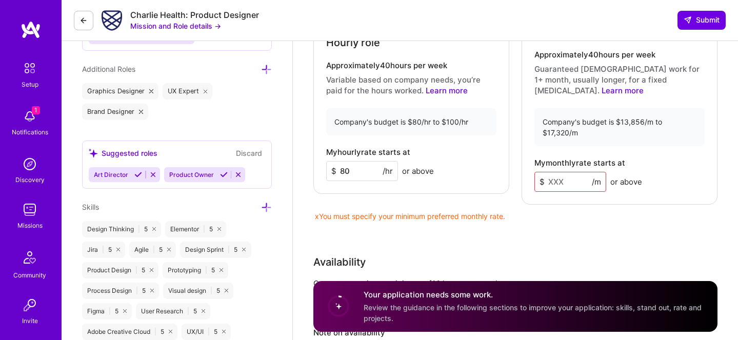
type input "80"
click at [572, 172] on input at bounding box center [570, 182] width 72 height 20
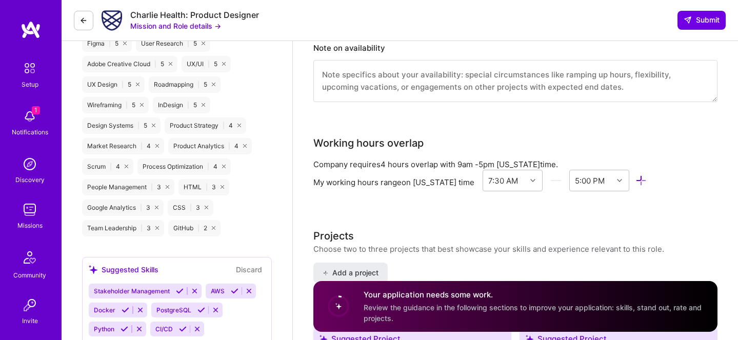
scroll to position [868, 0]
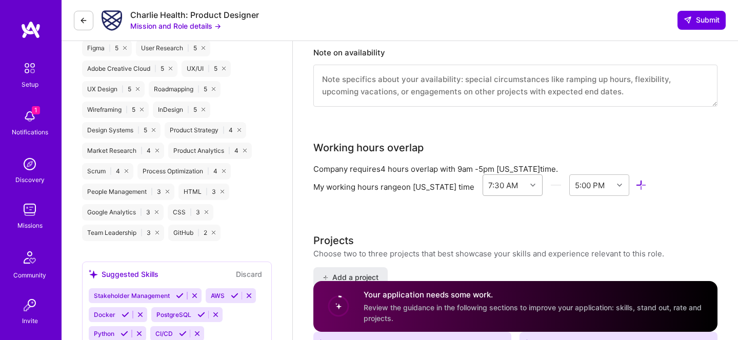
type input "13856"
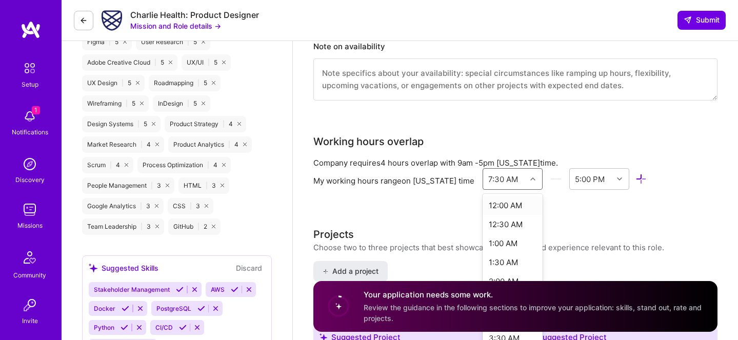
click at [514, 172] on div "7:30 AM" at bounding box center [504, 179] width 43 height 21
click at [502, 234] on div "8:30 AM" at bounding box center [512, 243] width 60 height 19
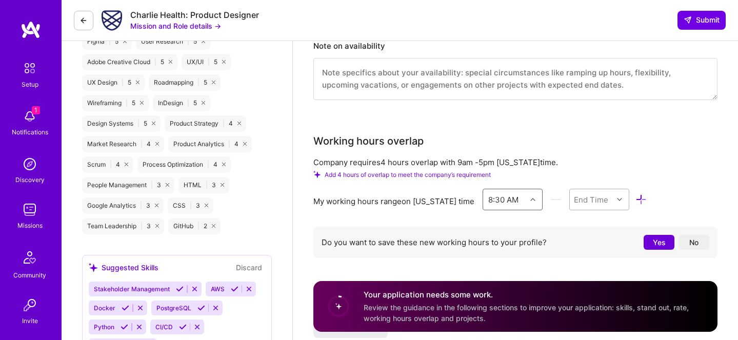
click at [611, 189] on div "End Time" at bounding box center [599, 200] width 60 height 22
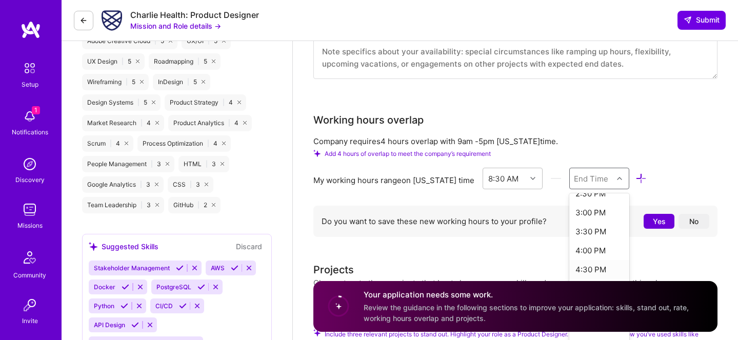
scroll to position [270, 0]
click at [592, 267] on div "5:30 PM" at bounding box center [599, 276] width 60 height 19
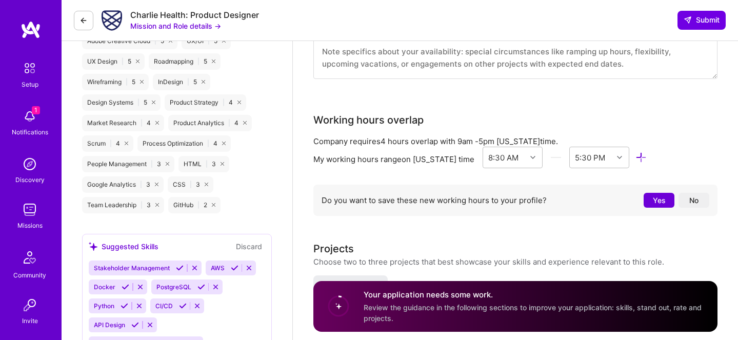
click at [651, 193] on button "Yes" at bounding box center [658, 200] width 31 height 15
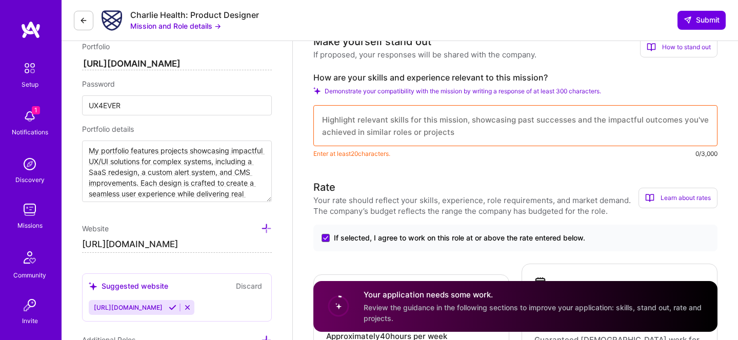
scroll to position [326, 0]
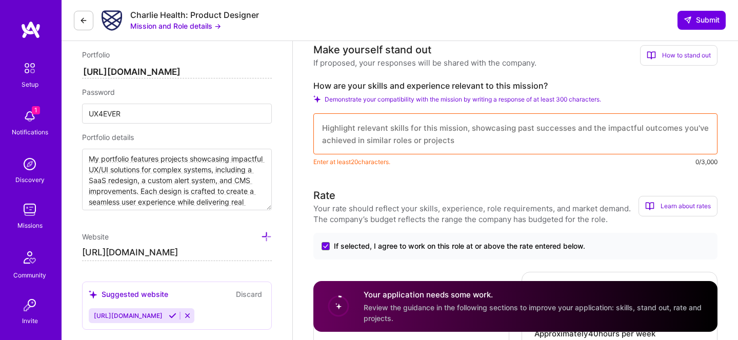
click at [367, 138] on textarea at bounding box center [515, 133] width 404 height 41
paste textarea "I have 8+ years of experience designing complex B2B systems, including 3 years …"
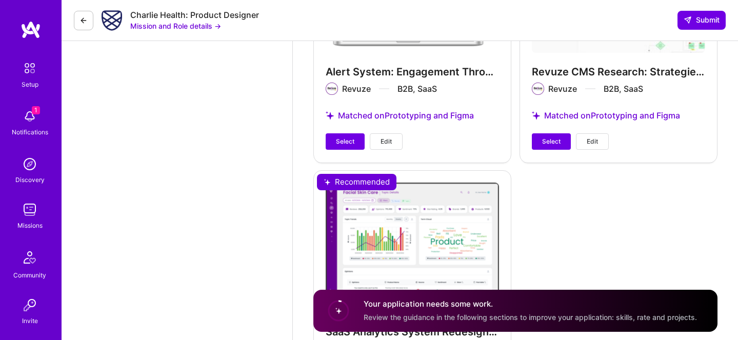
scroll to position [1817, 0]
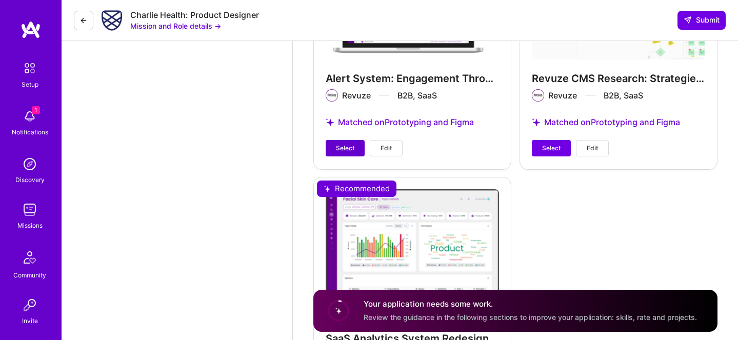
type textarea "I have 8+ years of experience designing complex B2B systems, including 3 years …"
click at [339, 144] on span "Select" at bounding box center [345, 148] width 18 height 9
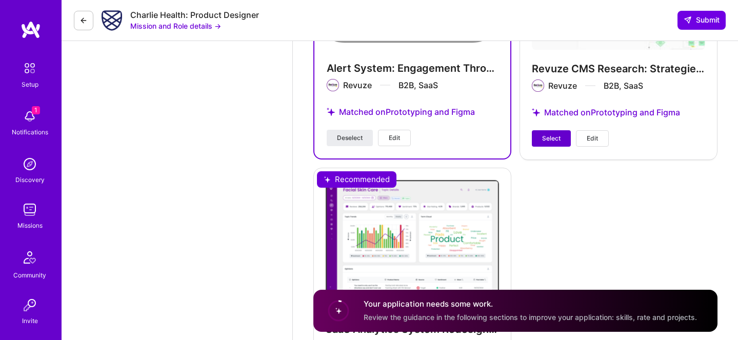
click at [550, 134] on span "Select" at bounding box center [551, 138] width 18 height 9
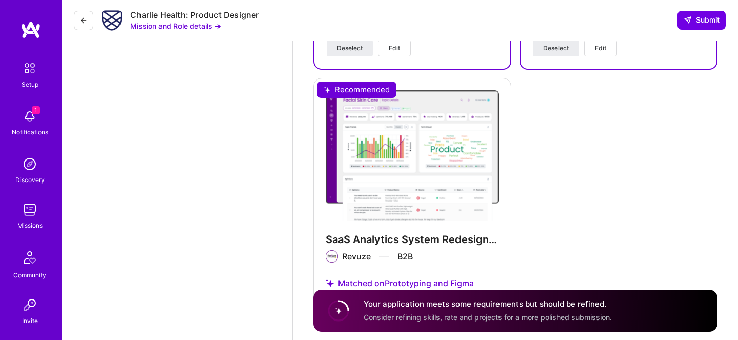
scroll to position [1958, 0]
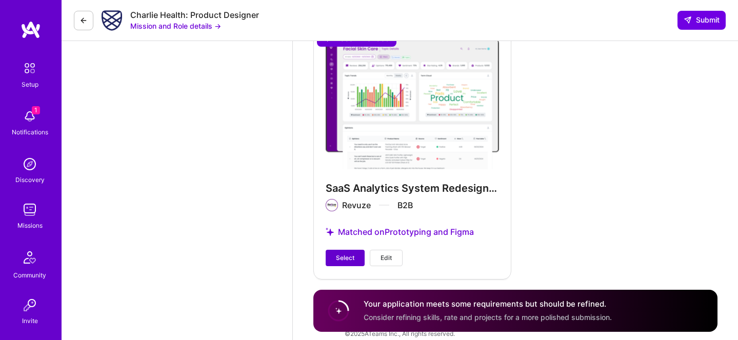
click at [339, 253] on span "Select" at bounding box center [345, 257] width 18 height 9
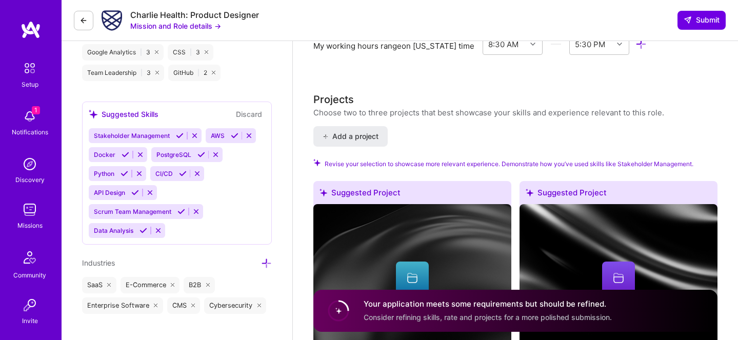
scroll to position [1008, 0]
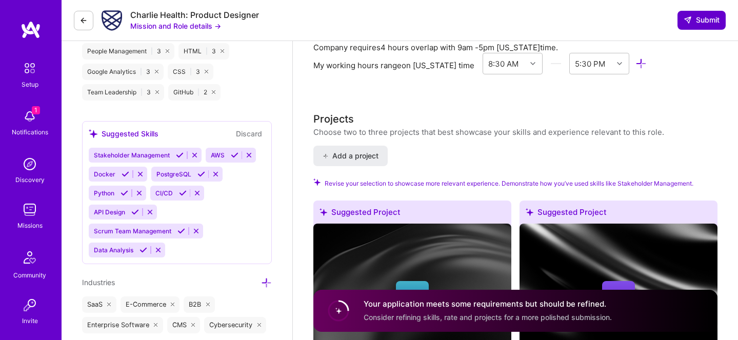
click at [686, 24] on icon at bounding box center [687, 20] width 8 height 8
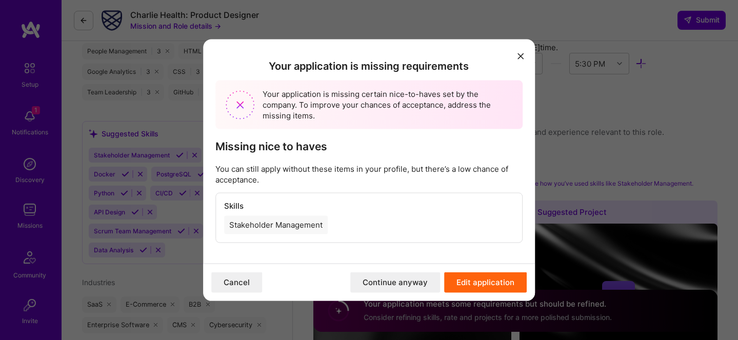
click at [486, 283] on button "Edit application" at bounding box center [485, 282] width 83 height 21
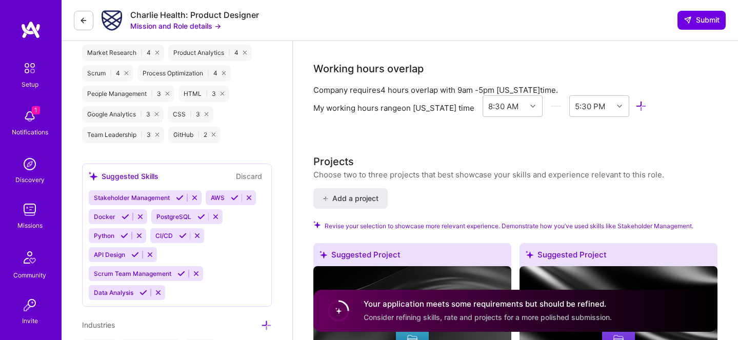
scroll to position [1040, 0]
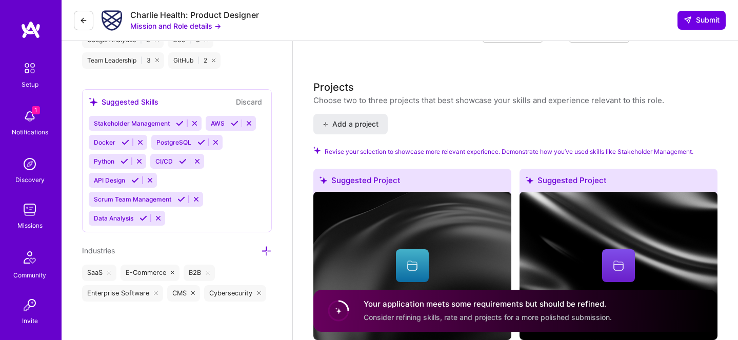
click at [179, 122] on icon at bounding box center [180, 123] width 8 height 8
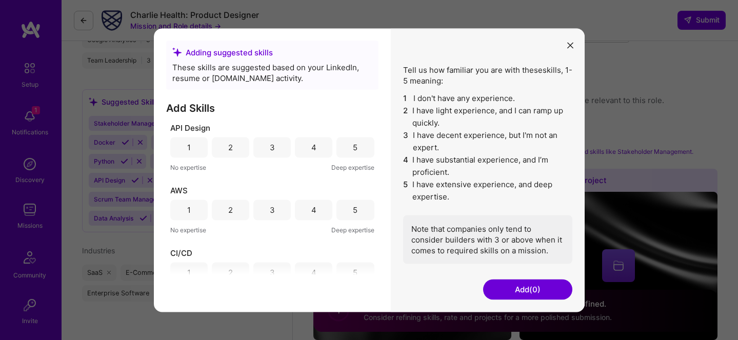
click at [345, 146] on div "5" at bounding box center [354, 147] width 37 height 21
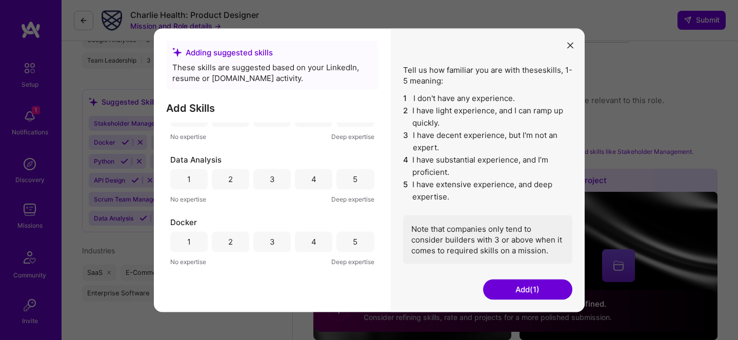
scroll to position [160, 0]
click at [358, 177] on div "5" at bounding box center [354, 175] width 37 height 21
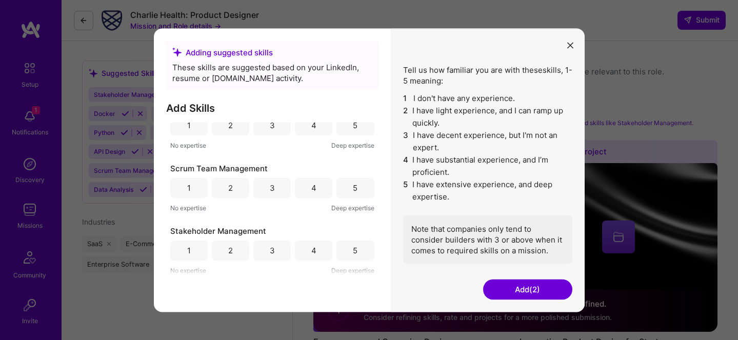
scroll to position [1069, 0]
click at [354, 248] on div "5" at bounding box center [354, 250] width 37 height 21
click at [132, 0] on html "1 Setup 1 Notifications Discovery Missions Community Invite A.Guide Profile Clo…" at bounding box center [369, 83] width 738 height 2304
click at [517, 293] on button "Add (3)" at bounding box center [527, 289] width 89 height 21
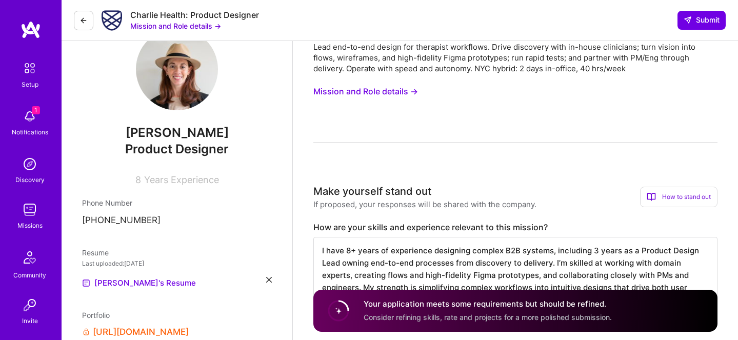
scroll to position [0, 0]
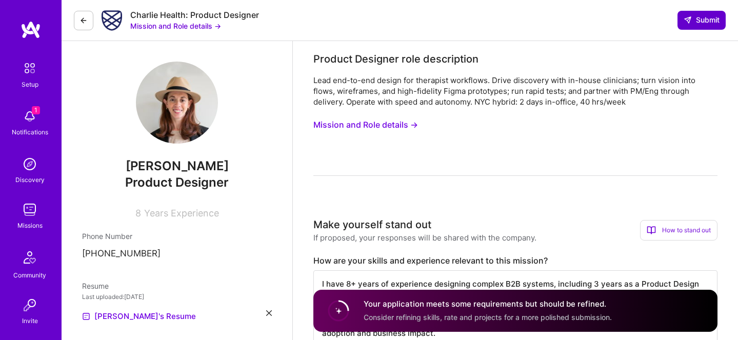
click at [699, 15] on span "Submit" at bounding box center [701, 20] width 36 height 10
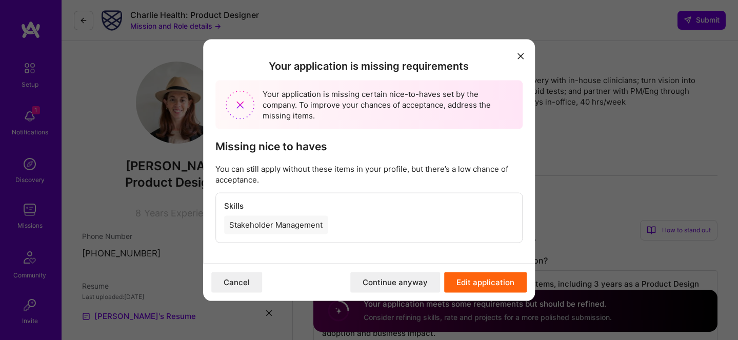
click at [285, 223] on div "Stakeholder Management" at bounding box center [276, 225] width 104 height 18
click at [459, 283] on button "Edit application" at bounding box center [485, 282] width 83 height 21
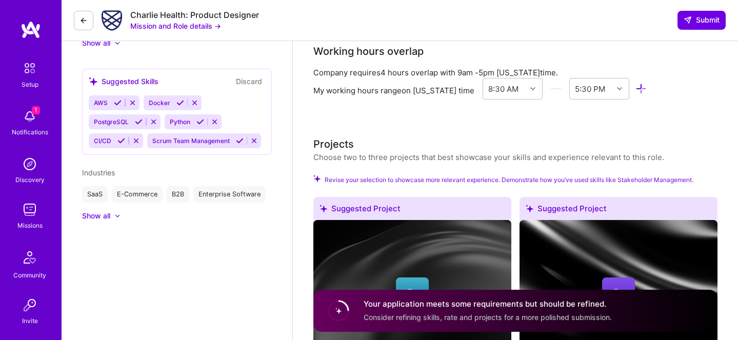
scroll to position [833, 0]
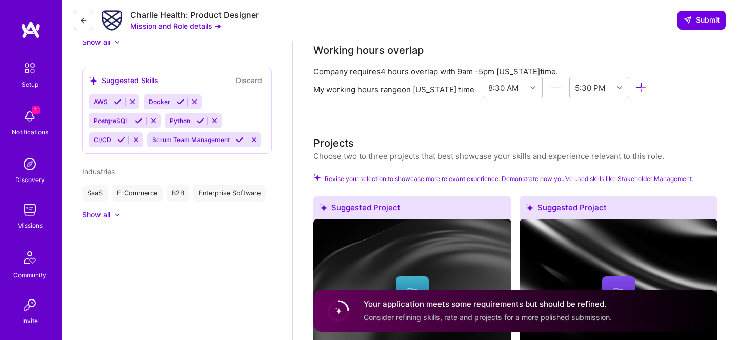
click at [113, 216] on div at bounding box center [112, 215] width 4 height 10
click at [425, 219] on img at bounding box center [412, 293] width 198 height 149
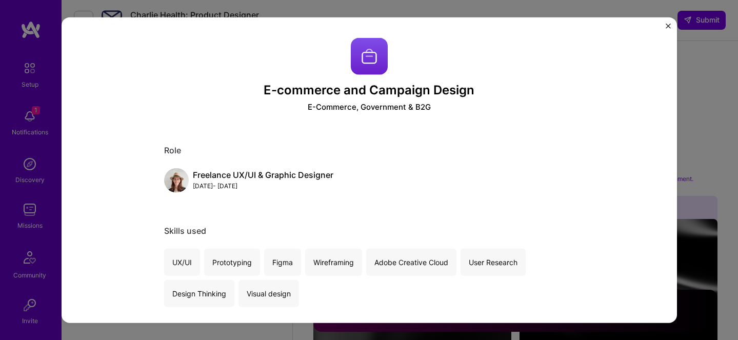
scroll to position [833, 0]
click at [667, 28] on img "Close" at bounding box center [667, 25] width 5 height 5
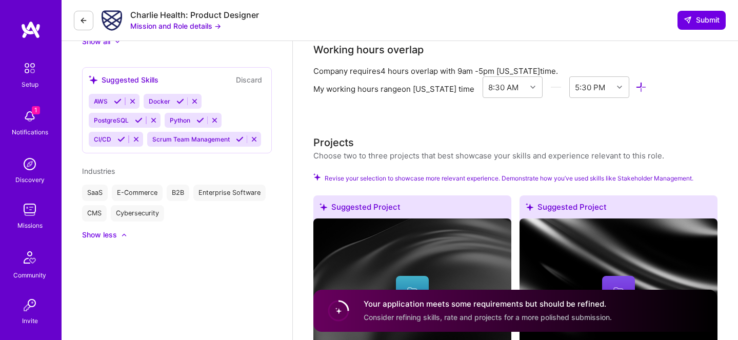
click at [631, 135] on h3 "Projects" at bounding box center [488, 142] width 351 height 15
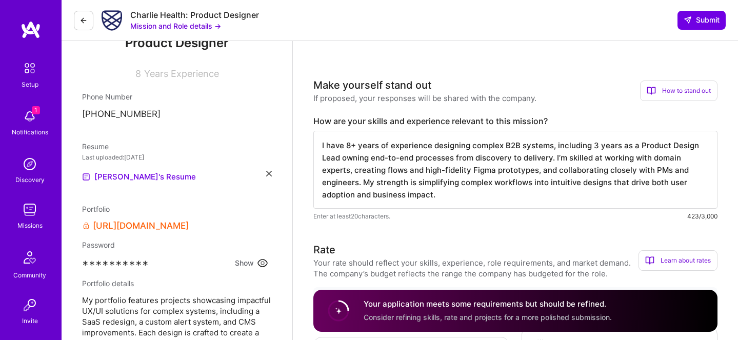
click at [517, 179] on textarea "I have 8+ years of experience designing complex B2B systems, including 3 years …" at bounding box center [515, 170] width 404 height 78
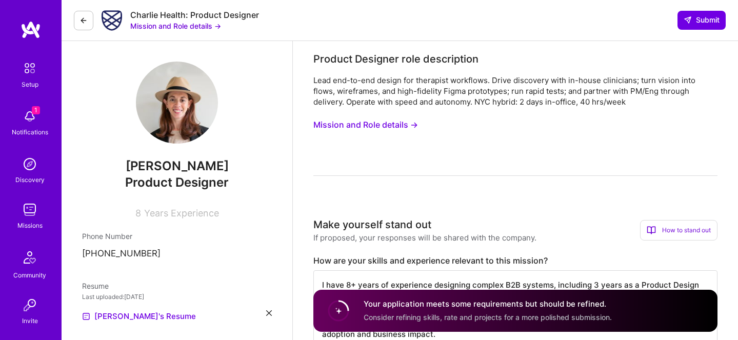
click at [394, 127] on button "Mission and Role details →" at bounding box center [365, 124] width 105 height 19
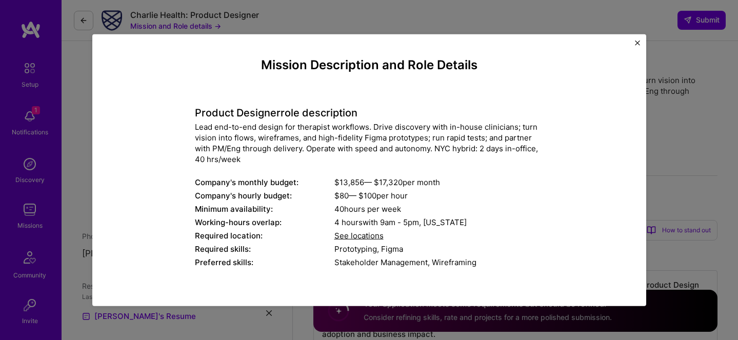
click at [636, 38] on div "Mission Description and Role Details Product Designer role description Lead end…" at bounding box center [369, 170] width 554 height 272
click at [636, 42] on img "Close" at bounding box center [636, 42] width 5 height 5
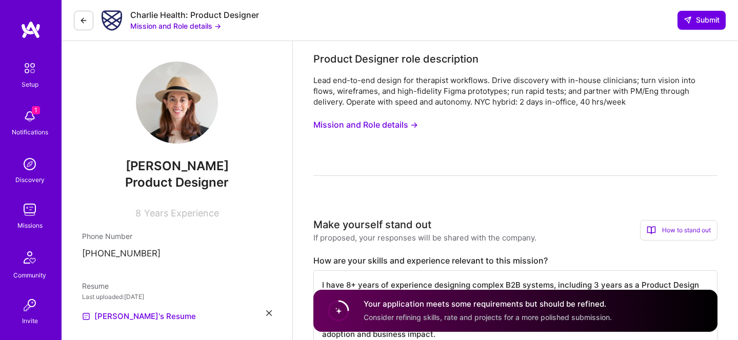
click at [638, 40] on div "Charlie Health: Product Designer Mission and Role details → Submit" at bounding box center [400, 20] width 676 height 41
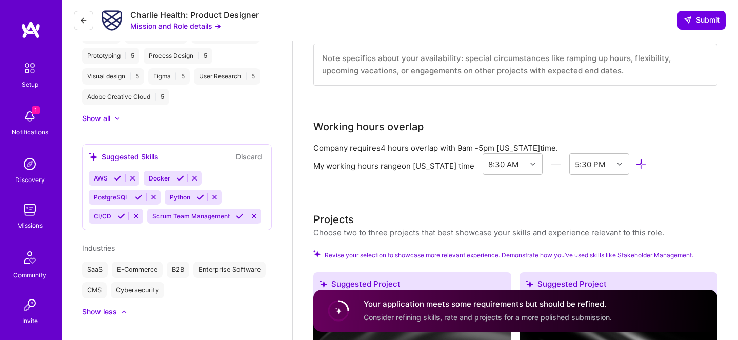
scroll to position [764, 0]
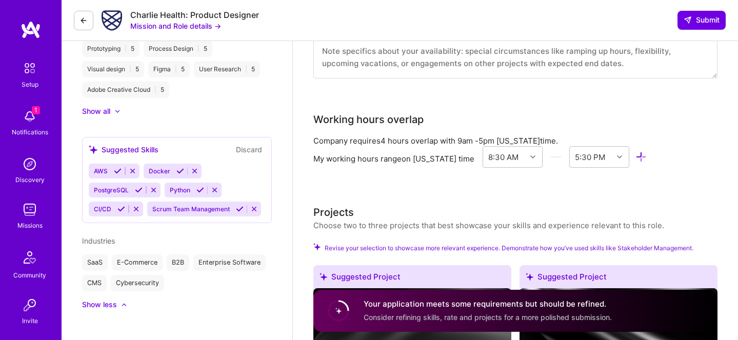
click at [228, 160] on div "Suggested Skills Discard AWS Docker PostgreSQL Python CI/CD Scrum Team Manageme…" at bounding box center [177, 180] width 190 height 86
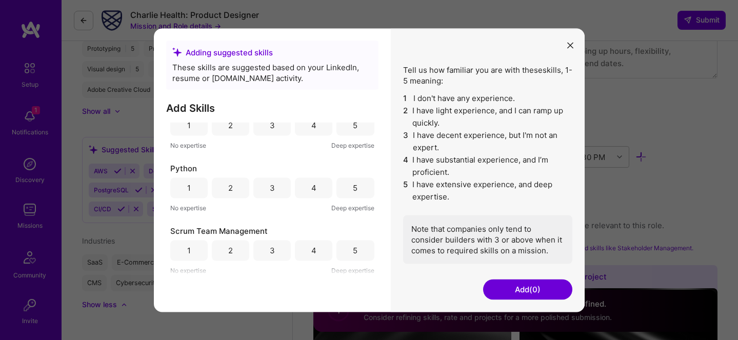
scroll to position [0, 0]
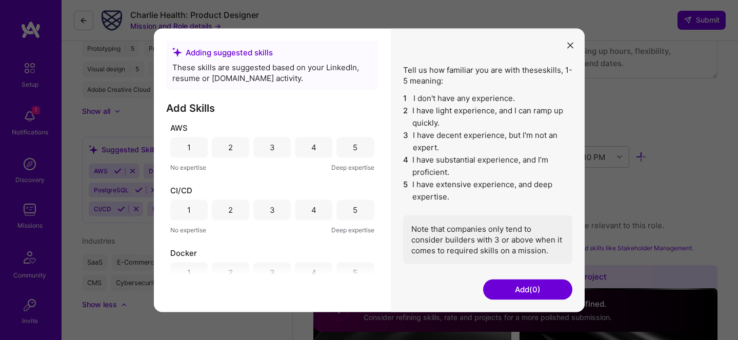
click at [569, 46] on icon "modal" at bounding box center [570, 46] width 6 height 6
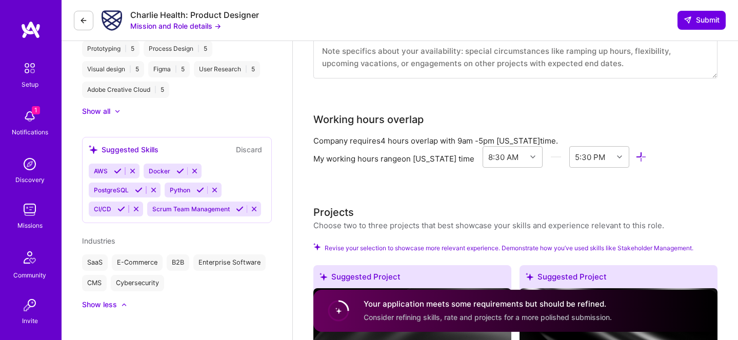
click at [246, 169] on div "AWS Docker PostgreSQL Python CI/CD Scrum Team Management" at bounding box center [177, 189] width 176 height 53
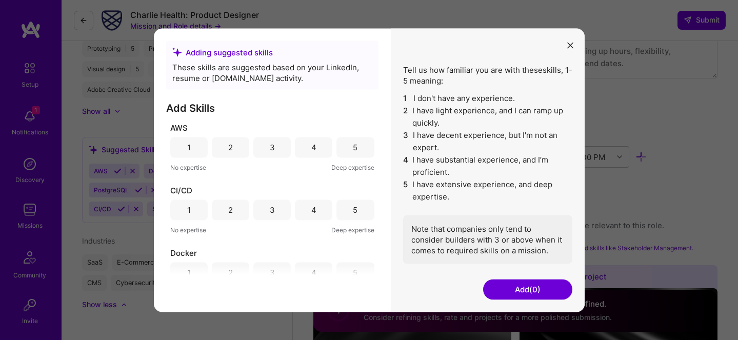
click at [570, 43] on icon "modal" at bounding box center [570, 46] width 6 height 6
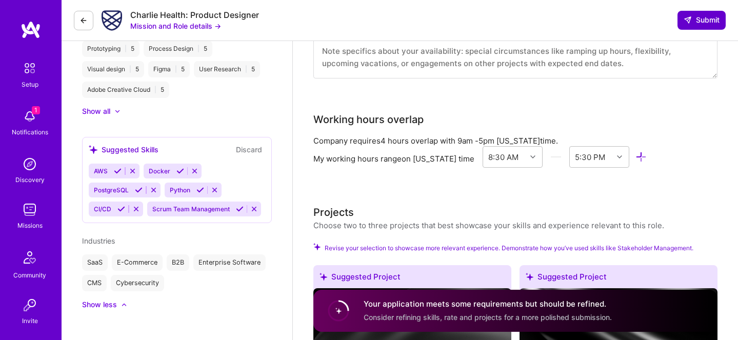
click at [709, 18] on span "Submit" at bounding box center [701, 20] width 36 height 10
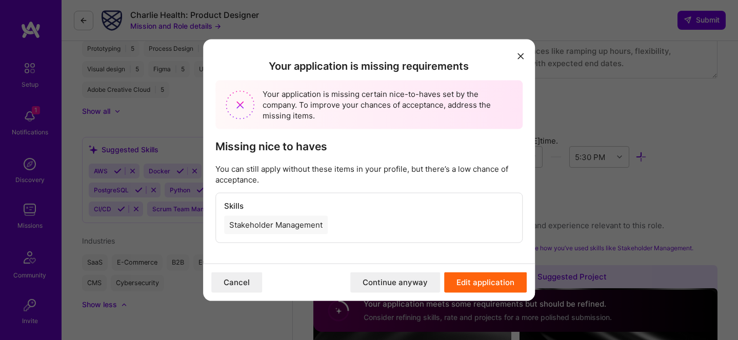
click at [168, 112] on div "Your application is missing requirements Your application is missing certain ni…" at bounding box center [369, 170] width 738 height 340
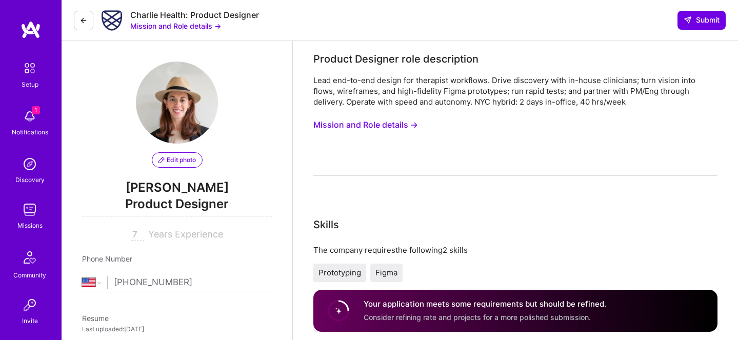
select select "US"
click at [137, 233] on input "7" at bounding box center [137, 235] width 13 height 12
type input "8"
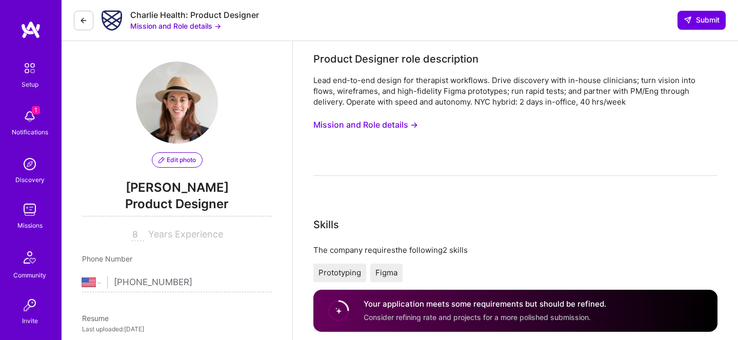
click at [411, 220] on div "Skills" at bounding box center [515, 224] width 404 height 15
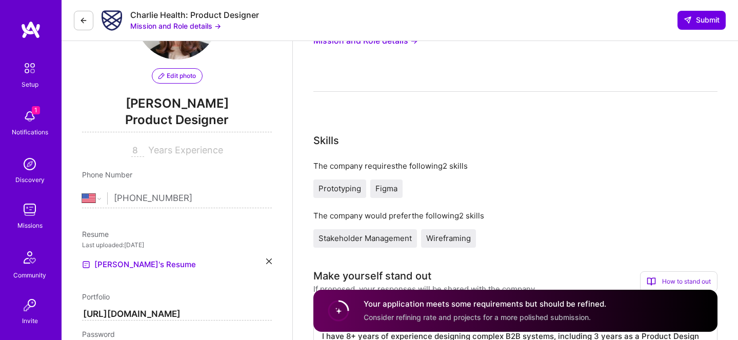
scroll to position [90, 0]
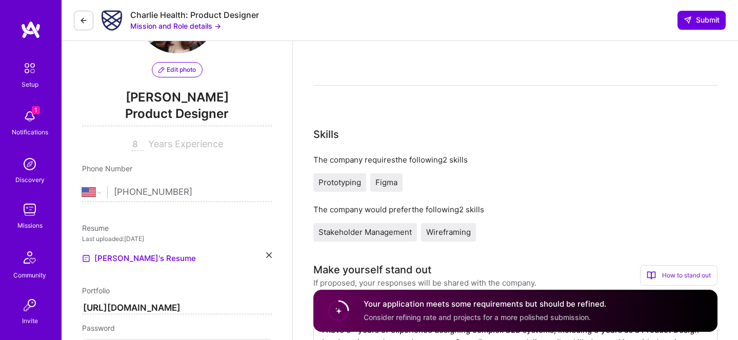
click at [396, 229] on span "Stakeholder Management" at bounding box center [364, 232] width 93 height 10
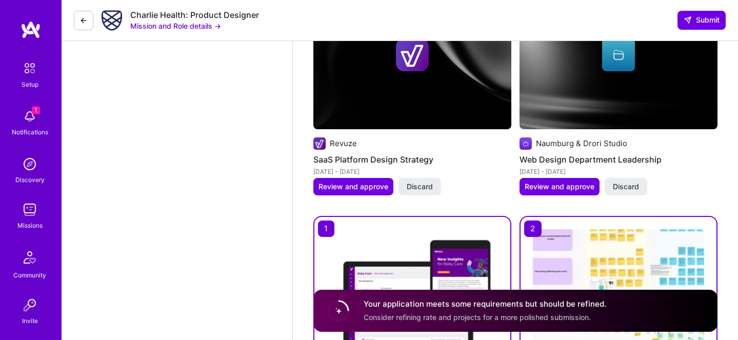
scroll to position [1942, 0]
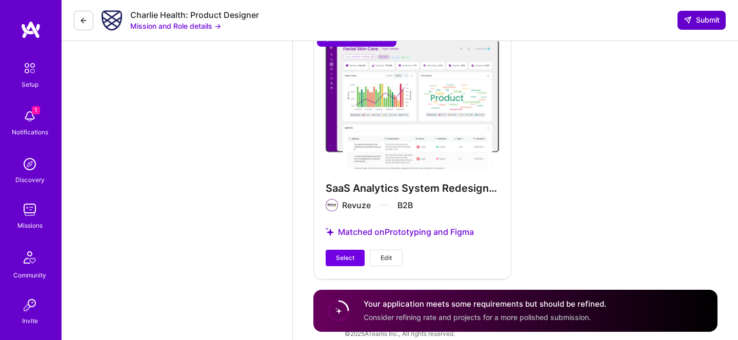
click at [694, 16] on span "Submit" at bounding box center [701, 20] width 36 height 10
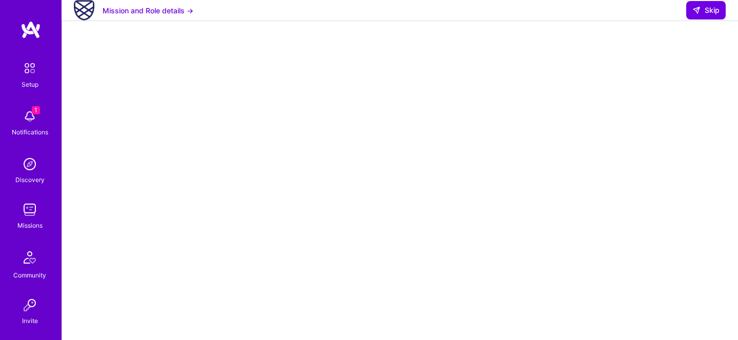
scroll to position [237, 0]
select select "US"
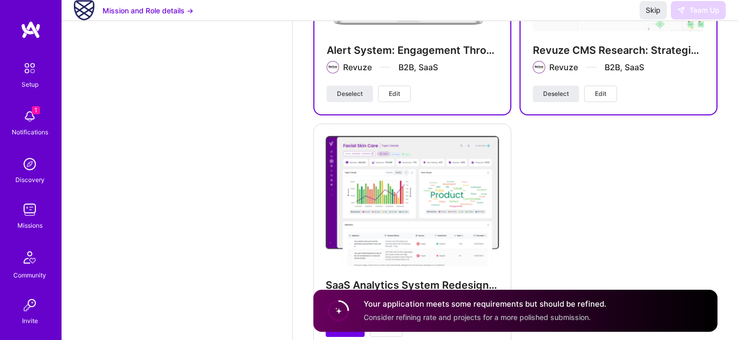
scroll to position [1890, 0]
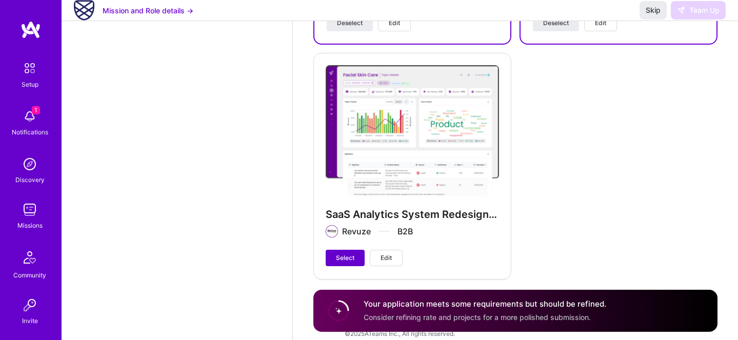
click at [346, 253] on span "Select" at bounding box center [345, 257] width 18 height 9
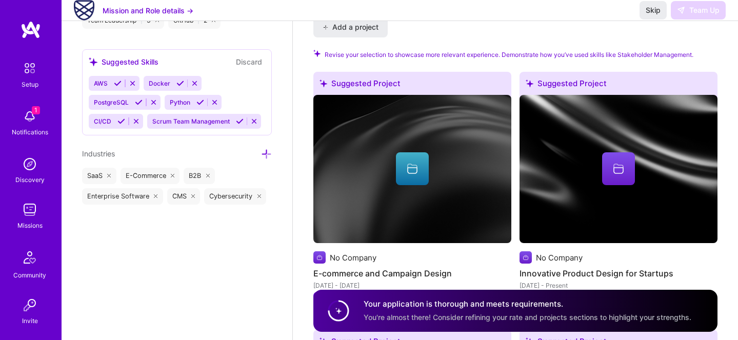
scroll to position [1120, 0]
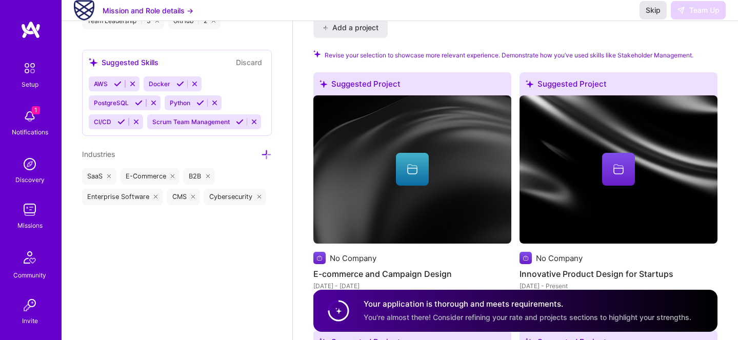
click at [649, 15] on span "Skip" at bounding box center [652, 10] width 15 height 10
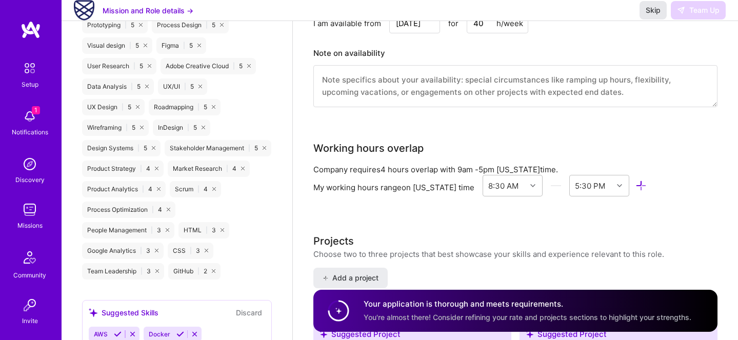
scroll to position [798, 0]
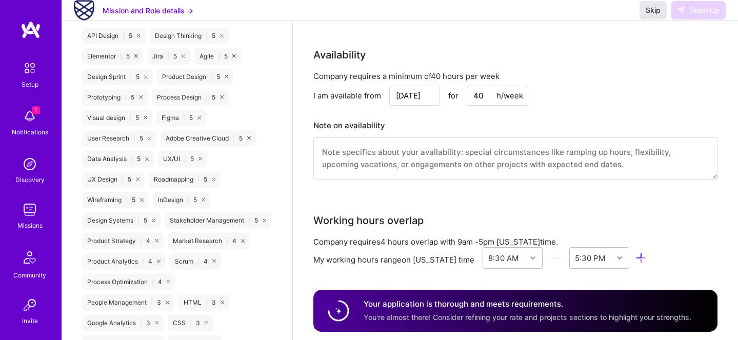
click at [649, 15] on span "Skip" at bounding box center [652, 10] width 15 height 10
click at [651, 15] on span "Skip" at bounding box center [652, 10] width 15 height 10
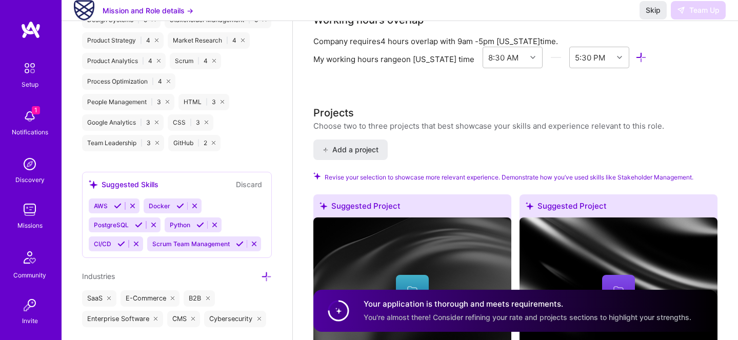
scroll to position [999, 0]
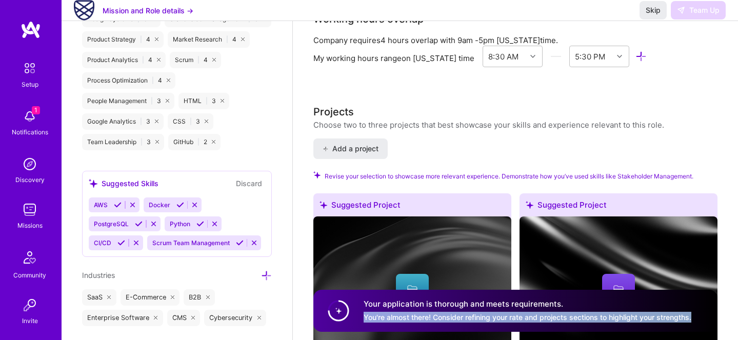
drag, startPoint x: 364, startPoint y: 317, endPoint x: 700, endPoint y: 313, distance: 336.2
click at [700, 313] on div "Your application is thorough and meets requirements. You're almost there! Consi…" at bounding box center [515, 311] width 404 height 42
copy span "You're almost there! Consider refining your rate and projects sections to highl…"
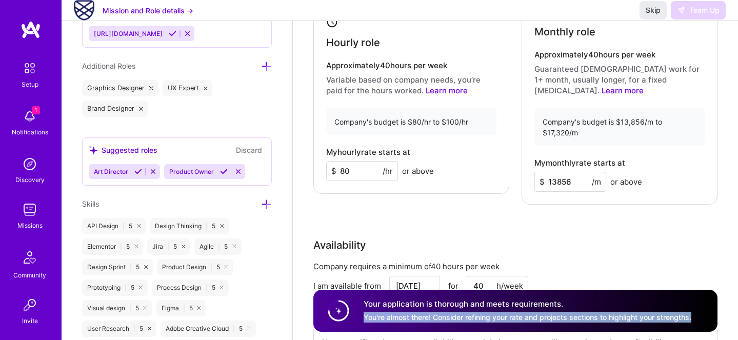
scroll to position [606, 0]
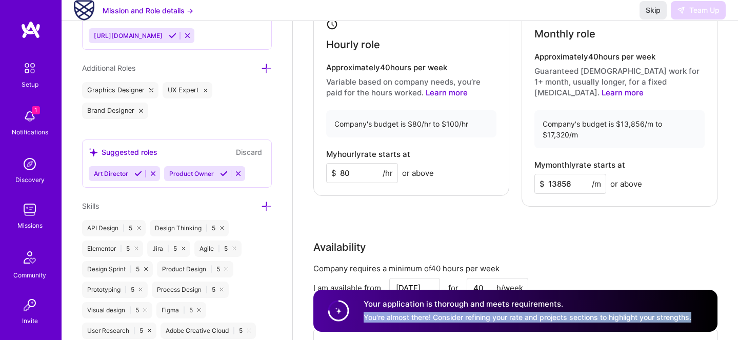
click at [456, 263] on div "Company requires a minimum of 40 hours per week I am available from Sep 6 for 4…" at bounding box center [515, 323] width 404 height 121
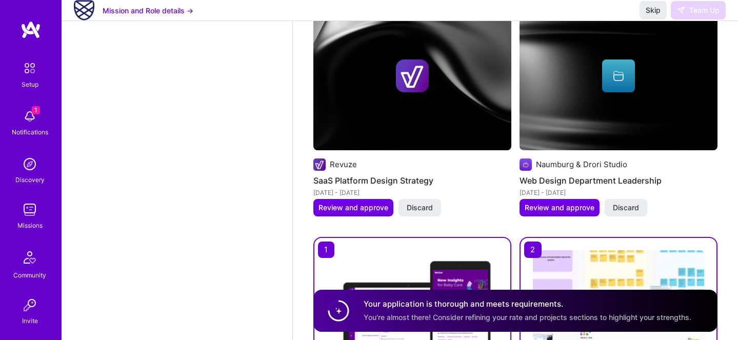
scroll to position [1460, 0]
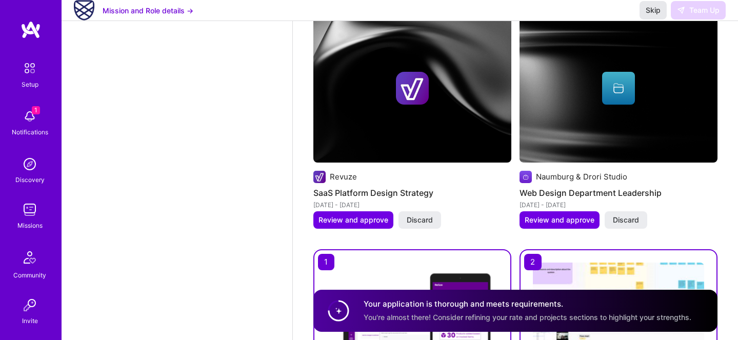
click at [655, 15] on span "Skip" at bounding box center [652, 10] width 15 height 10
click at [424, 314] on span "You're almost there! Consider refining your rate and projects sections to highl…" at bounding box center [526, 317] width 327 height 9
click at [338, 311] on circle at bounding box center [338, 310] width 19 height 19
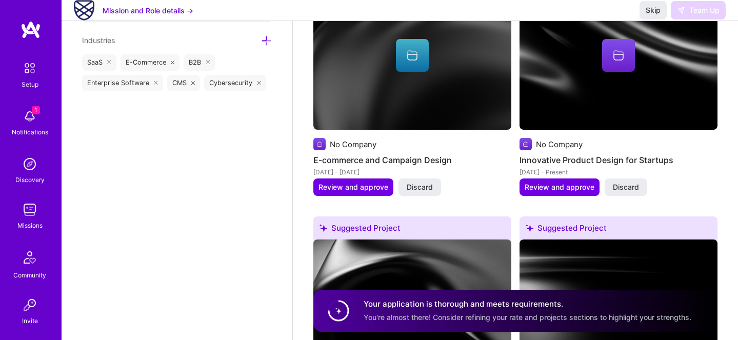
scroll to position [1213, 0]
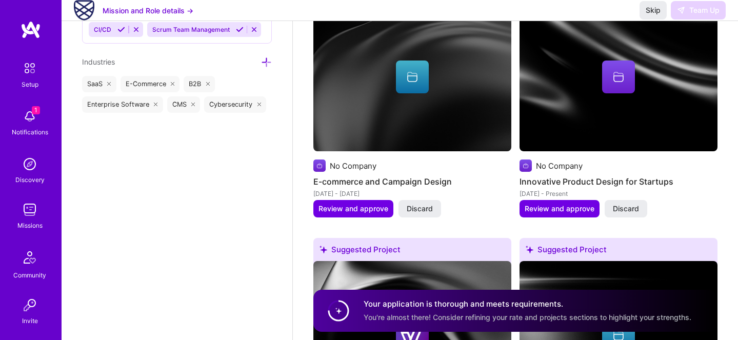
click at [317, 147] on div "No Company E-commerce and Campaign Design Jul 2017 - Jul 2022 Review and approv…" at bounding box center [412, 101] width 198 height 196
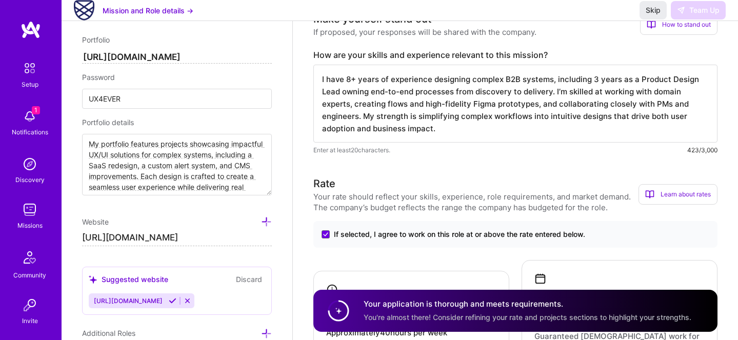
scroll to position [1, 0]
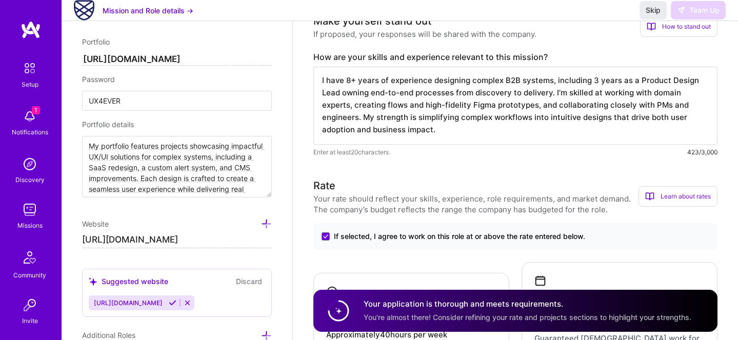
click at [139, 305] on span "[URL][DOMAIN_NAME]" at bounding box center [128, 303] width 69 height 8
click at [176, 300] on icon at bounding box center [173, 303] width 8 height 8
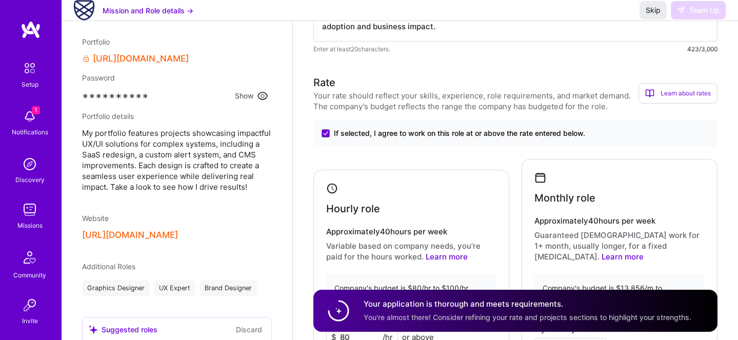
scroll to position [393, 0]
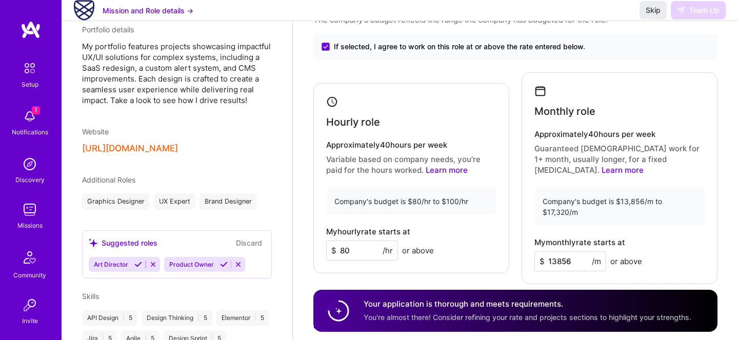
click at [152, 263] on icon at bounding box center [153, 264] width 8 height 8
click at [148, 264] on icon at bounding box center [149, 264] width 8 height 8
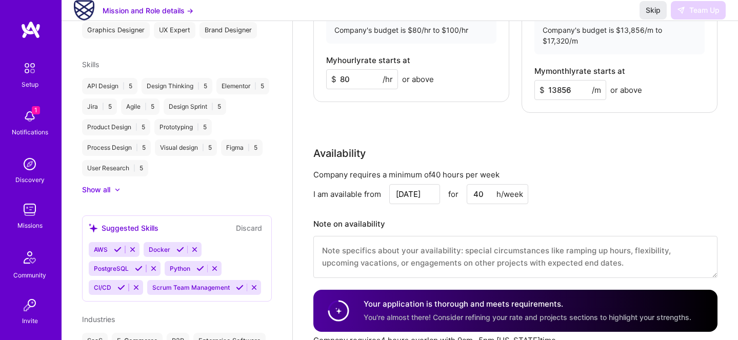
scroll to position [566, 0]
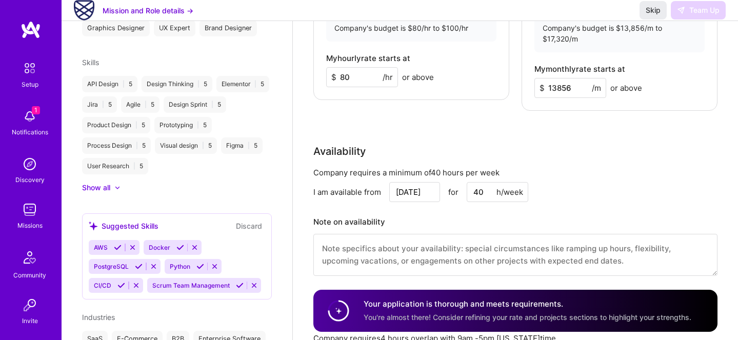
click at [195, 245] on icon at bounding box center [195, 247] width 8 height 8
click at [209, 249] on icon at bounding box center [208, 247] width 8 height 8
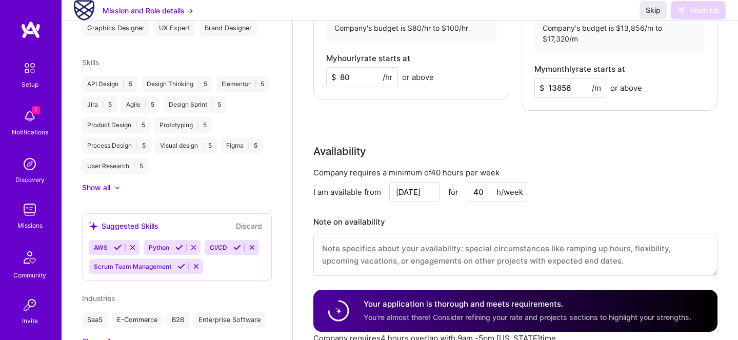
click at [255, 245] on icon at bounding box center [252, 247] width 8 height 8
click at [193, 245] on icon at bounding box center [194, 247] width 8 height 8
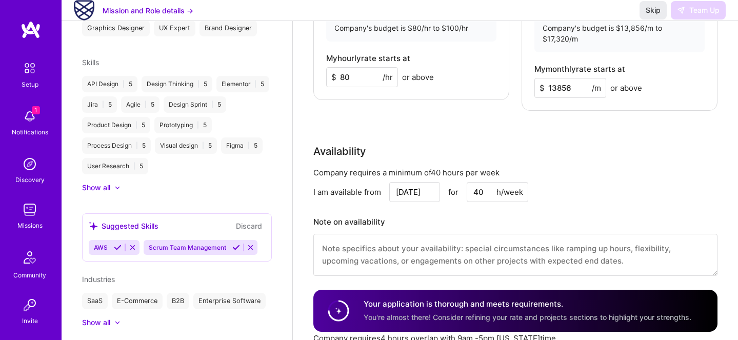
click at [129, 245] on icon at bounding box center [133, 247] width 8 height 8
click at [196, 247] on icon at bounding box center [196, 247] width 8 height 8
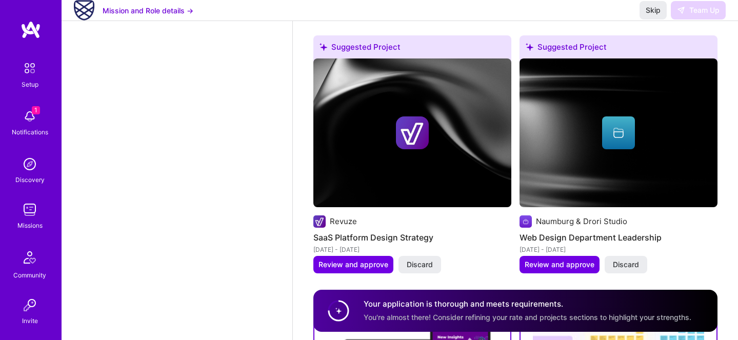
scroll to position [1253, 0]
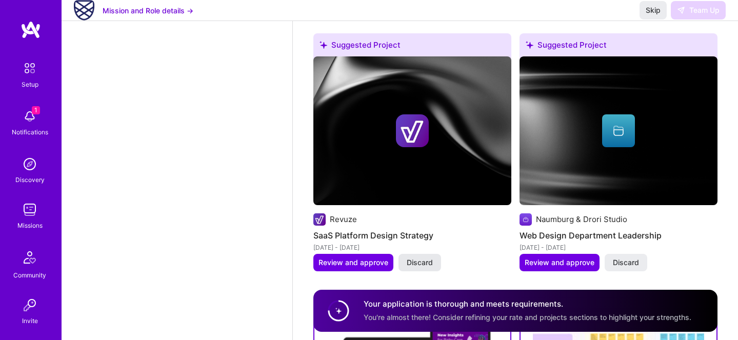
click at [419, 257] on span "Discard" at bounding box center [419, 262] width 26 height 10
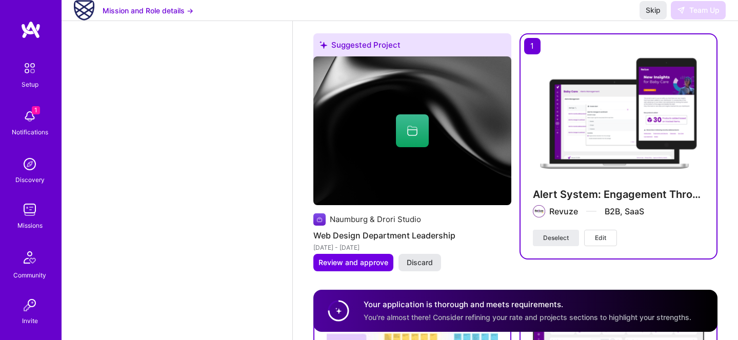
click at [419, 257] on span "Discard" at bounding box center [419, 262] width 26 height 10
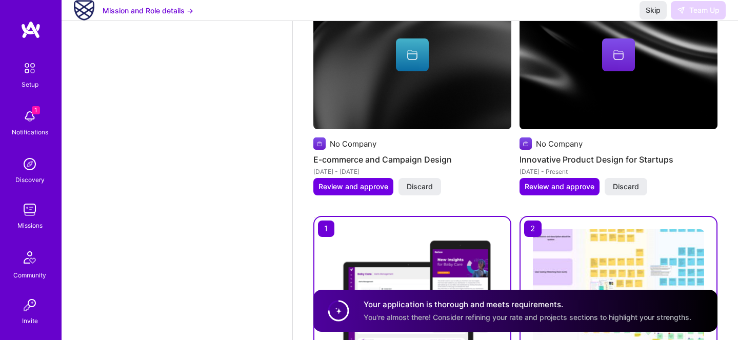
scroll to position [1063, 0]
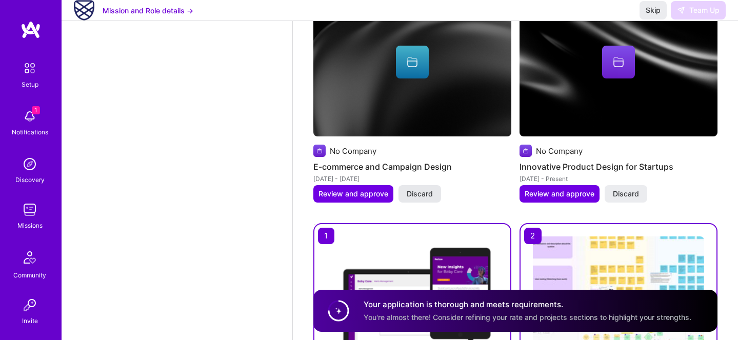
click at [422, 189] on span "Discard" at bounding box center [419, 194] width 26 height 10
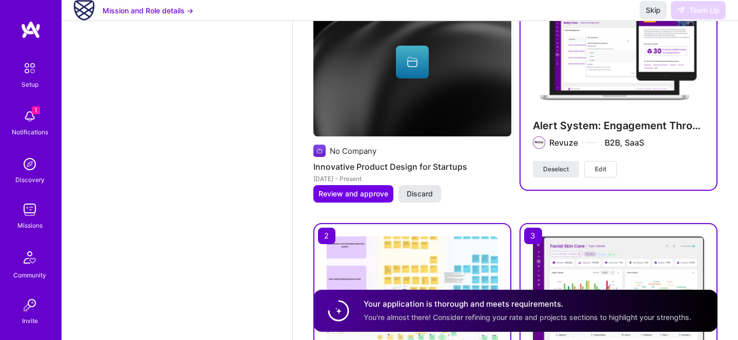
click at [422, 189] on span "Discard" at bounding box center [419, 194] width 26 height 10
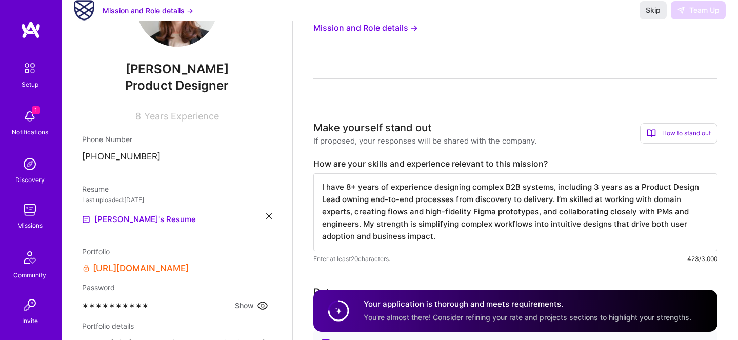
scroll to position [0, 0]
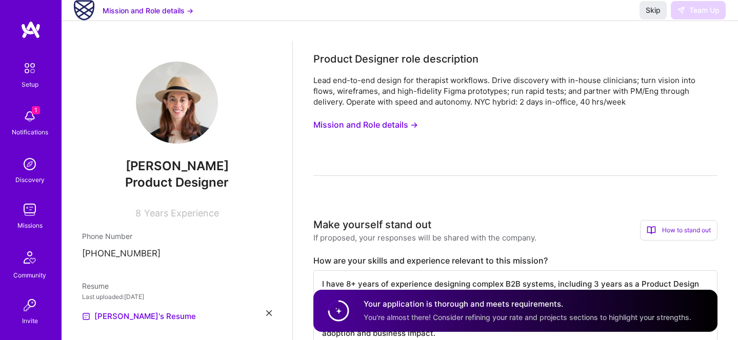
click at [383, 317] on span "You're almost there! Consider refining your rate and projects sections to highl…" at bounding box center [526, 317] width 327 height 9
click at [653, 15] on span "Skip" at bounding box center [652, 10] width 15 height 10
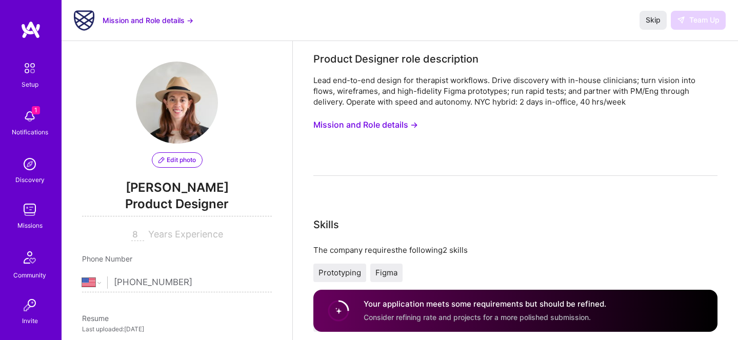
select select "US"
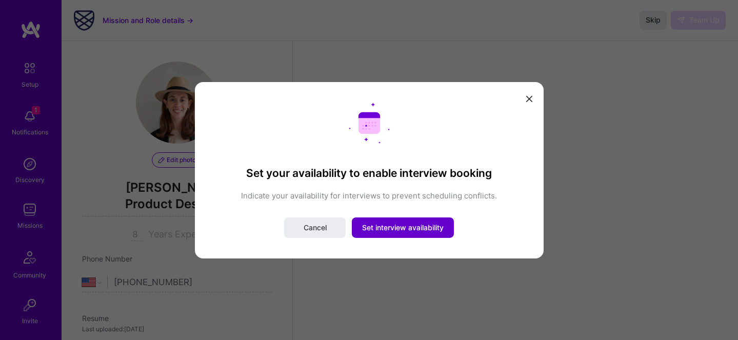
click at [400, 223] on span "Set interview availability" at bounding box center [402, 227] width 81 height 10
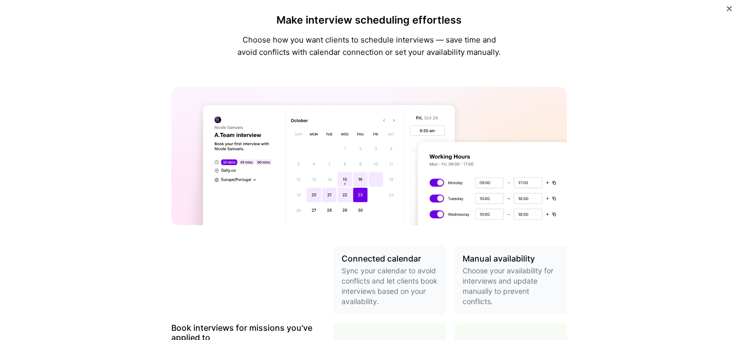
scroll to position [8, 0]
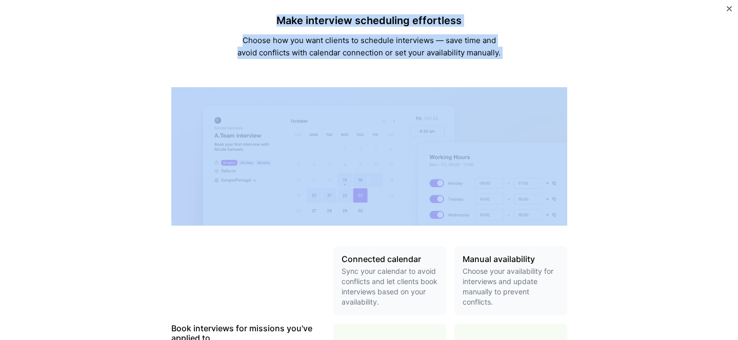
drag, startPoint x: 271, startPoint y: 20, endPoint x: 540, endPoint y: 81, distance: 276.5
copy div "Make interview scheduling effortless Choose how you want clients to schedule in…"
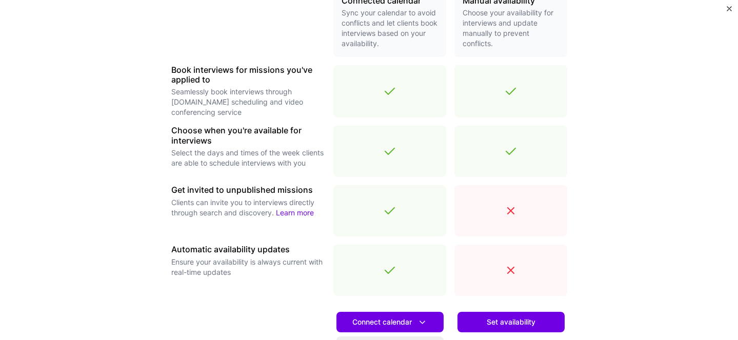
scroll to position [0, 0]
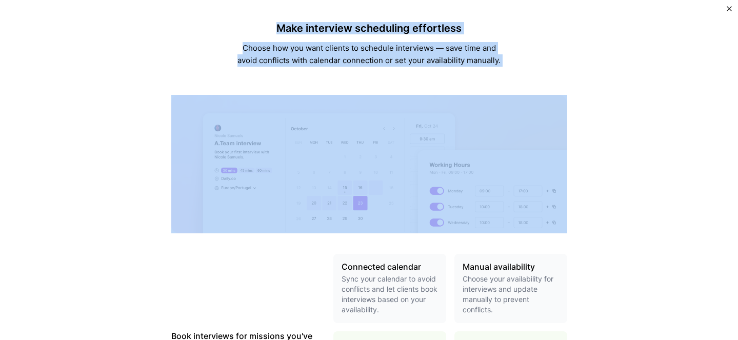
click at [727, 8] on img "Close" at bounding box center [728, 8] width 5 height 5
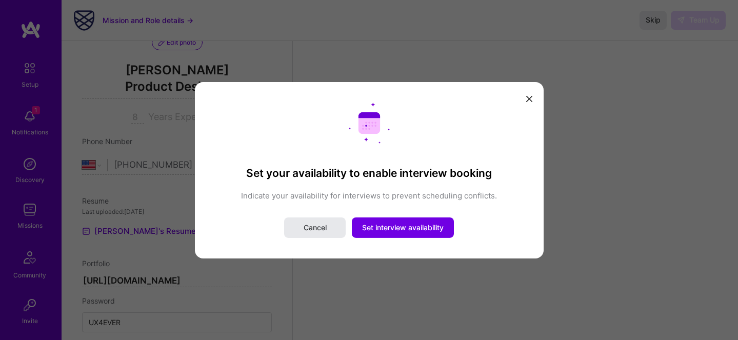
click at [331, 227] on button "Cancel" at bounding box center [315, 227] width 62 height 21
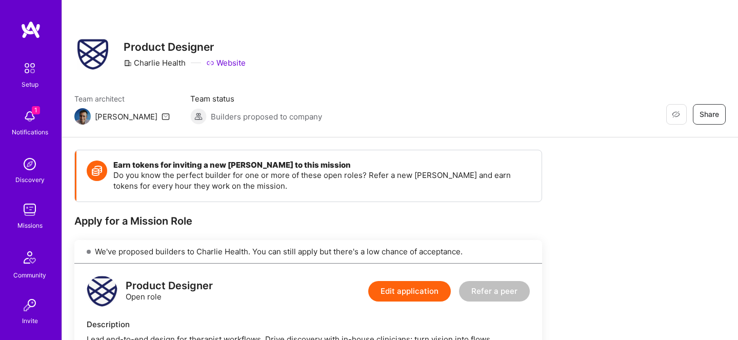
click at [29, 207] on img at bounding box center [29, 209] width 21 height 21
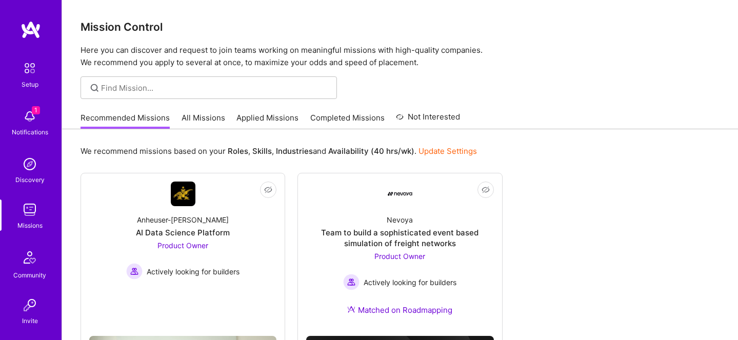
click at [202, 115] on link "All Missions" at bounding box center [203, 120] width 44 height 17
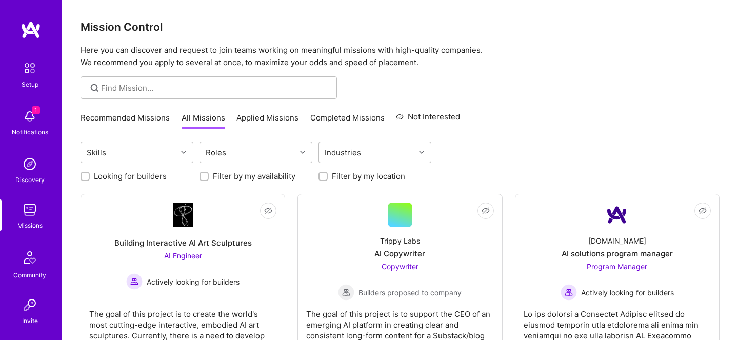
click at [218, 154] on div "Roles" at bounding box center [216, 152] width 26 height 15
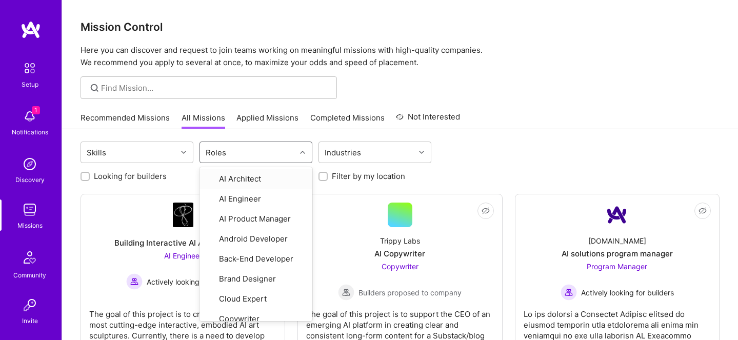
type input "פ"
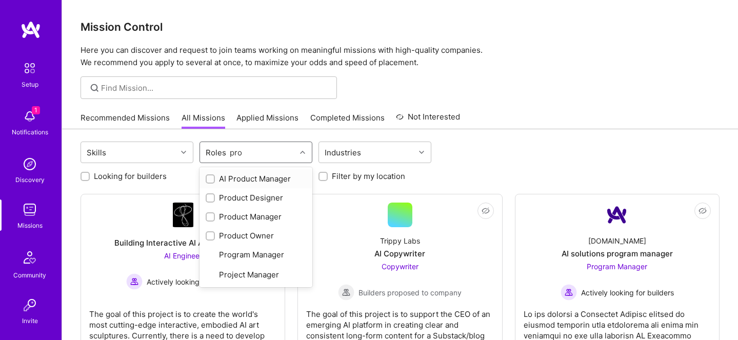
type input "prod"
click at [212, 196] on input "checkbox" at bounding box center [211, 198] width 7 height 7
checkbox input "true"
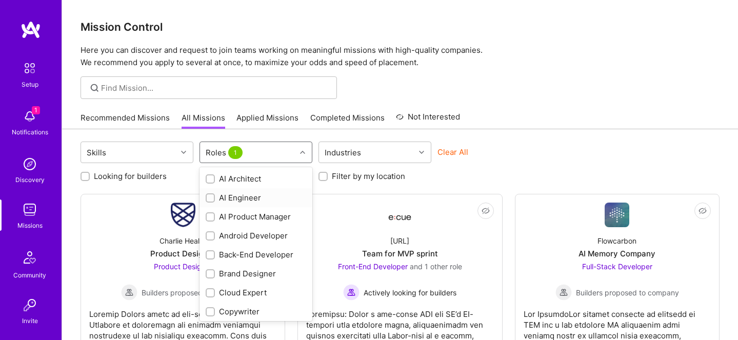
checkbox input "false"
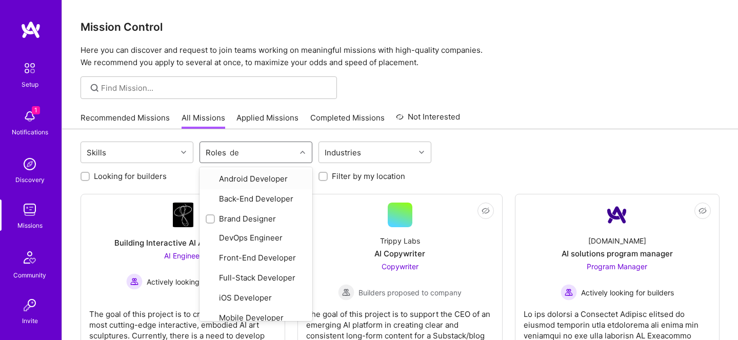
type input "des"
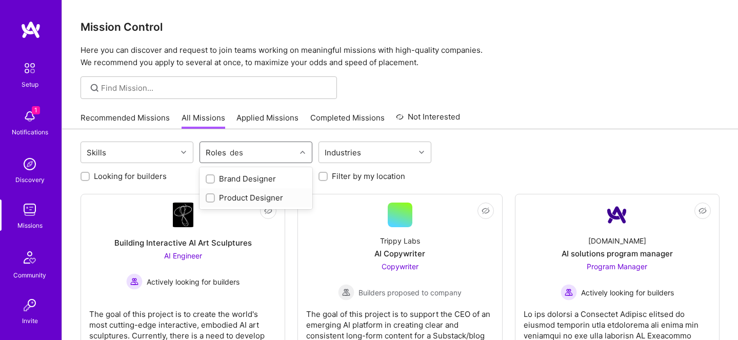
click at [267, 193] on div "Product Designer" at bounding box center [256, 197] width 100 height 11
checkbox input "true"
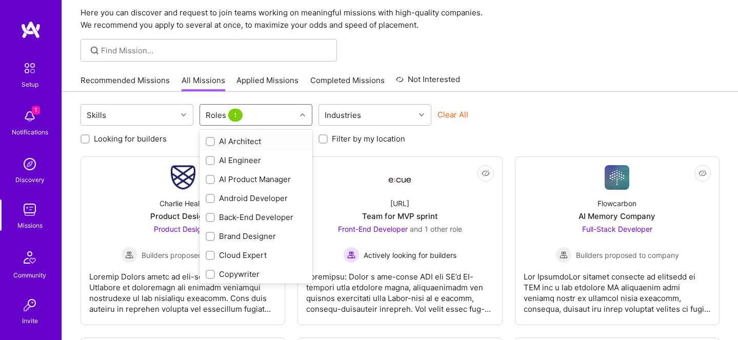
scroll to position [39, 0]
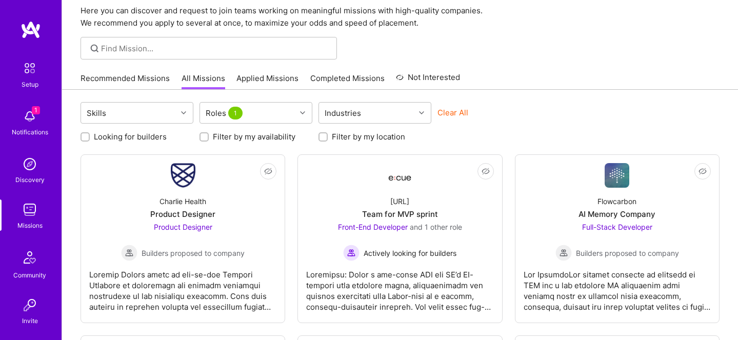
click at [519, 122] on div "Clear All" at bounding box center [493, 116] width 113 height 19
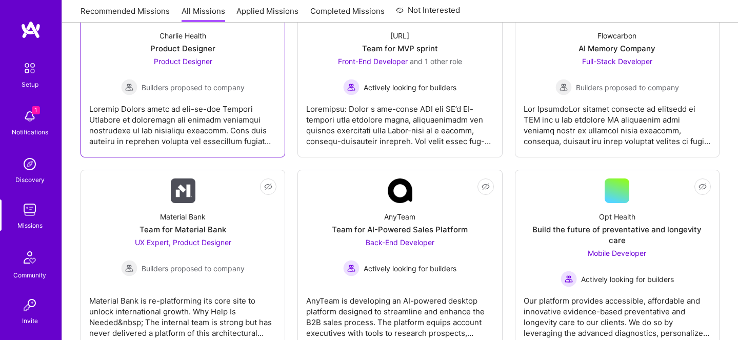
scroll to position [198, 0]
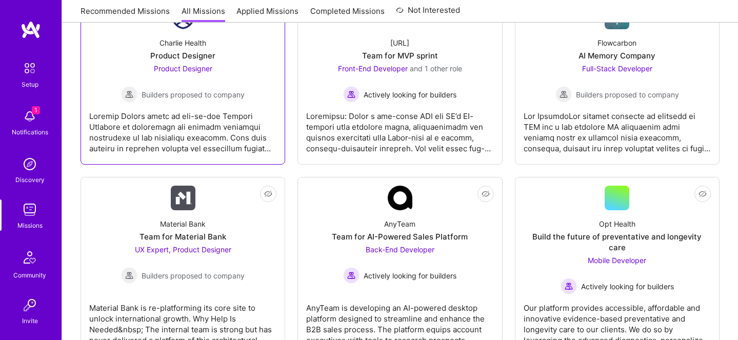
click at [211, 70] on span "Product Designer" at bounding box center [183, 68] width 58 height 9
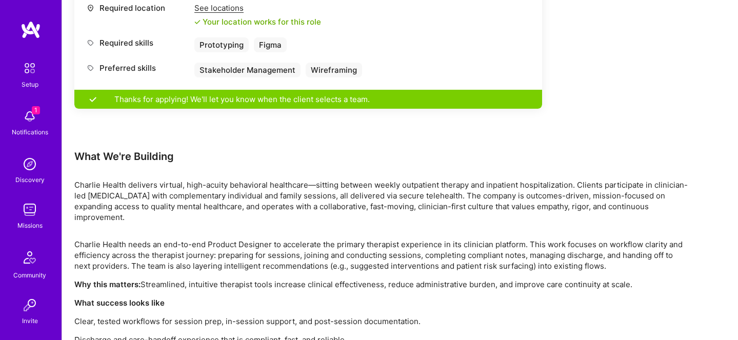
scroll to position [492, 0]
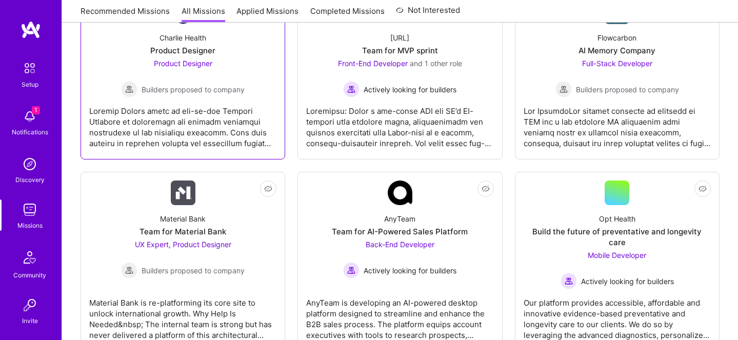
scroll to position [219, 0]
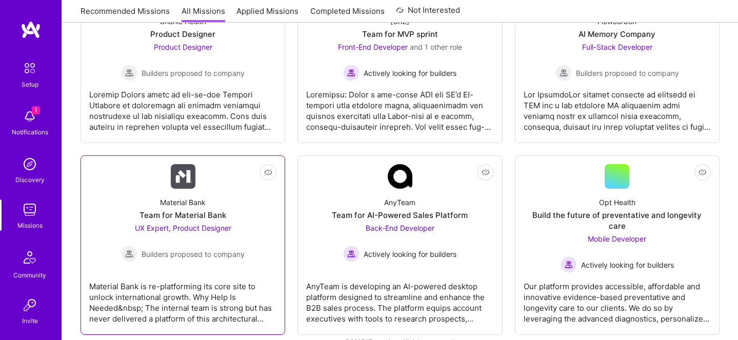
click at [161, 198] on div "Material Bank" at bounding box center [183, 202] width 46 height 11
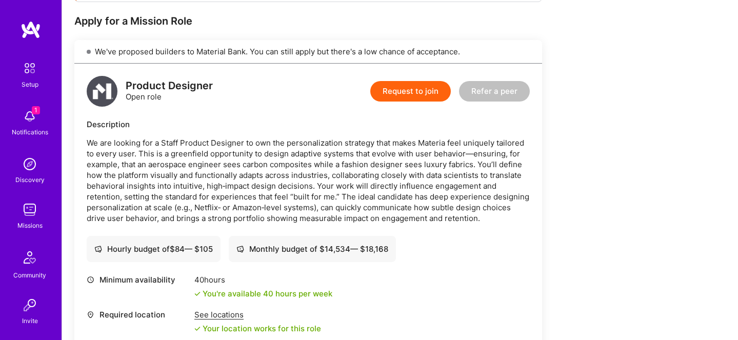
scroll to position [207, 0]
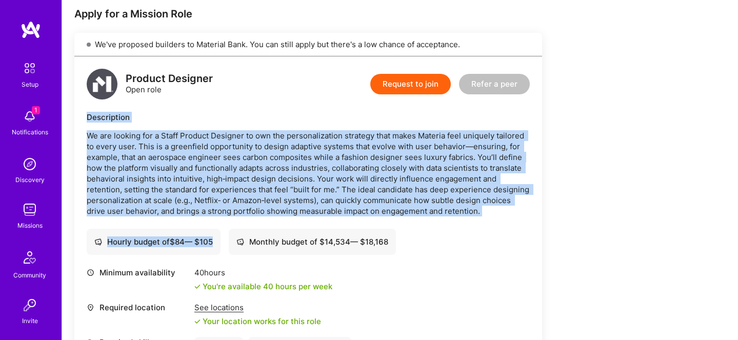
drag, startPoint x: 86, startPoint y: 117, endPoint x: 441, endPoint y: 218, distance: 369.1
click at [441, 218] on div "Product Designer Open role Request to join Refer a peer Description Hourly budg…" at bounding box center [307, 216] width 467 height 321
copy div "Description We are looking for a Staff Product Designer to own the personalizat…"
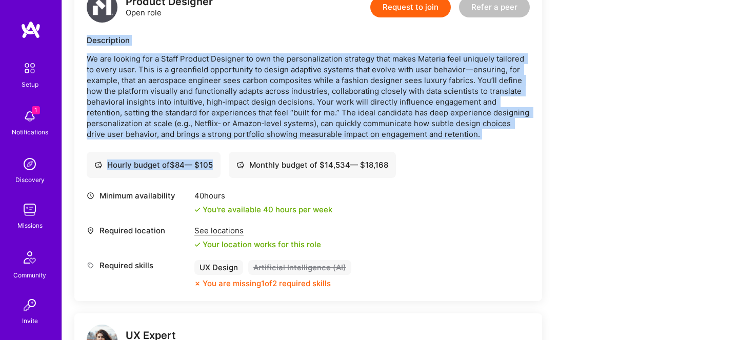
scroll to position [288, 0]
